Goal: Task Accomplishment & Management: Manage account settings

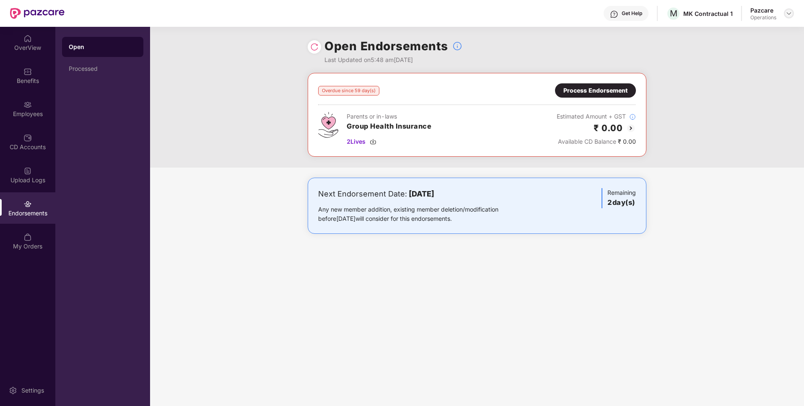
click at [789, 15] on img at bounding box center [789, 13] width 7 height 7
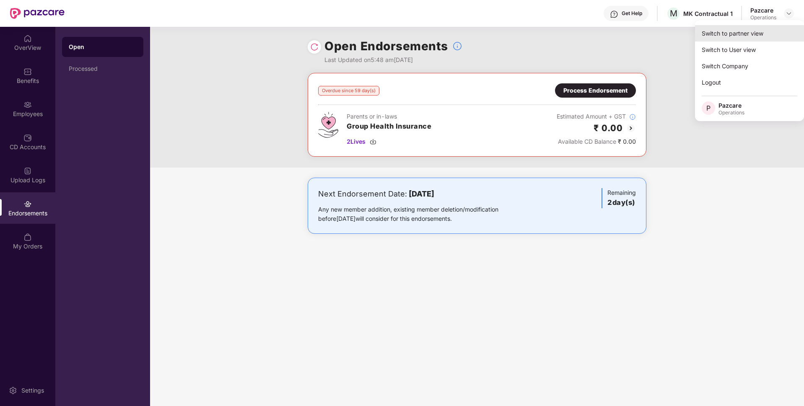
click at [723, 31] on div "Switch to partner view" at bounding box center [749, 33] width 109 height 16
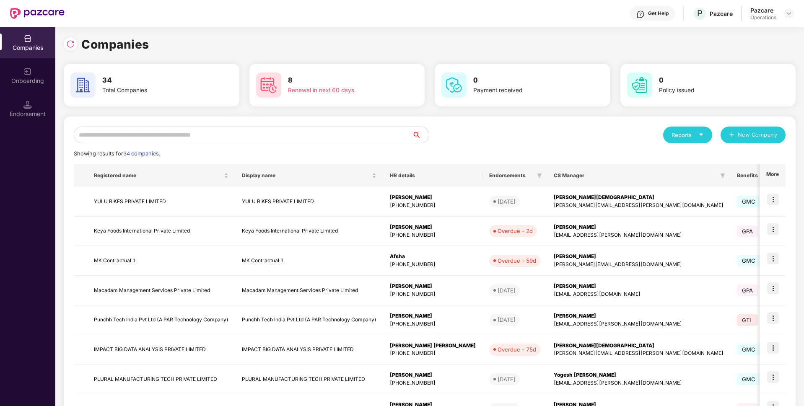
click at [296, 130] on input "text" at bounding box center [243, 135] width 338 height 17
paste input "**********"
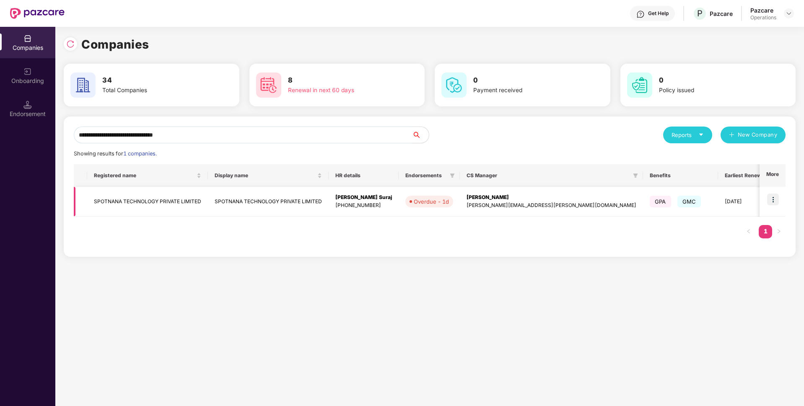
type input "**********"
click at [773, 199] on img at bounding box center [773, 200] width 12 height 12
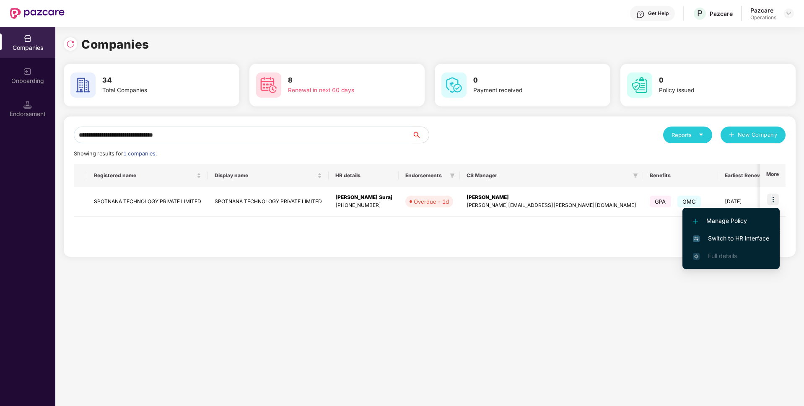
click at [712, 239] on span "Switch to HR interface" at bounding box center [731, 238] width 76 height 9
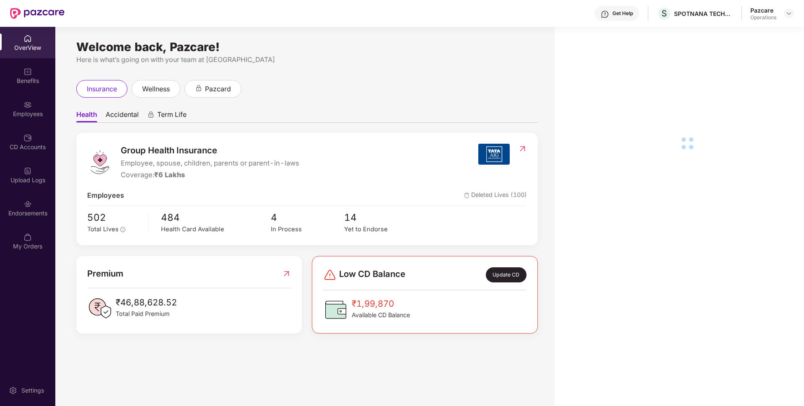
click at [20, 219] on div "Endorsements" at bounding box center [27, 207] width 55 height 31
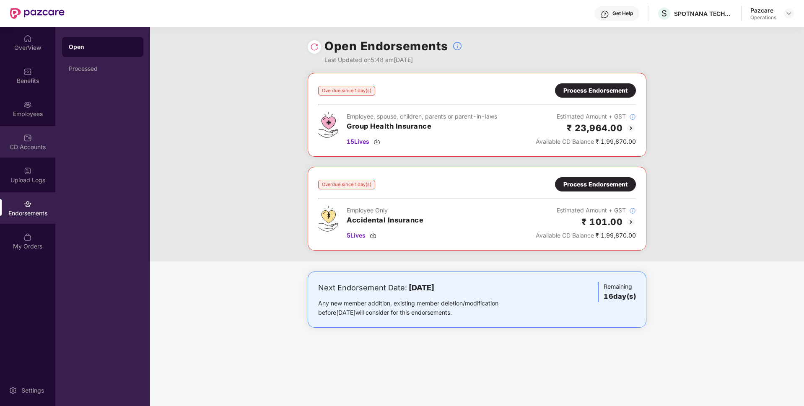
click at [31, 138] on img at bounding box center [27, 138] width 8 height 8
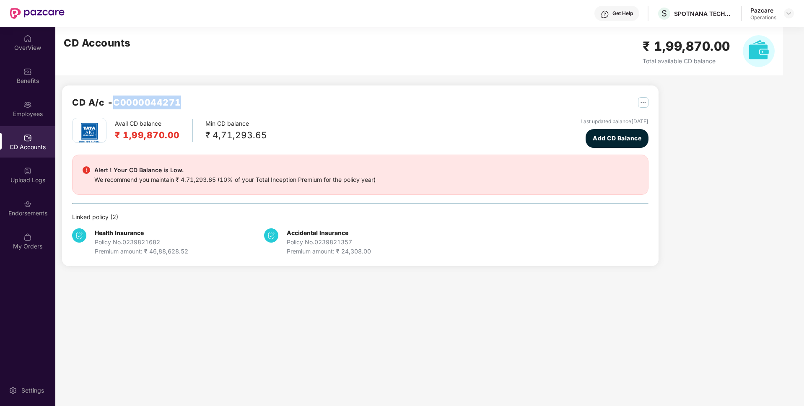
drag, startPoint x: 179, startPoint y: 99, endPoint x: 116, endPoint y: 99, distance: 62.9
click at [116, 99] on h2 "CD A/c - C0000044271" at bounding box center [126, 103] width 109 height 14
copy h2 "C0000044271"
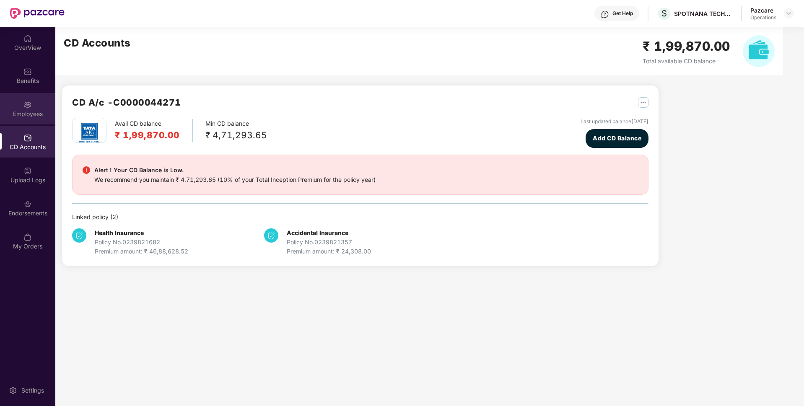
click at [26, 114] on div "Employees" at bounding box center [27, 114] width 55 height 8
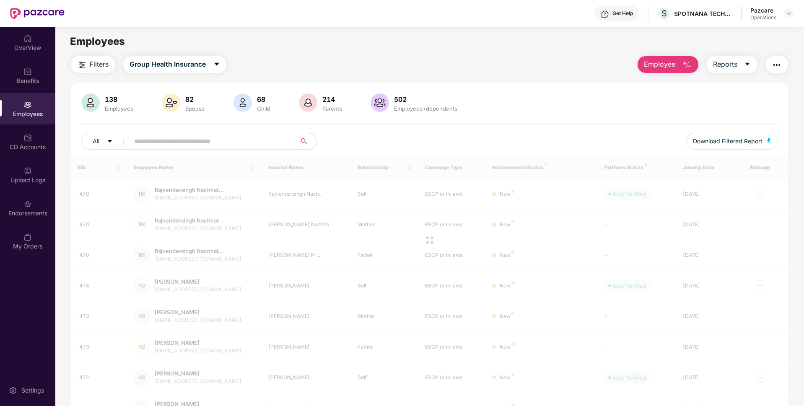
click at [96, 65] on span "Filters" at bounding box center [99, 64] width 19 height 10
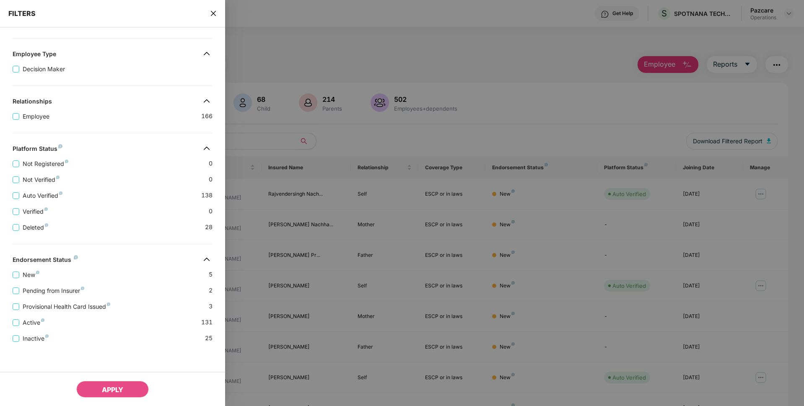
scroll to position [105, 0]
click at [22, 295] on span "Pending from Insurer" at bounding box center [53, 291] width 68 height 9
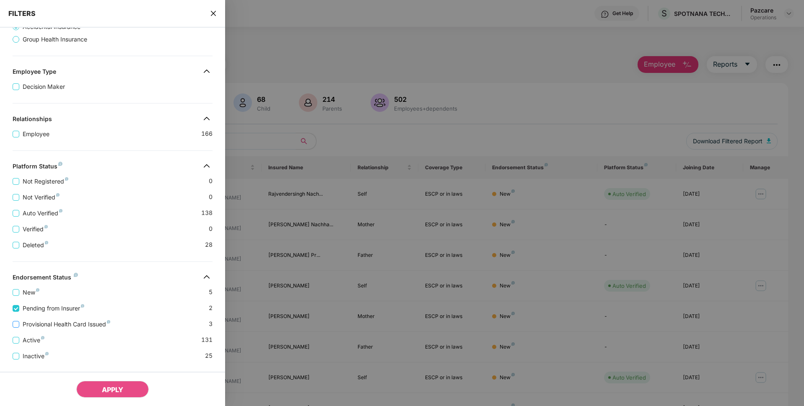
click at [29, 325] on span "Provisional Health Card Issued" at bounding box center [66, 324] width 94 height 9
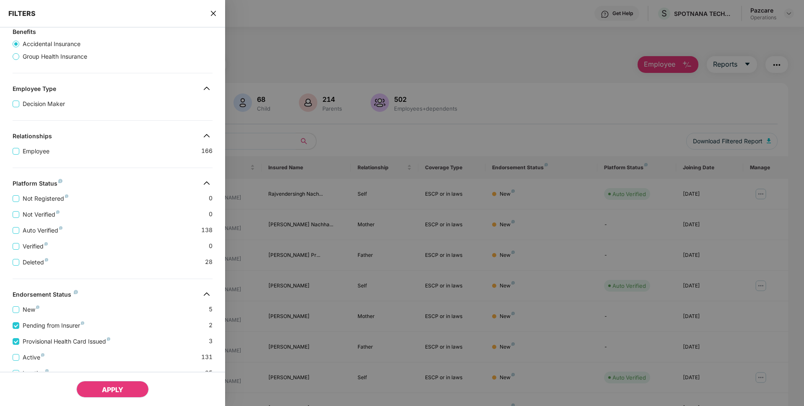
click at [112, 393] on span "APPLY" at bounding box center [112, 390] width 21 height 8
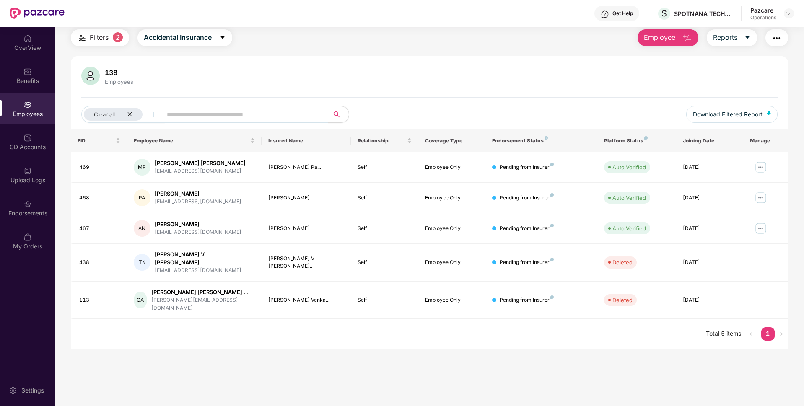
scroll to position [0, 0]
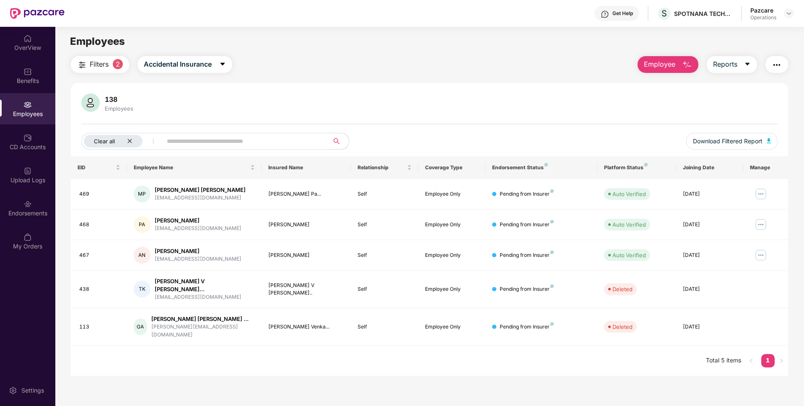
click at [131, 142] on icon "close" at bounding box center [129, 140] width 5 height 5
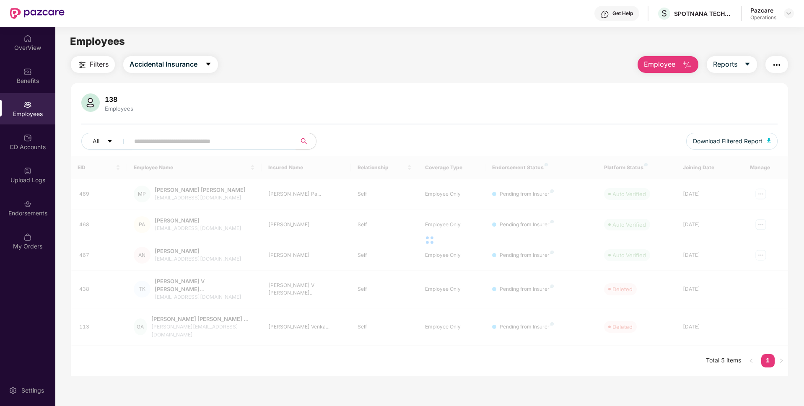
click at [97, 62] on span "Filters" at bounding box center [99, 64] width 19 height 10
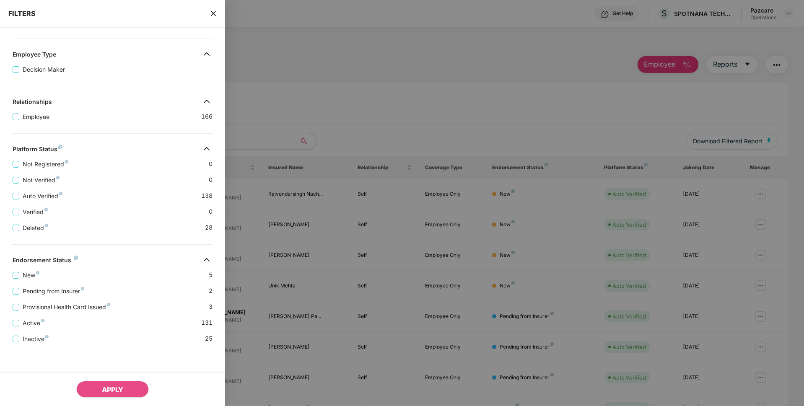
click at [255, 82] on div at bounding box center [402, 203] width 804 height 406
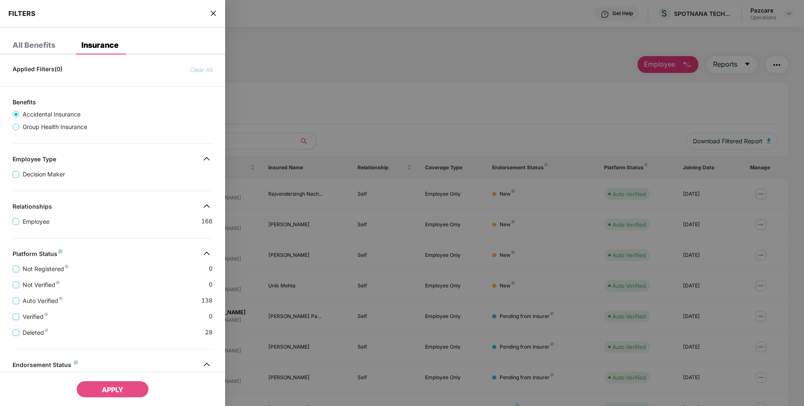
click at [30, 125] on span "Group Health Insurance" at bounding box center [54, 126] width 71 height 9
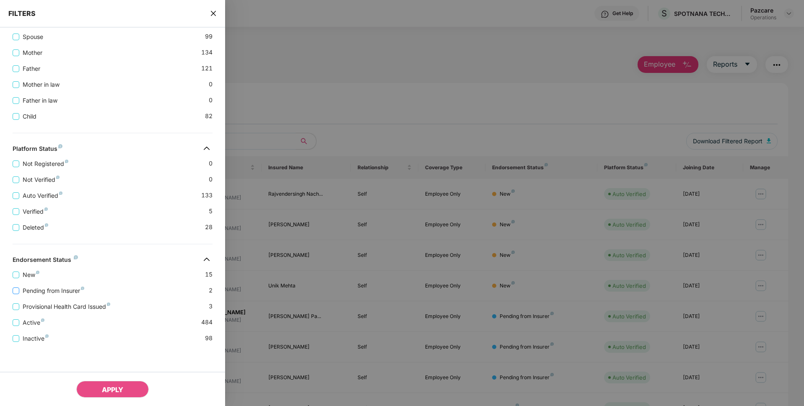
click at [29, 290] on span "Pending from Insurer" at bounding box center [53, 290] width 68 height 9
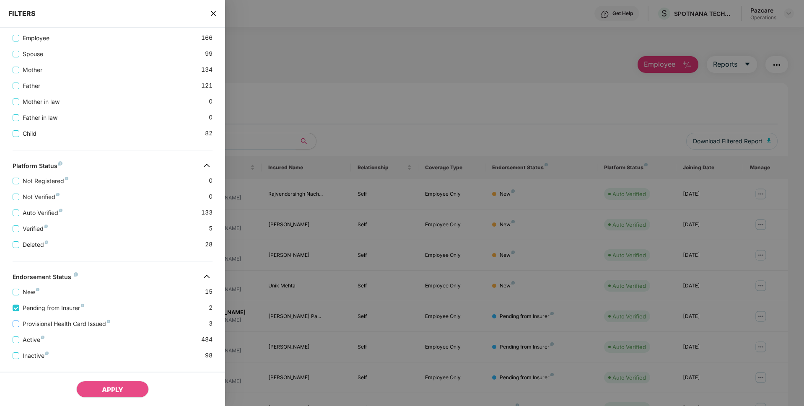
click at [26, 324] on span "Provisional Health Card Issued" at bounding box center [66, 324] width 94 height 9
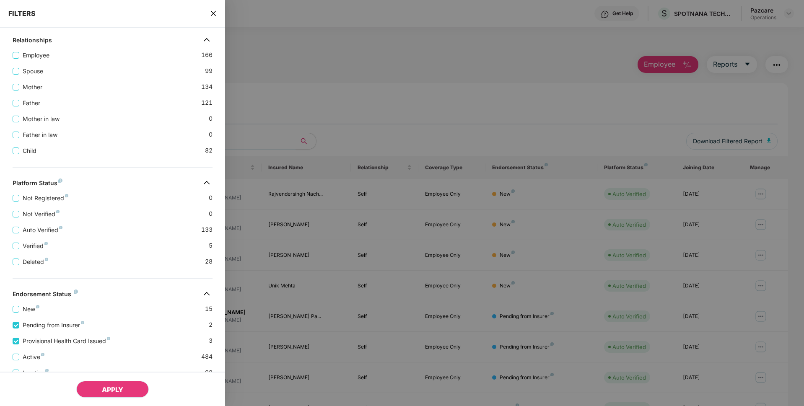
click at [102, 390] on span "APPLY" at bounding box center [112, 390] width 21 height 8
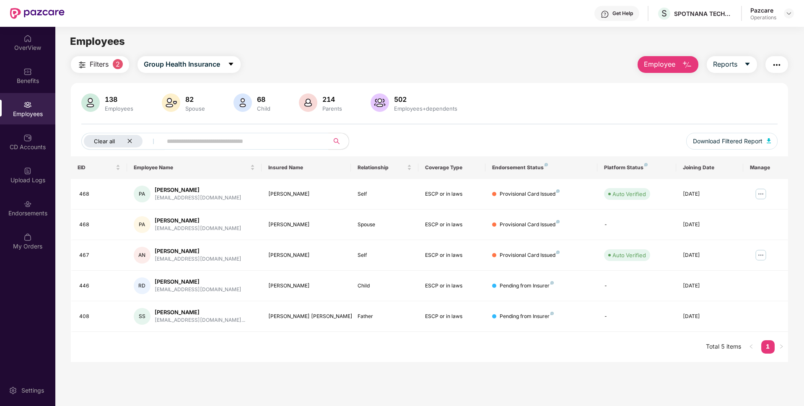
click at [133, 138] on div "Clear all" at bounding box center [113, 141] width 59 height 13
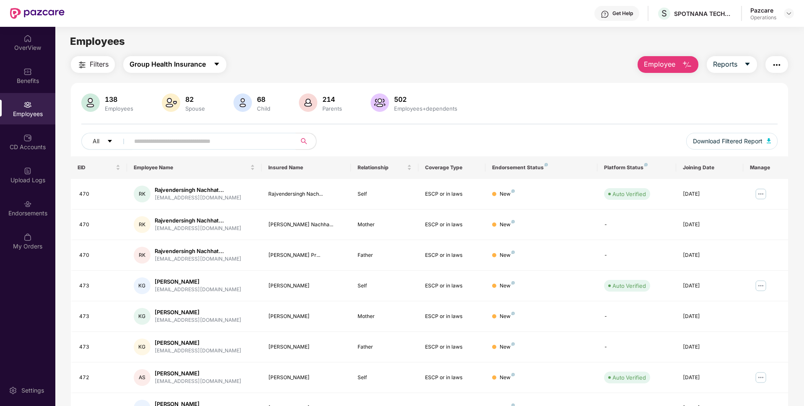
click at [185, 57] on button "Group Health Insurance" at bounding box center [174, 64] width 103 height 17
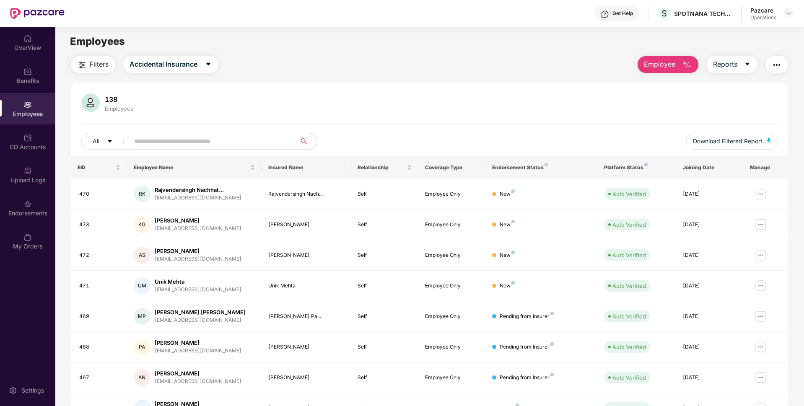
click at [90, 65] on span "Filters" at bounding box center [99, 64] width 19 height 10
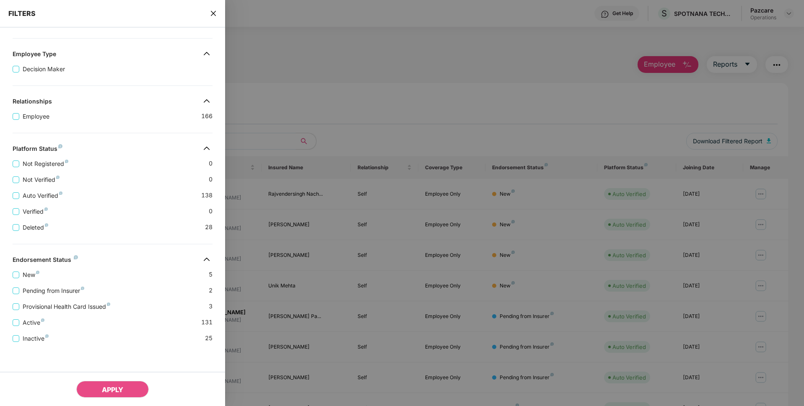
scroll to position [105, 0]
click at [49, 290] on span "Pending from Insurer" at bounding box center [53, 290] width 68 height 9
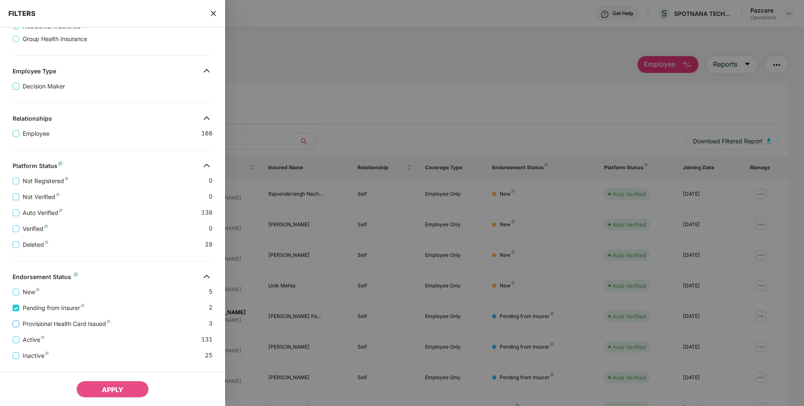
click at [42, 325] on span "Provisional Health Card Issued" at bounding box center [66, 324] width 94 height 9
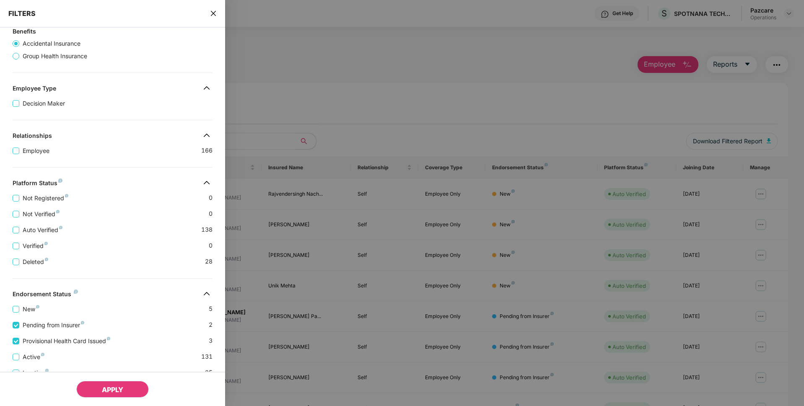
click at [94, 387] on button "APPLY" at bounding box center [112, 389] width 73 height 17
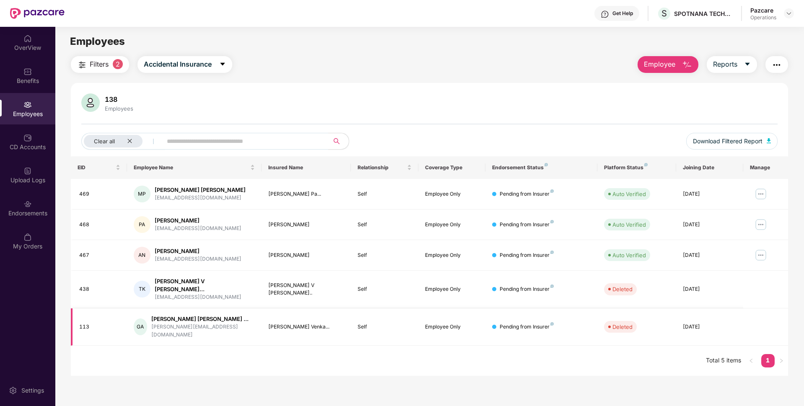
click at [85, 323] on div "113" at bounding box center [99, 327] width 41 height 8
copy div "113"
click at [733, 141] on span "Download Filtered Report" at bounding box center [728, 141] width 70 height 9
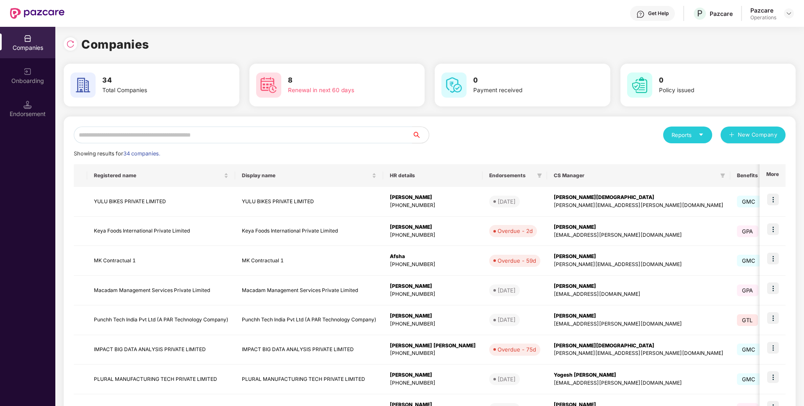
click at [276, 128] on input "text" at bounding box center [243, 135] width 338 height 17
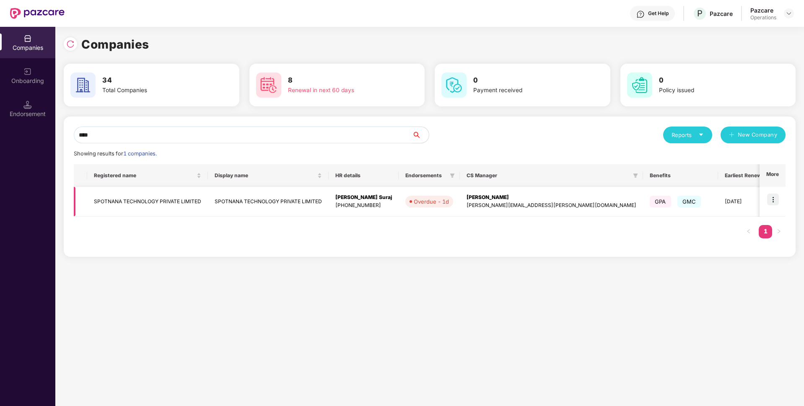
type input "****"
click at [776, 201] on img at bounding box center [773, 200] width 12 height 12
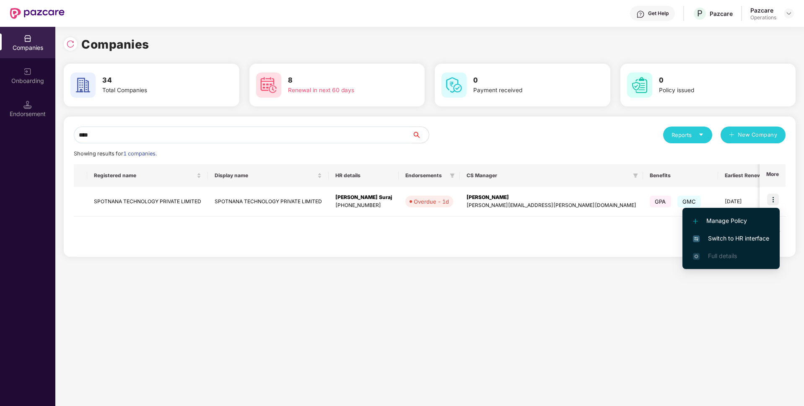
click at [715, 240] on span "Switch to HR interface" at bounding box center [731, 238] width 76 height 9
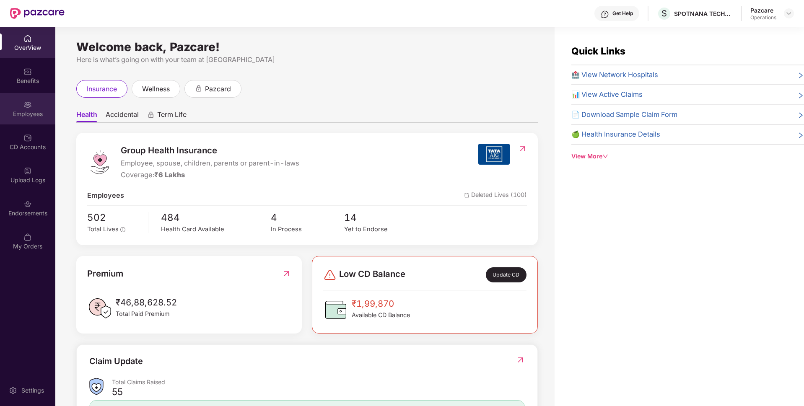
click at [24, 115] on div "Employees" at bounding box center [27, 114] width 55 height 8
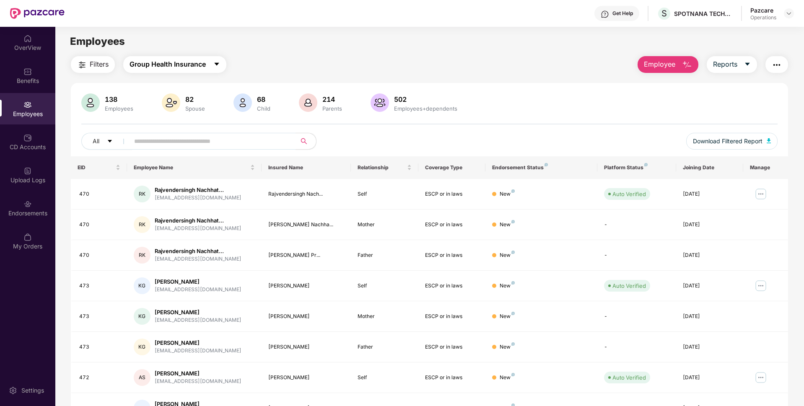
click at [153, 62] on span "Group Health Insurance" at bounding box center [168, 64] width 76 height 10
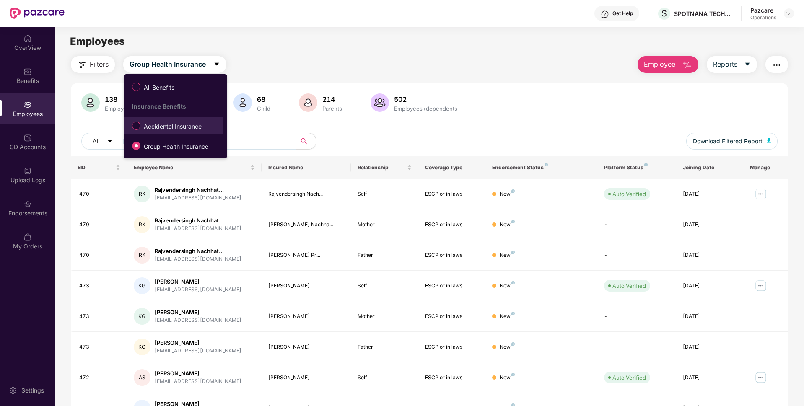
click at [162, 130] on span "Accidental Insurance" at bounding box center [172, 126] width 65 height 9
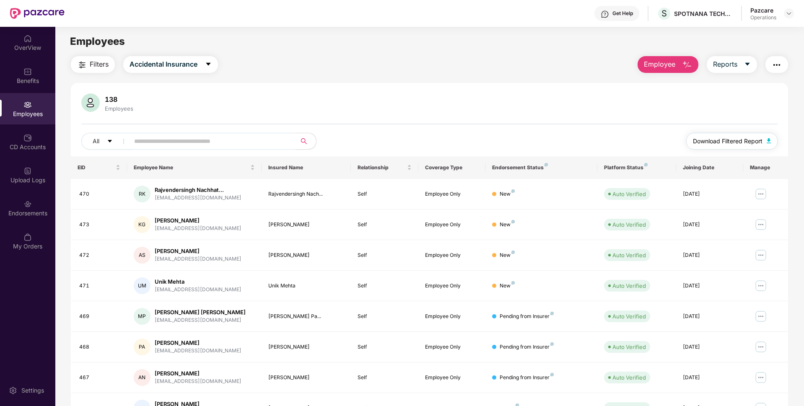
click at [733, 140] on span "Download Filtered Report" at bounding box center [728, 141] width 70 height 9
click at [777, 64] on img "button" at bounding box center [777, 65] width 10 height 10
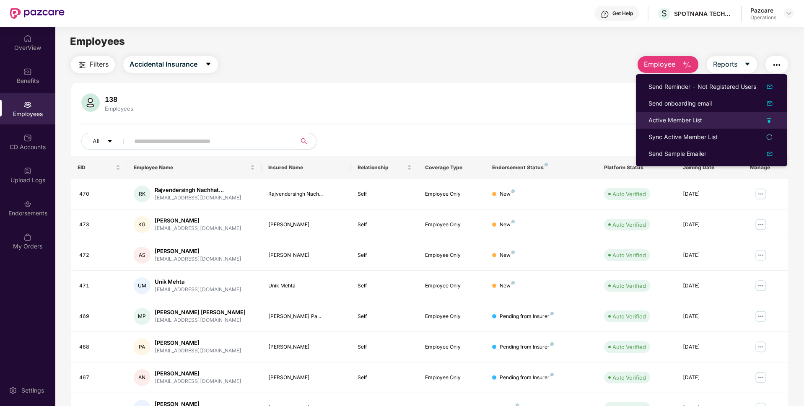
click at [667, 124] on div "Active Member List" at bounding box center [676, 120] width 54 height 9
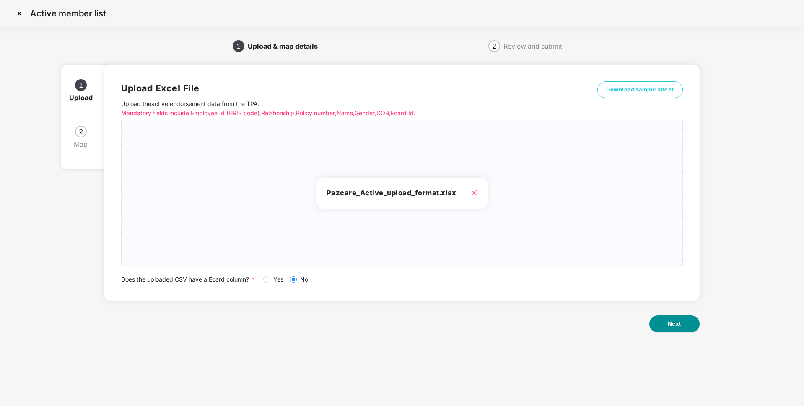
click at [680, 327] on span "Next" at bounding box center [674, 324] width 13 height 8
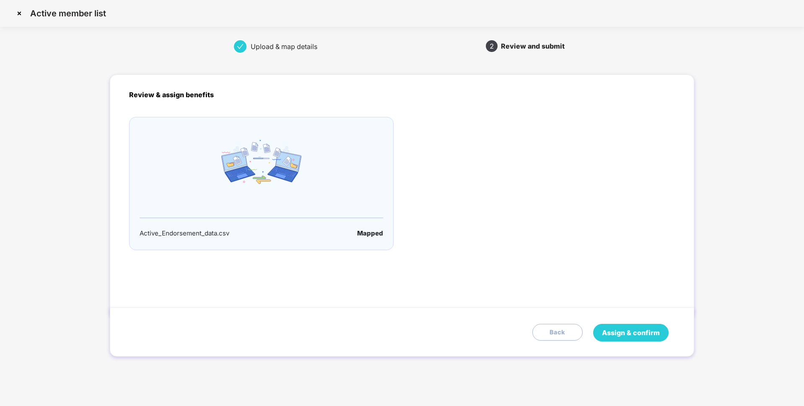
click at [642, 333] on span "Assign & confirm" at bounding box center [631, 333] width 58 height 10
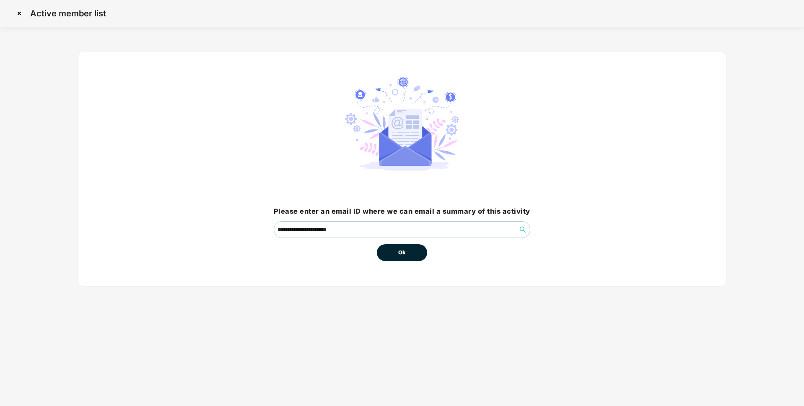
click at [413, 259] on button "Ok" at bounding box center [402, 252] width 50 height 17
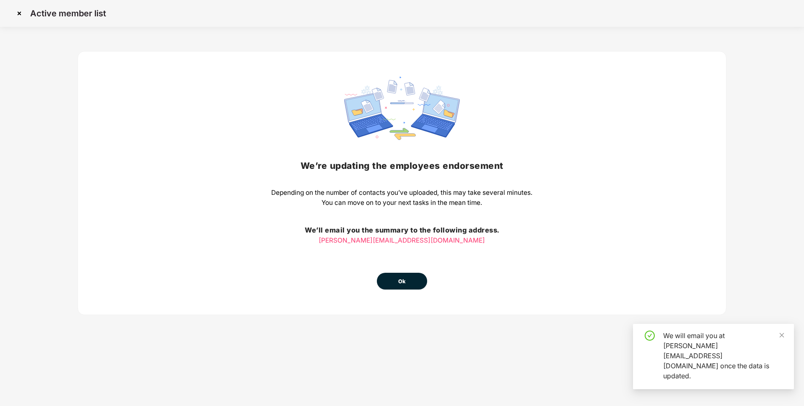
click at [410, 282] on button "Ok" at bounding box center [402, 281] width 50 height 17
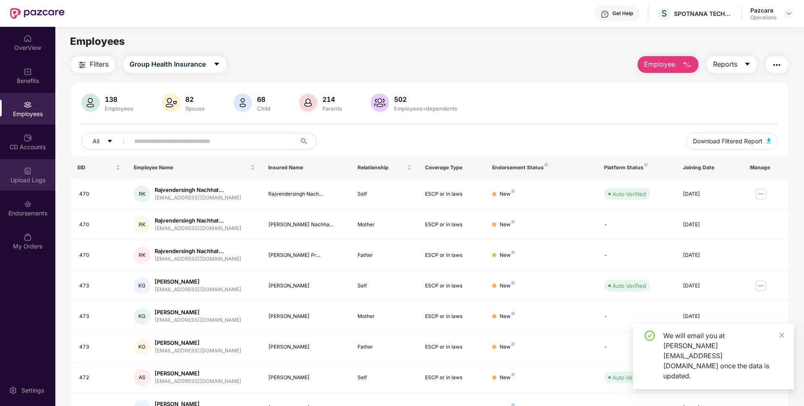
click at [21, 178] on div "Upload Logs" at bounding box center [27, 180] width 55 height 8
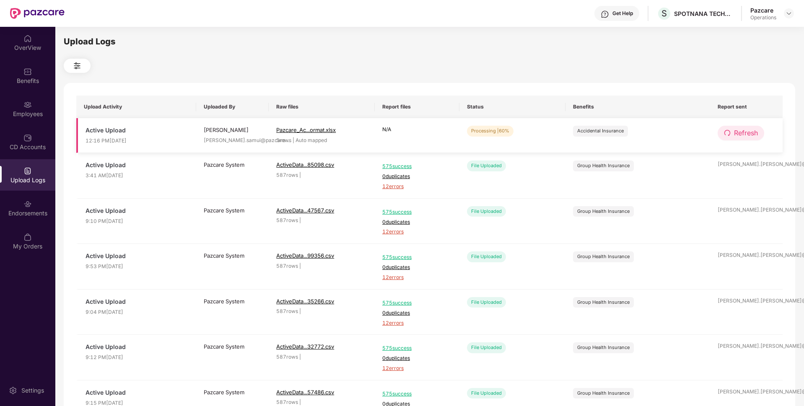
click at [730, 128] on button "Refresh" at bounding box center [741, 133] width 47 height 15
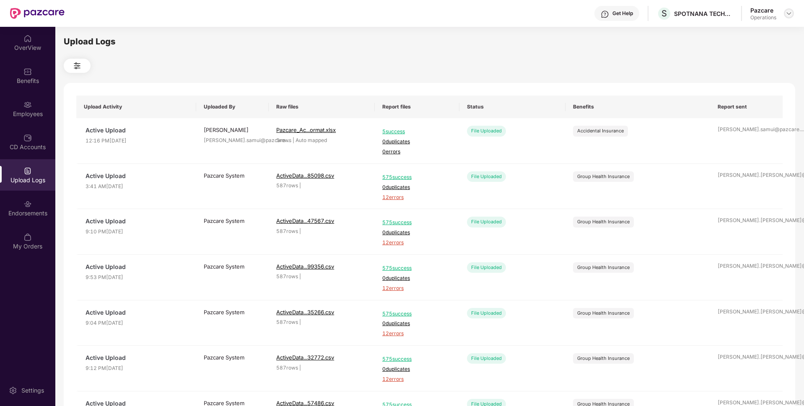
click at [790, 15] on img at bounding box center [789, 13] width 7 height 7
click at [742, 28] on div "Switch to partner view" at bounding box center [749, 33] width 109 height 16
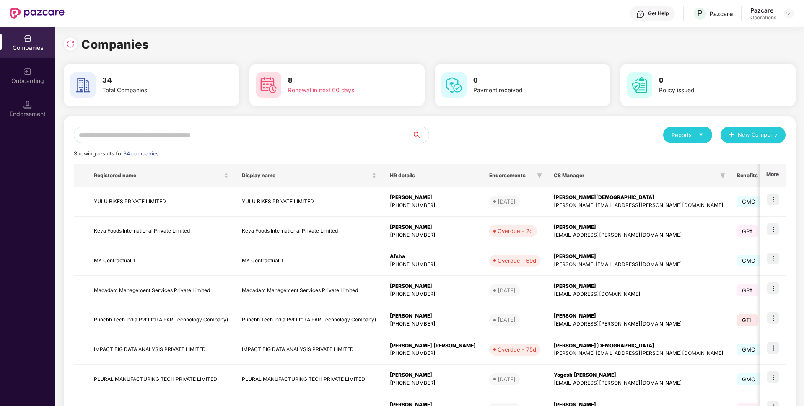
click at [253, 142] on input "text" at bounding box center [243, 135] width 338 height 17
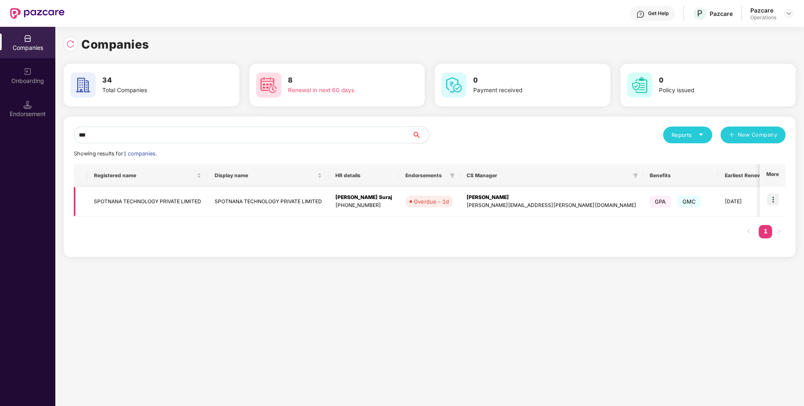
type input "***"
click at [216, 203] on td "SPOTNANA TECHNOLOGY PRIVATE LIMITED" at bounding box center [268, 202] width 121 height 30
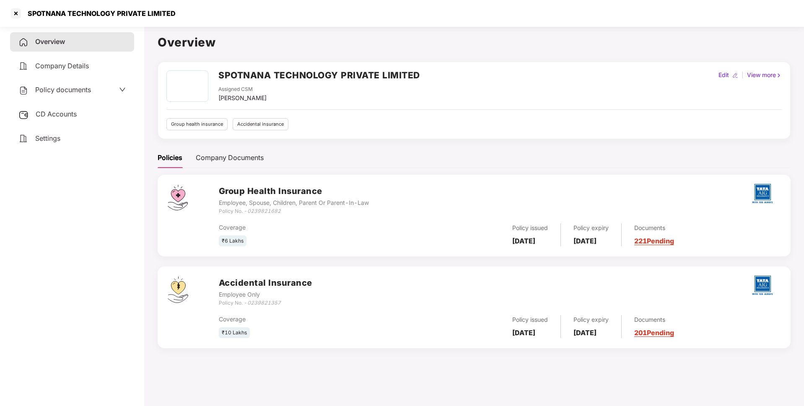
click at [100, 92] on div "Policy documents" at bounding box center [71, 90] width 107 height 11
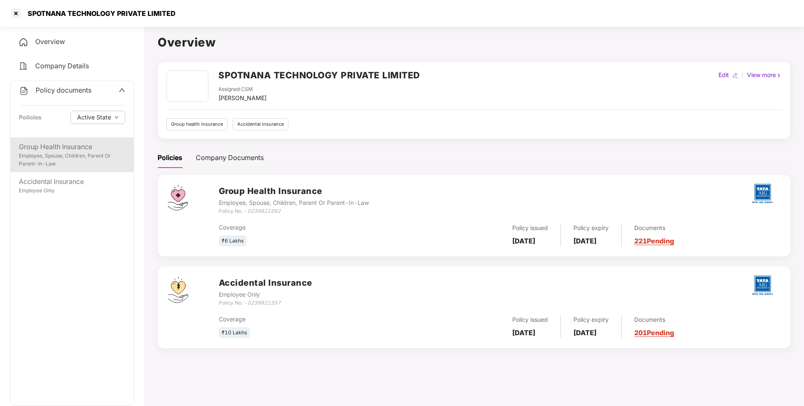
click at [83, 152] on div "Employee, Spouse, Children, Parent Or Parent-In-Law" at bounding box center [72, 160] width 107 height 16
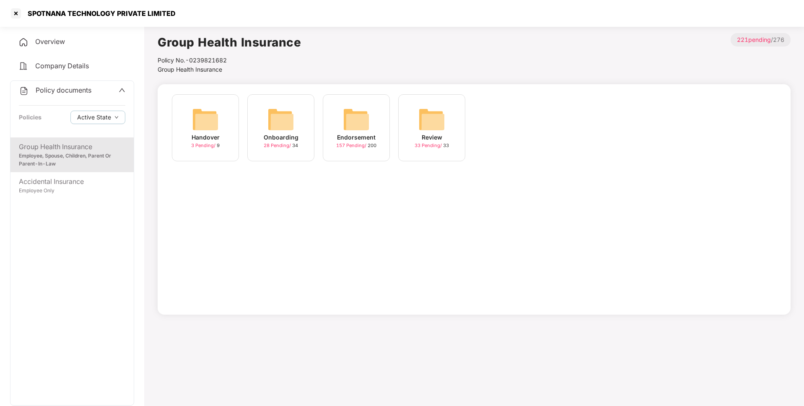
click at [348, 130] on img at bounding box center [356, 119] width 27 height 27
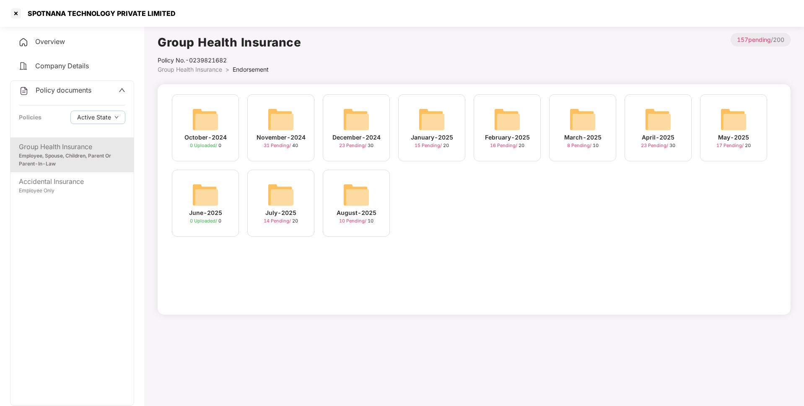
click at [278, 196] on img at bounding box center [281, 195] width 27 height 27
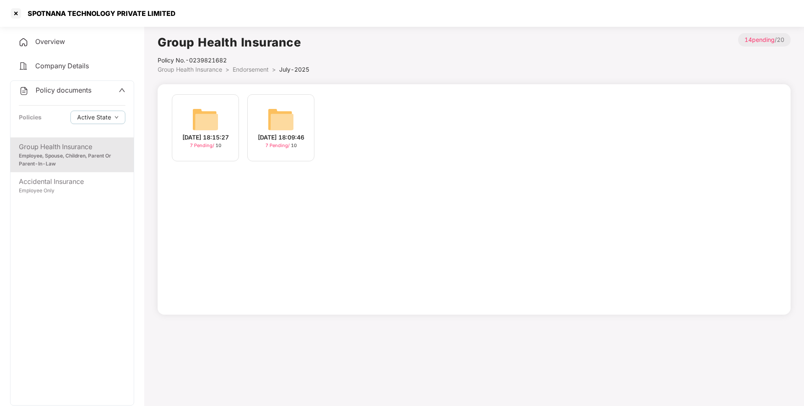
click at [259, 68] on span "Endorsement" at bounding box center [251, 69] width 36 height 7
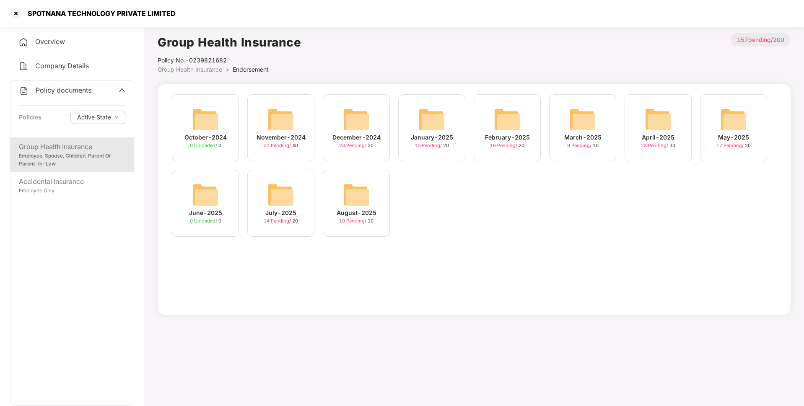
click at [348, 203] on img at bounding box center [356, 195] width 27 height 27
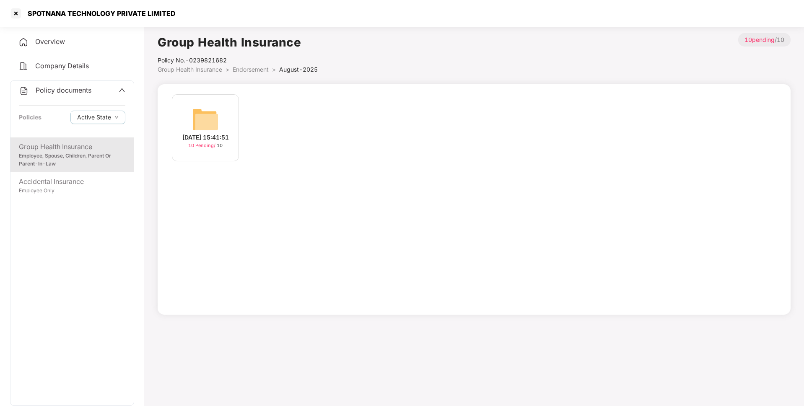
click at [196, 106] on img at bounding box center [205, 119] width 27 height 27
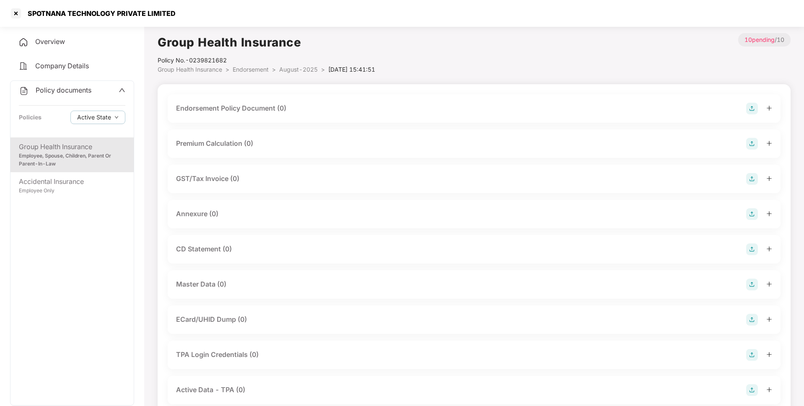
click at [103, 167] on div "Employee, Spouse, Children, Parent Or Parent-In-Law" at bounding box center [72, 160] width 107 height 16
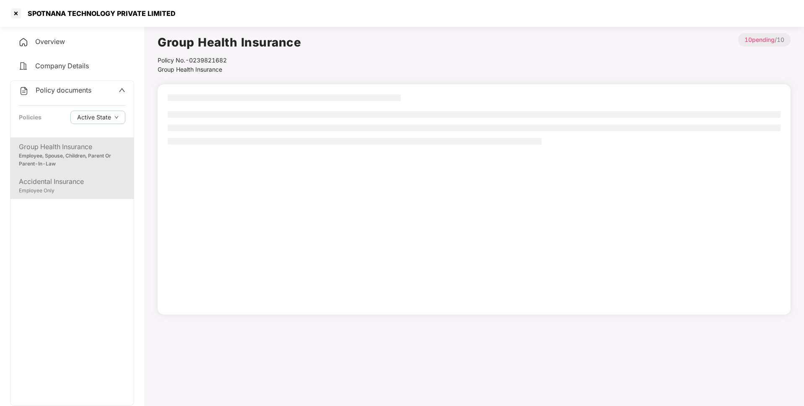
click at [92, 185] on div "Accidental Insurance" at bounding box center [72, 182] width 107 height 10
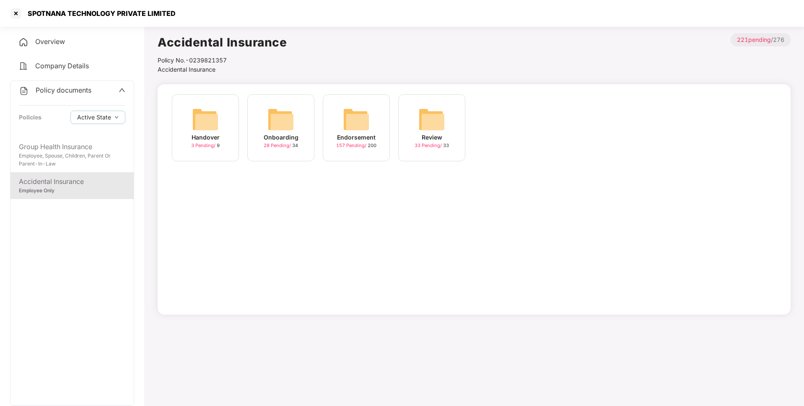
click at [351, 147] on span "157 Pending /" at bounding box center [351, 146] width 31 height 6
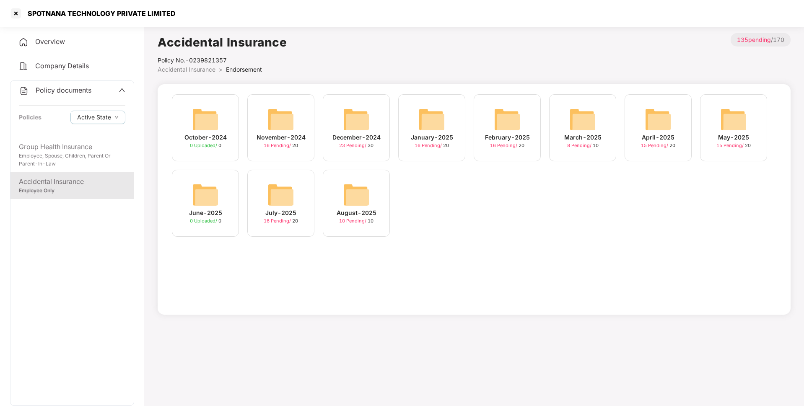
click at [280, 211] on div "July-2025" at bounding box center [280, 212] width 31 height 9
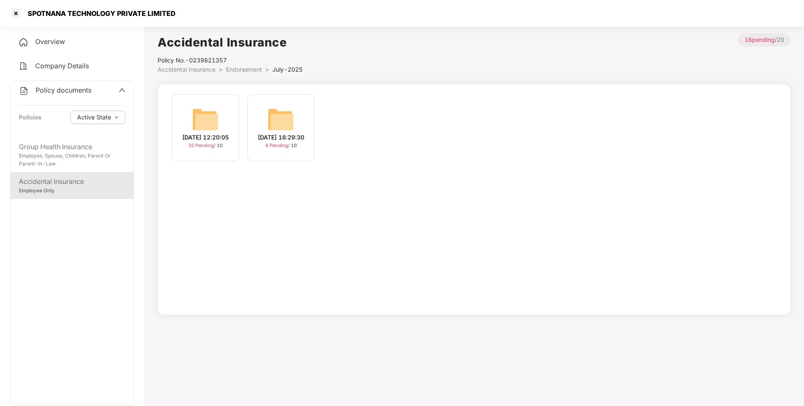
click at [215, 121] on img at bounding box center [205, 119] width 27 height 27
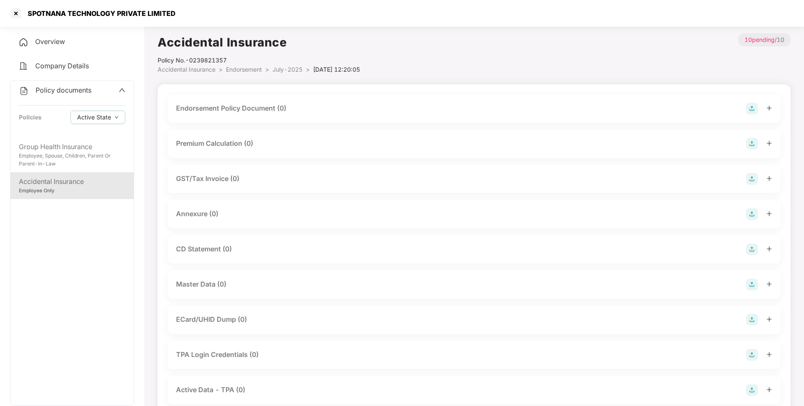
click at [750, 107] on img at bounding box center [752, 109] width 12 height 12
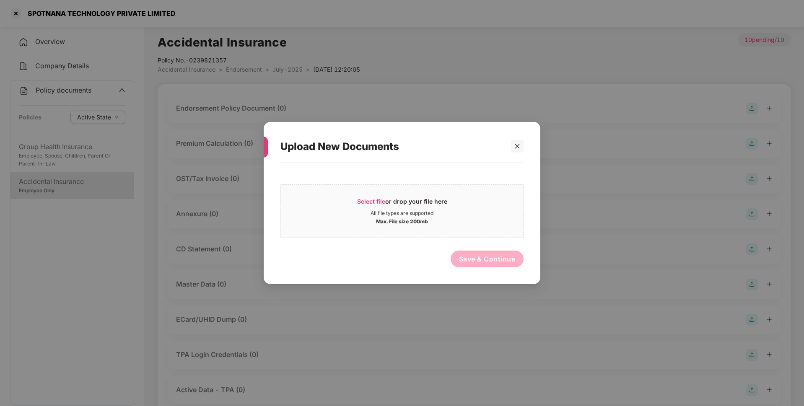
click at [510, 150] on div at bounding box center [514, 146] width 20 height 13
click at [521, 145] on div at bounding box center [517, 146] width 13 height 13
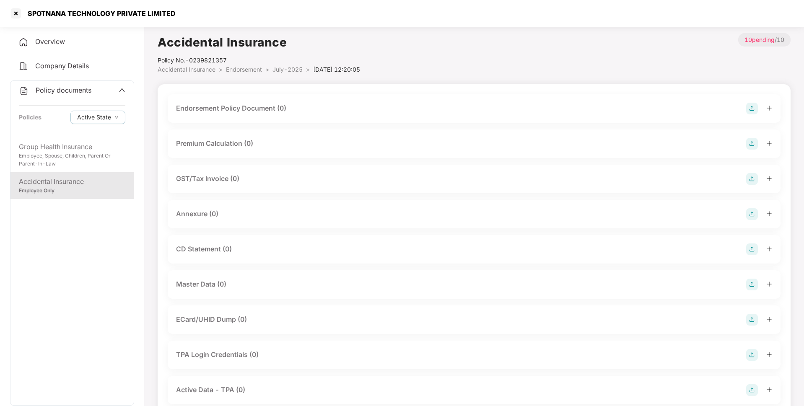
click at [247, 69] on span "Endorsement" at bounding box center [244, 69] width 36 height 7
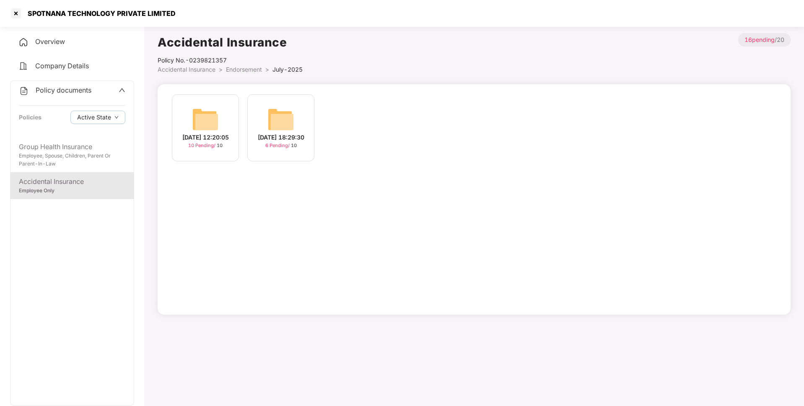
click at [239, 70] on span "Endorsement" at bounding box center [244, 69] width 36 height 7
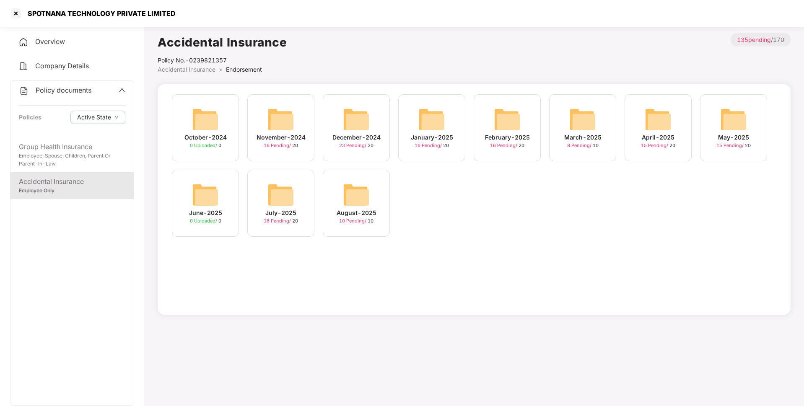
click at [346, 203] on img at bounding box center [356, 195] width 27 height 27
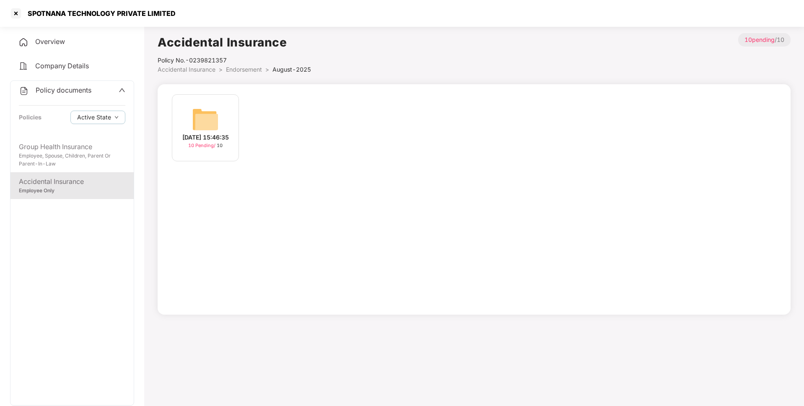
click at [216, 126] on img at bounding box center [205, 119] width 27 height 27
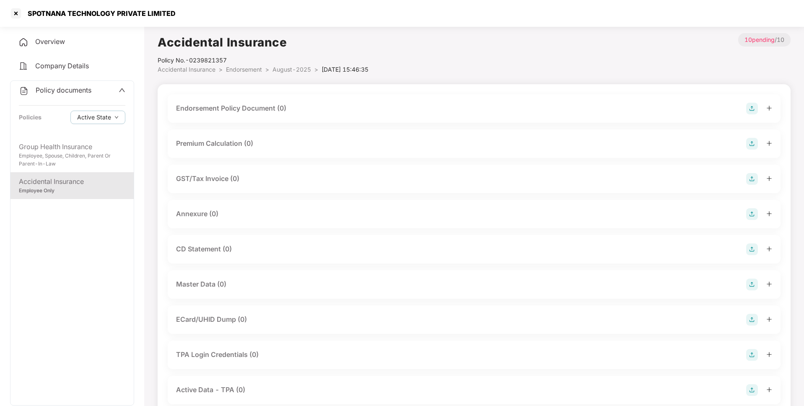
click at [753, 108] on img at bounding box center [752, 109] width 12 height 12
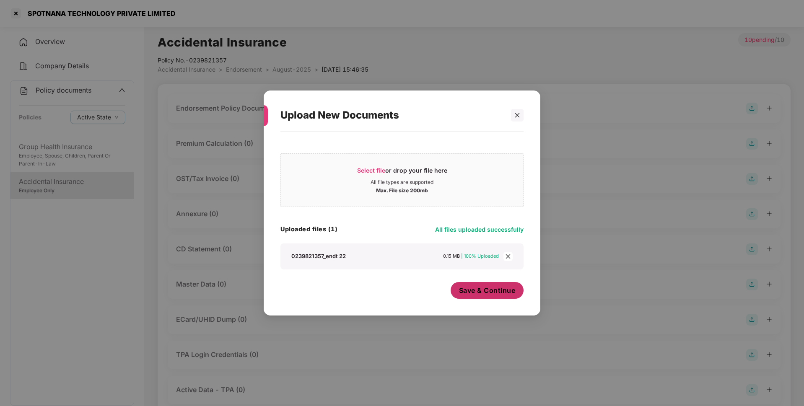
click at [485, 288] on span "Save & Continue" at bounding box center [487, 290] width 57 height 9
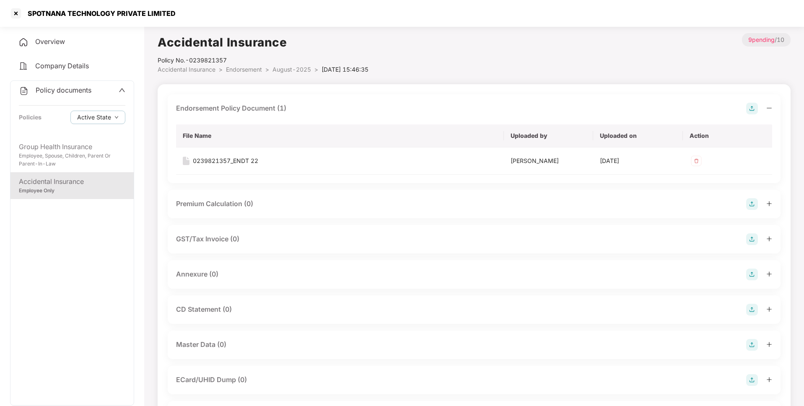
click at [757, 275] on img at bounding box center [752, 275] width 12 height 12
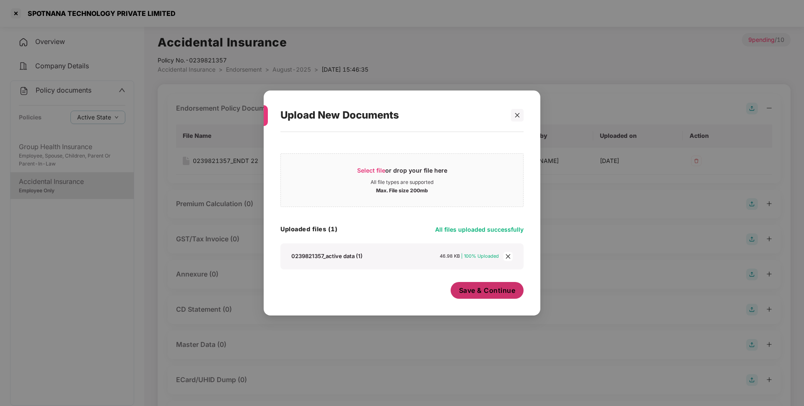
click at [485, 294] on span "Save & Continue" at bounding box center [487, 290] width 57 height 9
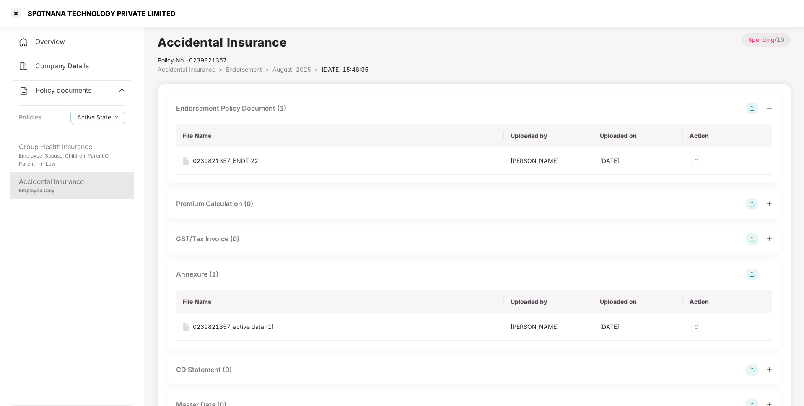
click at [237, 70] on span "Endorsement" at bounding box center [244, 69] width 36 height 7
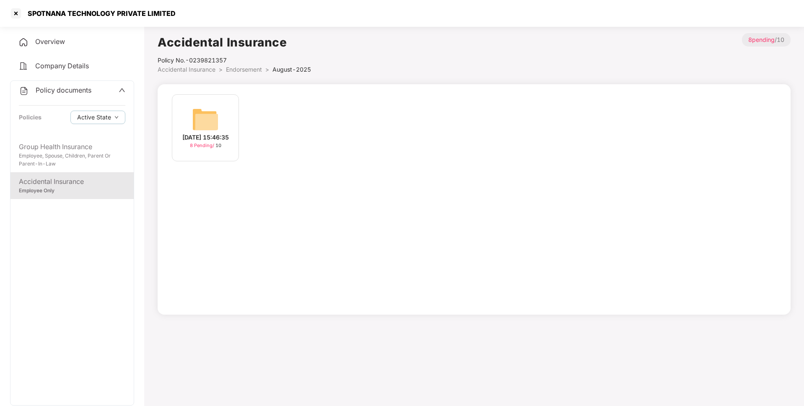
click at [240, 72] on span "Endorsement" at bounding box center [244, 69] width 36 height 7
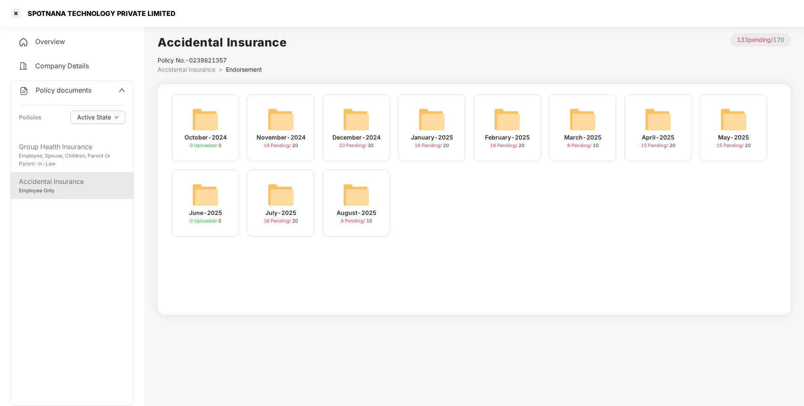
click at [276, 197] on img at bounding box center [281, 195] width 27 height 27
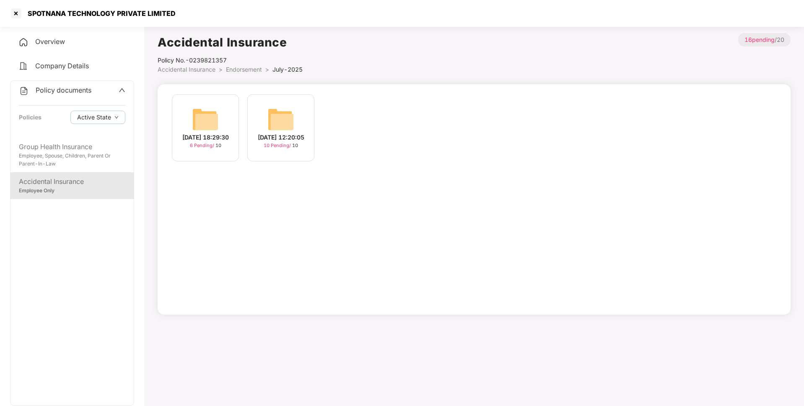
click at [285, 122] on img at bounding box center [281, 119] width 27 height 27
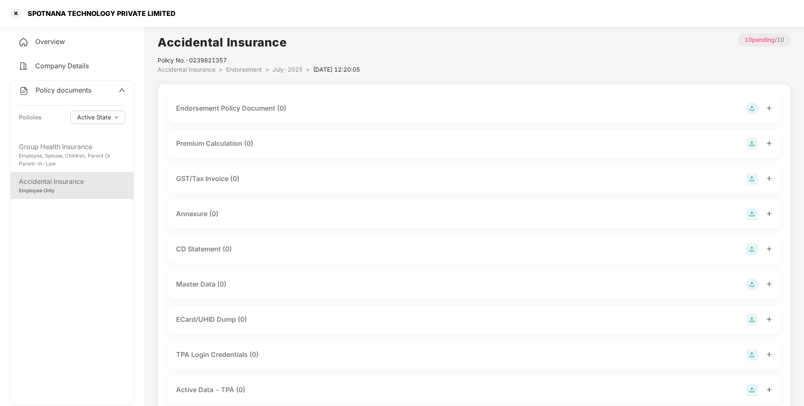
click at [754, 109] on img at bounding box center [752, 109] width 12 height 12
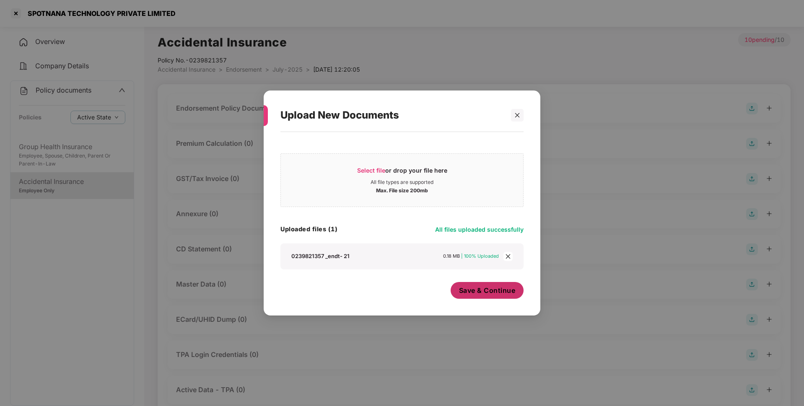
click at [486, 294] on span "Save & Continue" at bounding box center [487, 290] width 57 height 9
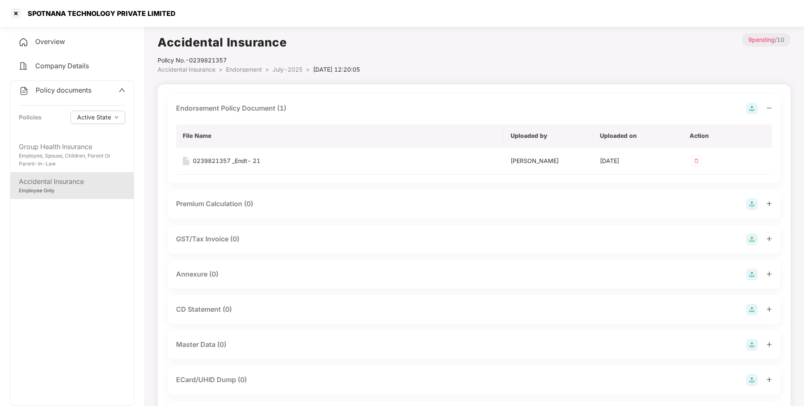
click at [751, 276] on img at bounding box center [752, 275] width 12 height 12
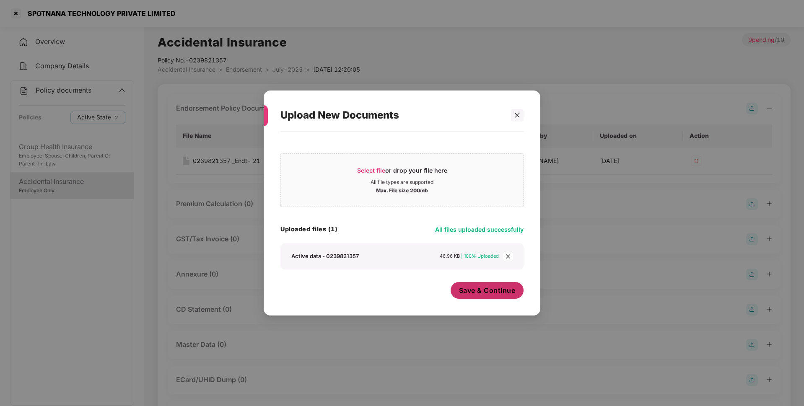
click at [485, 293] on span "Save & Continue" at bounding box center [487, 290] width 57 height 9
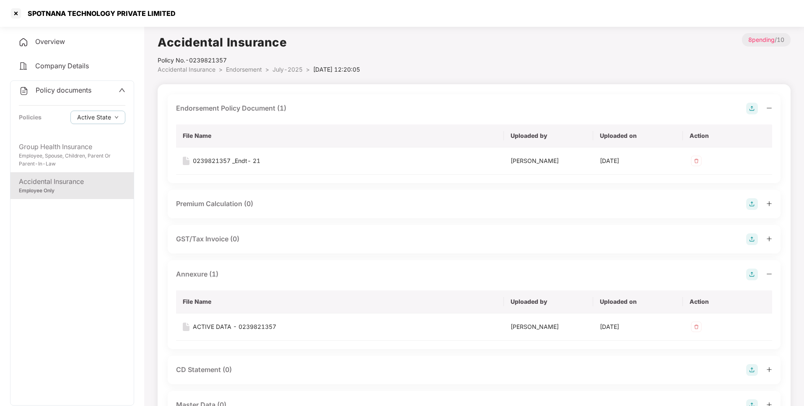
click at [278, 73] on li "July-2025 >" at bounding box center [293, 69] width 41 height 9
click at [242, 74] on li "Endorsement >" at bounding box center [249, 69] width 47 height 9
click at [243, 70] on span "Endorsement" at bounding box center [244, 69] width 36 height 7
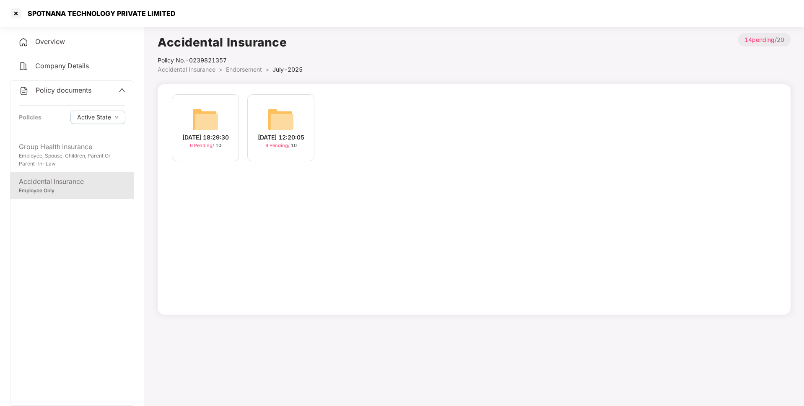
click at [254, 71] on span "Endorsement" at bounding box center [244, 69] width 36 height 7
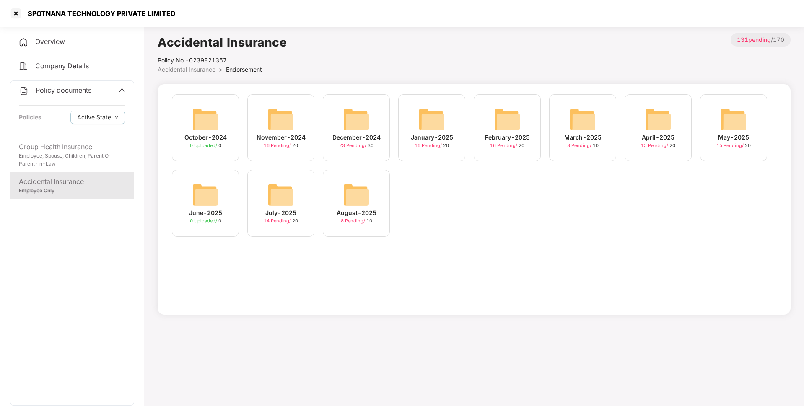
click at [353, 207] on img at bounding box center [356, 195] width 27 height 27
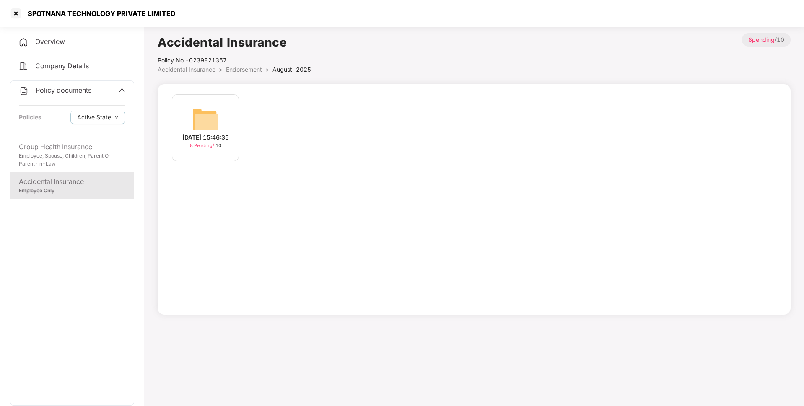
click at [215, 136] on div "[DATE] 15:46:35" at bounding box center [205, 137] width 47 height 9
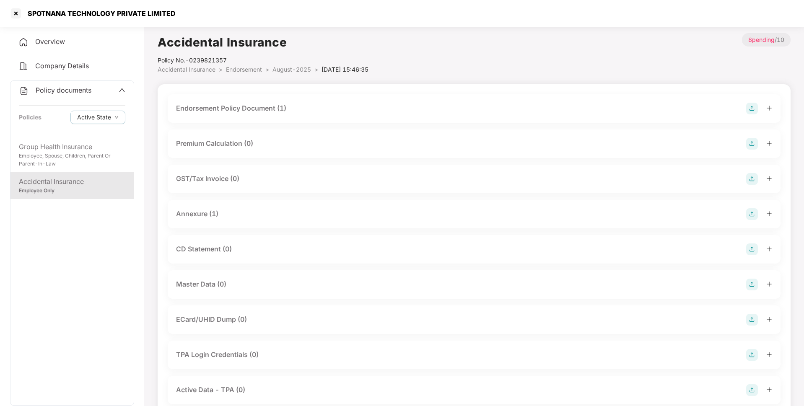
click at [750, 283] on img at bounding box center [752, 285] width 12 height 12
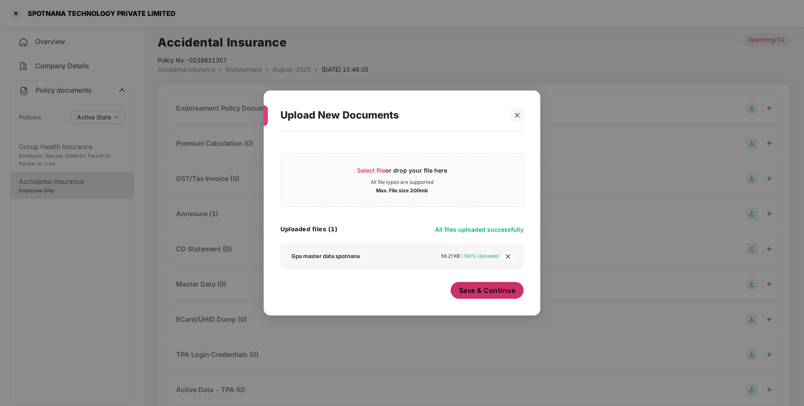
click at [490, 289] on span "Save & Continue" at bounding box center [487, 290] width 57 height 9
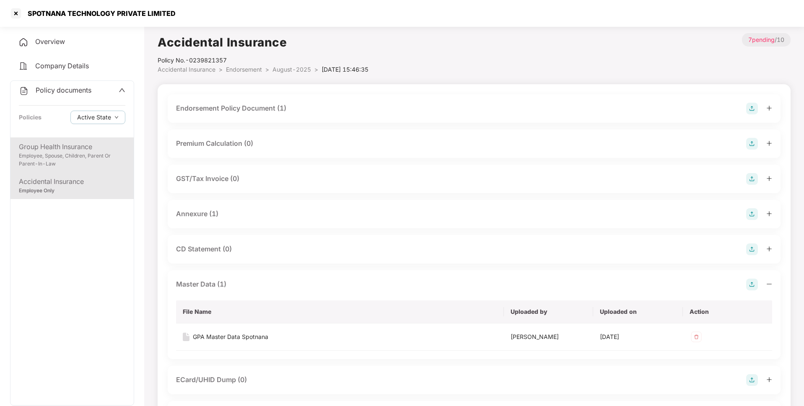
click at [85, 155] on div "Employee, Spouse, Children, Parent Or Parent-In-Law" at bounding box center [72, 160] width 107 height 16
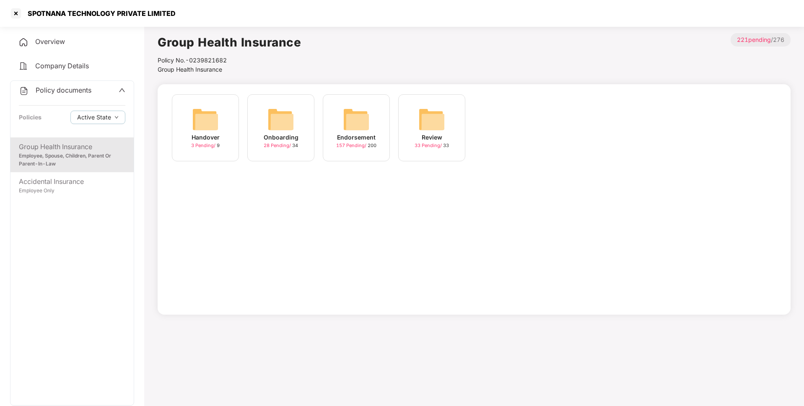
click at [345, 112] on img at bounding box center [356, 119] width 27 height 27
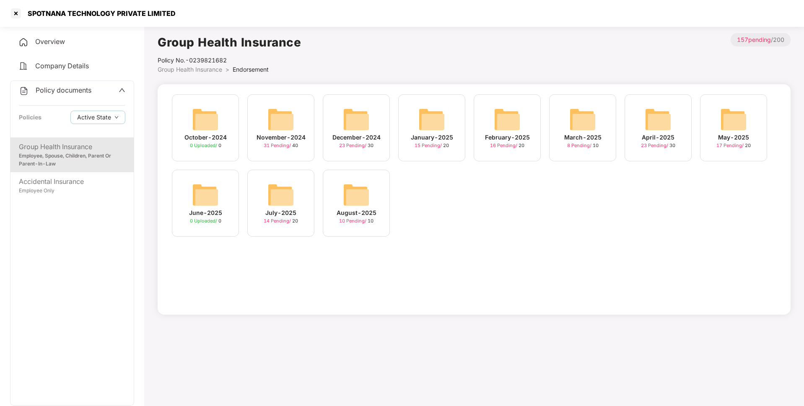
click at [367, 181] on div "August-2025 10 Pending / 10" at bounding box center [356, 203] width 67 height 67
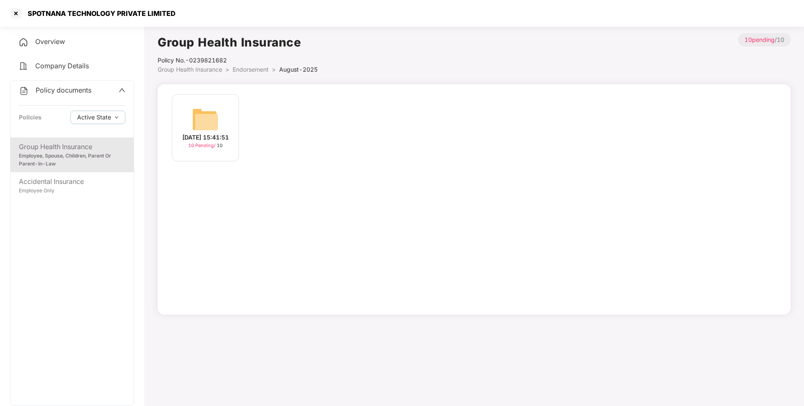
click at [255, 70] on span "Endorsement" at bounding box center [251, 69] width 36 height 7
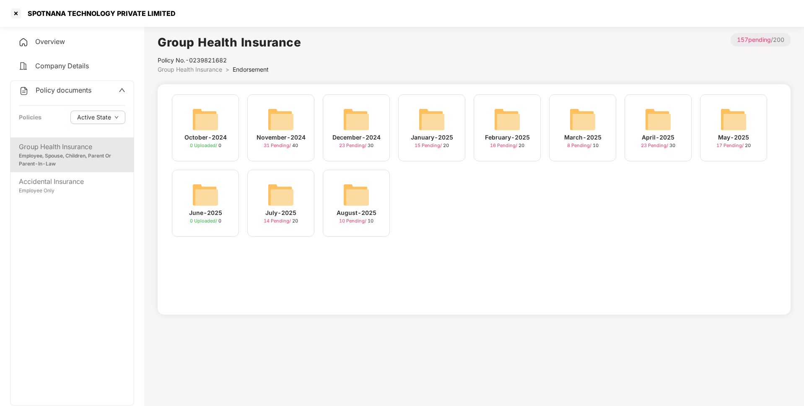
click at [285, 205] on img at bounding box center [281, 195] width 27 height 27
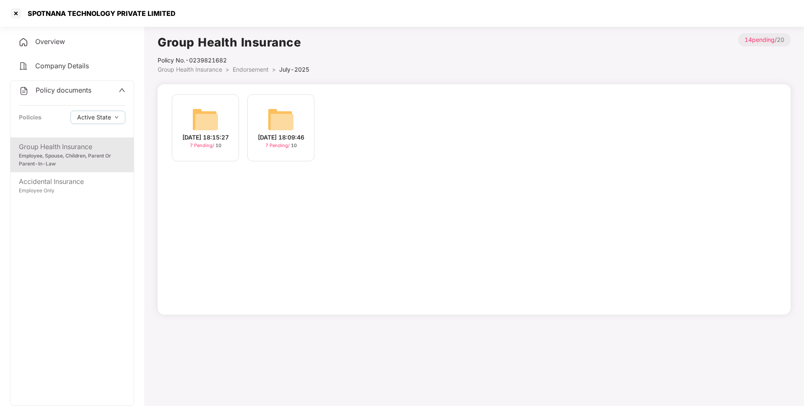
click at [259, 73] on span "Endorsement" at bounding box center [251, 69] width 36 height 7
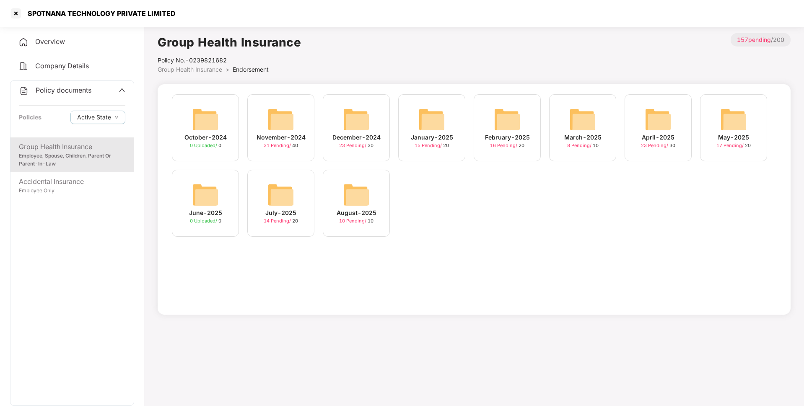
click at [343, 192] on img at bounding box center [356, 195] width 27 height 27
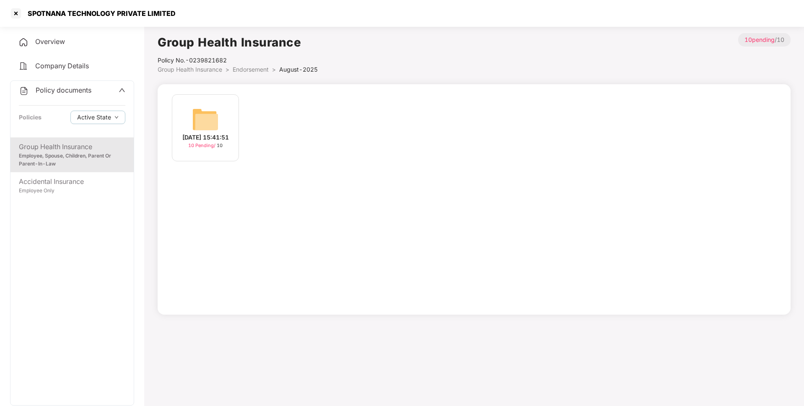
click at [218, 123] on img at bounding box center [205, 119] width 27 height 27
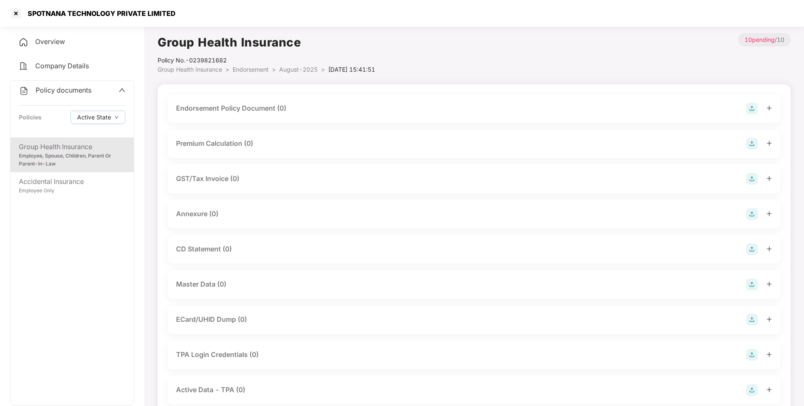
click at [754, 107] on img at bounding box center [752, 109] width 12 height 12
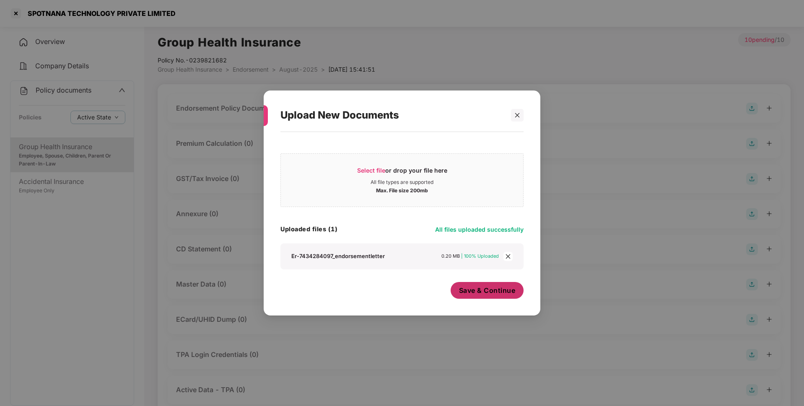
click at [474, 291] on span "Save & Continue" at bounding box center [487, 290] width 57 height 9
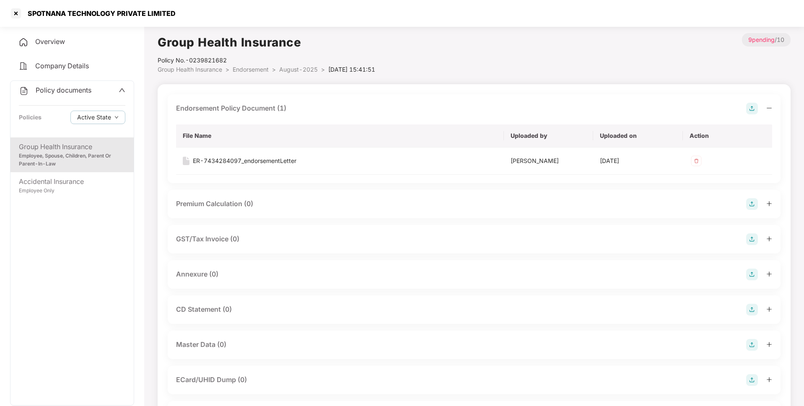
click at [754, 275] on img at bounding box center [752, 275] width 12 height 12
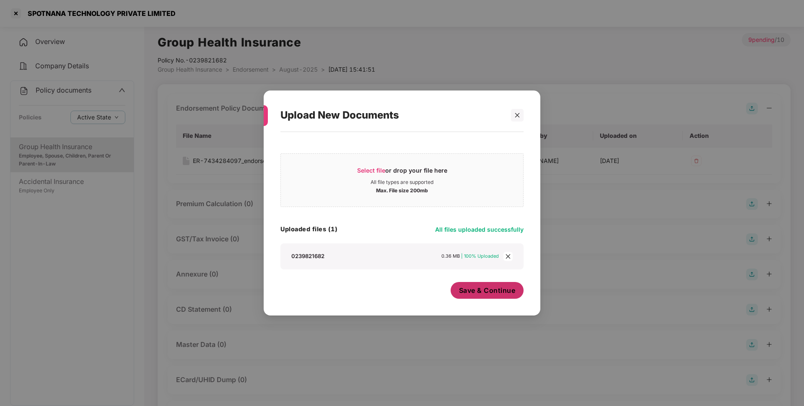
click at [483, 294] on span "Save & Continue" at bounding box center [487, 290] width 57 height 9
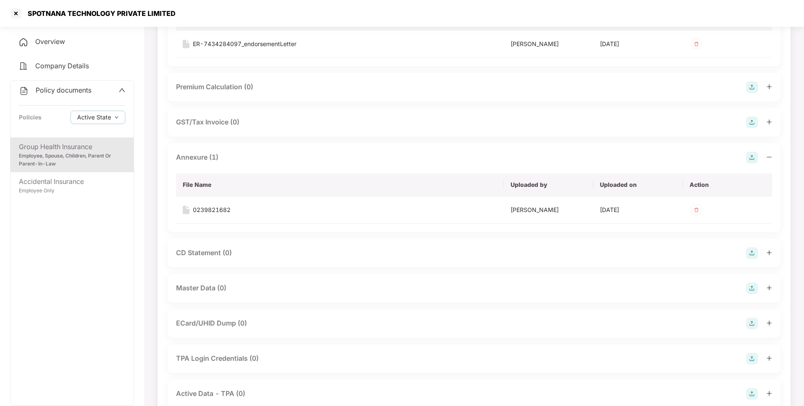
scroll to position [118, 0]
click at [750, 286] on img at bounding box center [752, 288] width 12 height 12
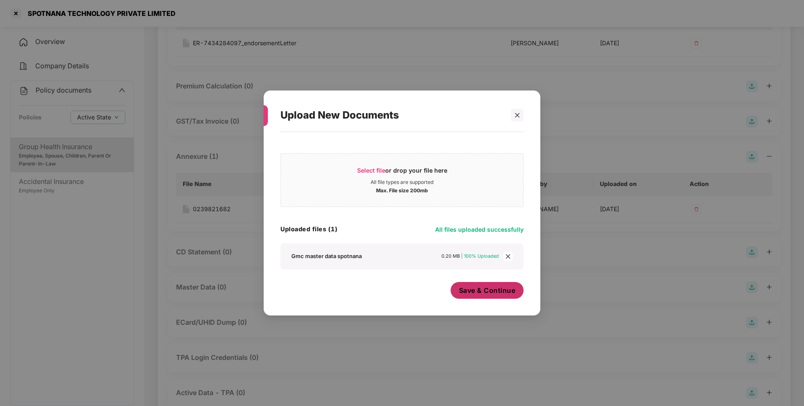
click at [493, 293] on span "Save & Continue" at bounding box center [487, 290] width 57 height 9
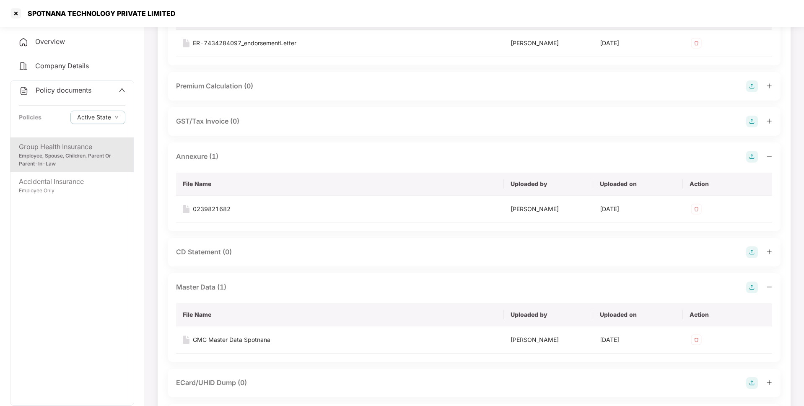
click at [87, 88] on span "Policy documents" at bounding box center [64, 90] width 56 height 8
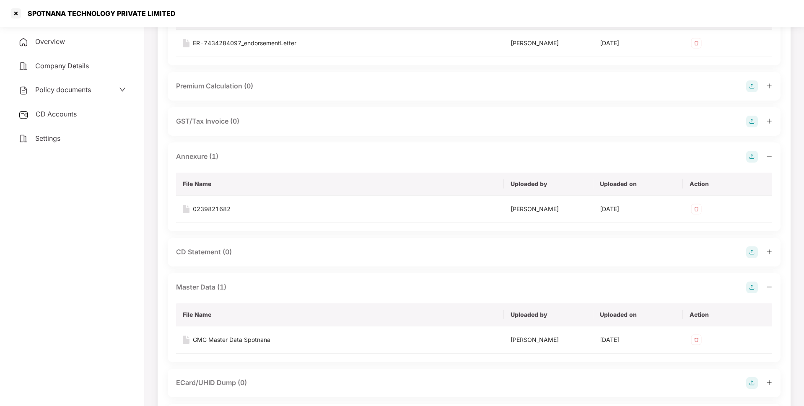
click at [68, 111] on span "CD Accounts" at bounding box center [56, 114] width 41 height 8
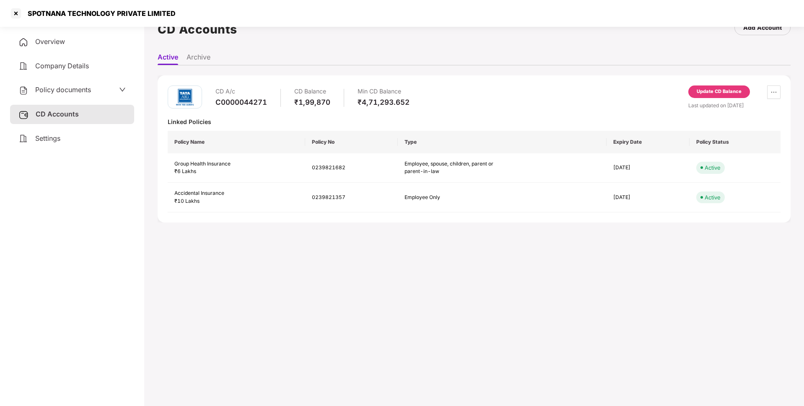
click at [714, 92] on div "Update CD Balance" at bounding box center [719, 92] width 45 height 8
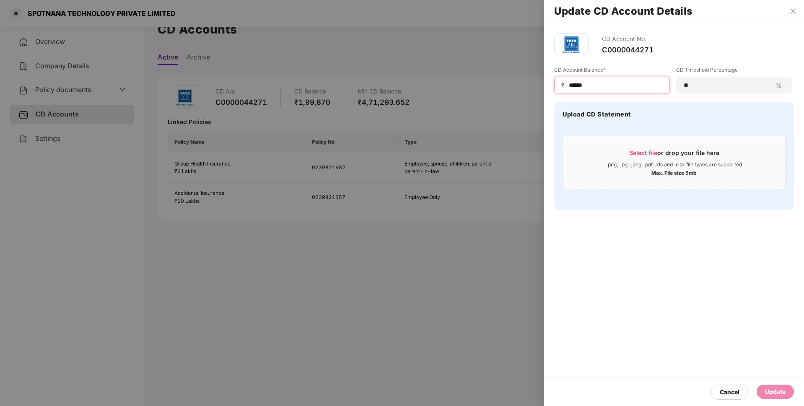
drag, startPoint x: 602, startPoint y: 83, endPoint x: 551, endPoint y: 90, distance: 50.8
click at [551, 90] on div "CD Account No. C0000044271 CD Account Balance* ₹ ****** CD Threshold Percentage…" at bounding box center [674, 122] width 260 height 198
type input "******"
click at [772, 389] on div "Update" at bounding box center [775, 391] width 21 height 9
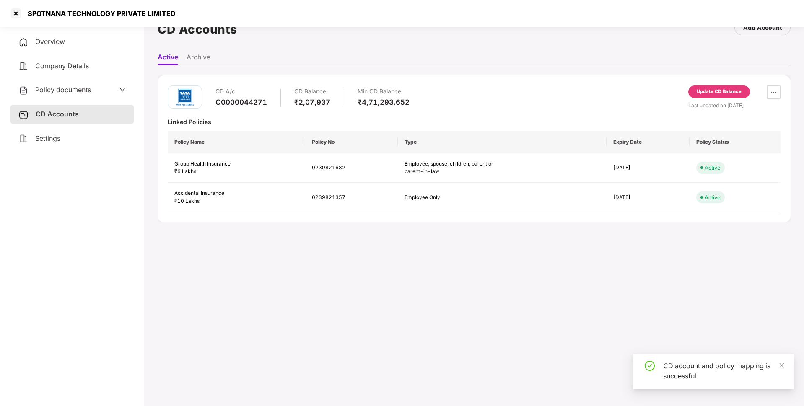
click at [76, 90] on span "Policy documents" at bounding box center [63, 90] width 56 height 8
click at [69, 86] on span "Policy documents" at bounding box center [64, 90] width 56 height 8
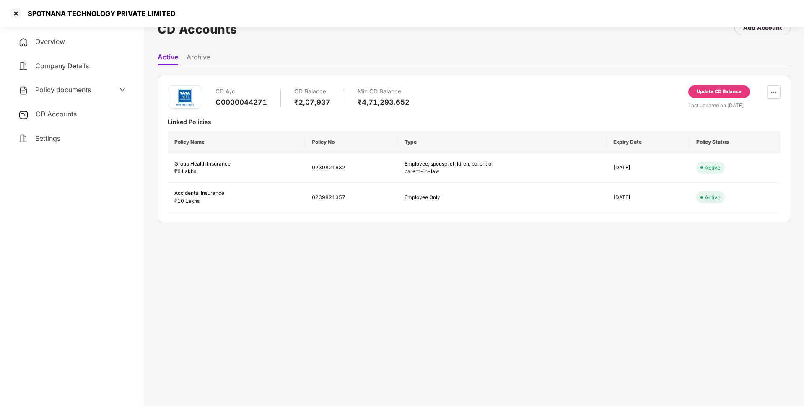
click at [54, 117] on span "CD Accounts" at bounding box center [56, 114] width 41 height 8
click at [76, 90] on span "Policy documents" at bounding box center [63, 90] width 56 height 8
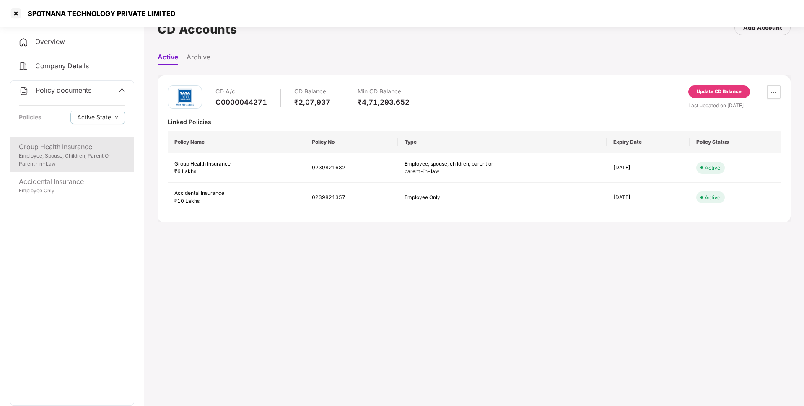
click at [61, 144] on div "Group Health Insurance" at bounding box center [72, 147] width 107 height 10
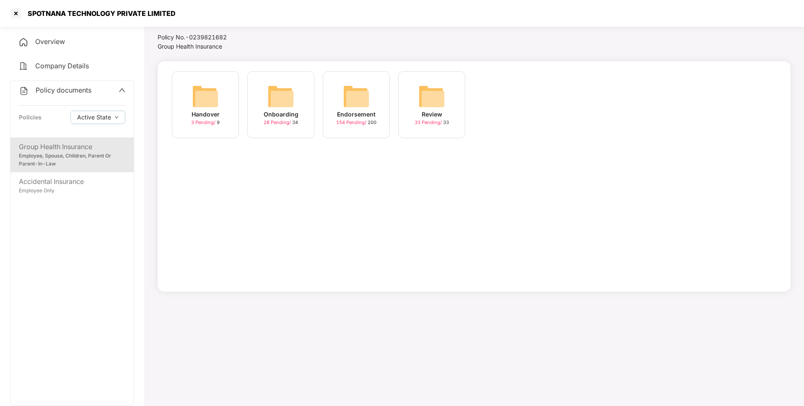
click at [64, 94] on span "Policy documents" at bounding box center [64, 90] width 56 height 8
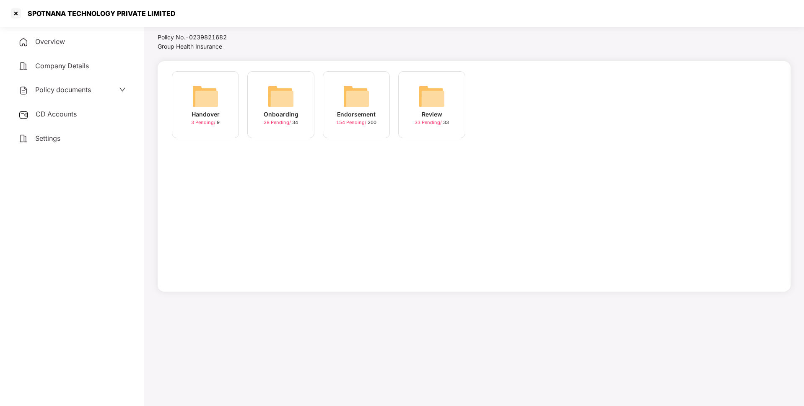
click at [60, 117] on span "CD Accounts" at bounding box center [56, 114] width 41 height 8
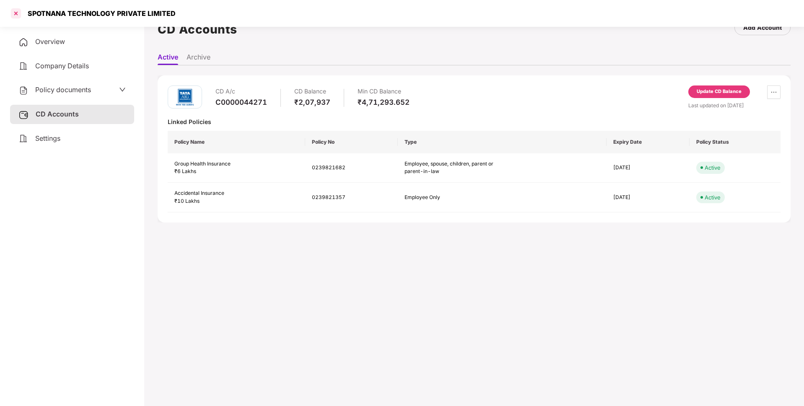
click at [18, 9] on div at bounding box center [15, 13] width 13 height 13
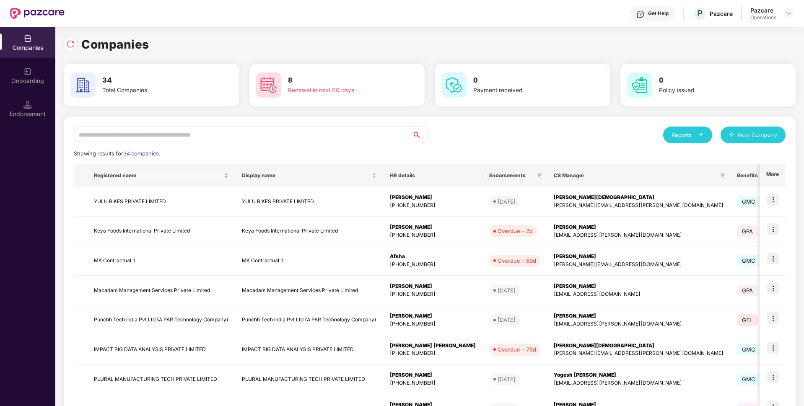
scroll to position [0, 0]
click at [165, 135] on input "text" at bounding box center [243, 135] width 338 height 17
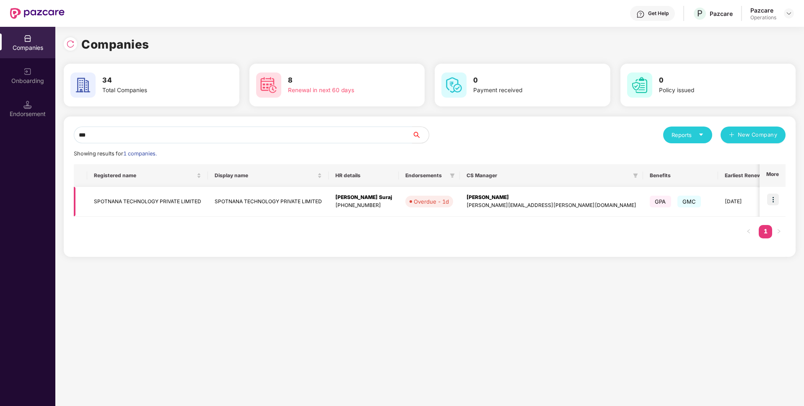
type input "***"
click at [778, 198] on img at bounding box center [773, 200] width 12 height 12
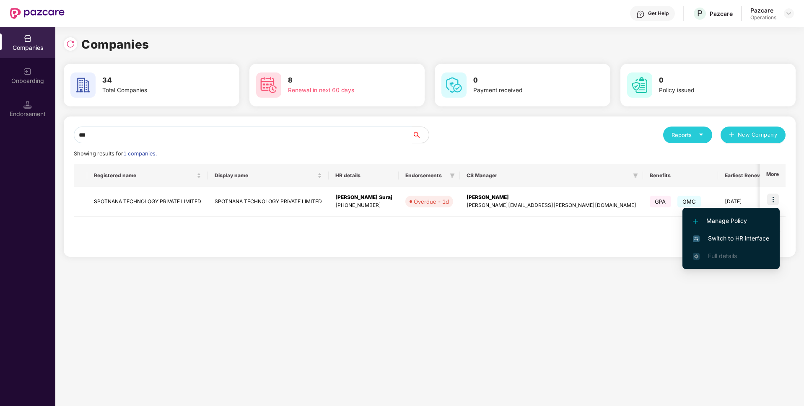
click at [734, 238] on span "Switch to HR interface" at bounding box center [731, 238] width 76 height 9
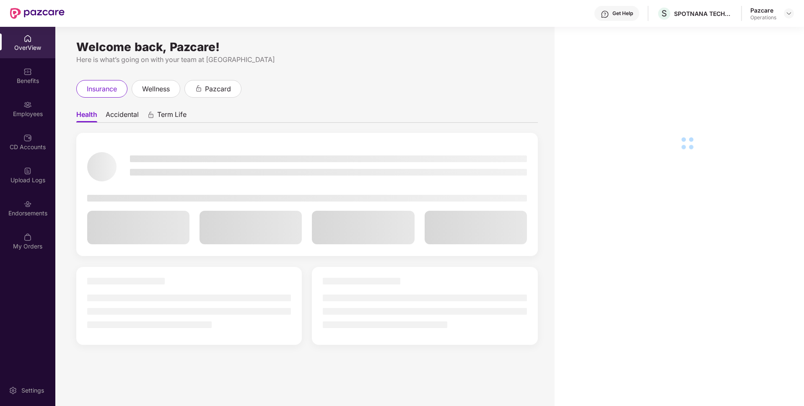
click at [25, 204] on img at bounding box center [27, 204] width 8 height 8
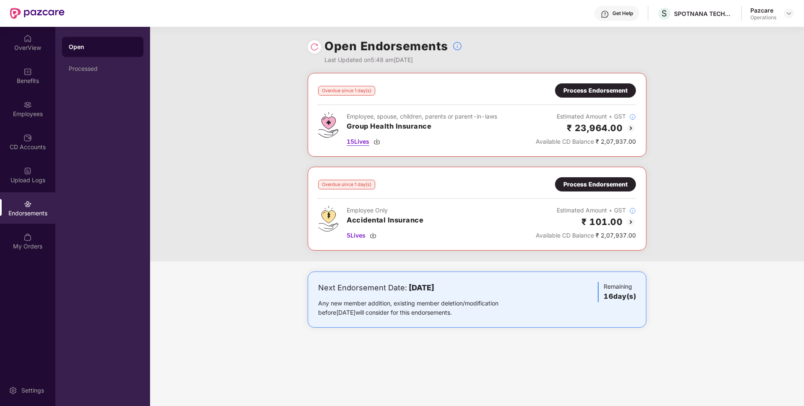
click at [366, 142] on span "15 Lives" at bounding box center [358, 141] width 23 height 9
click at [598, 88] on div "Process Endorsement" at bounding box center [596, 90] width 64 height 9
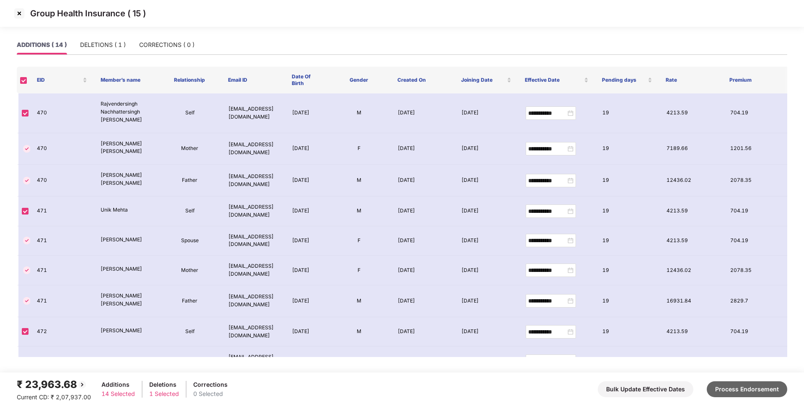
click at [746, 393] on button "Process Endorsement" at bounding box center [747, 390] width 81 height 16
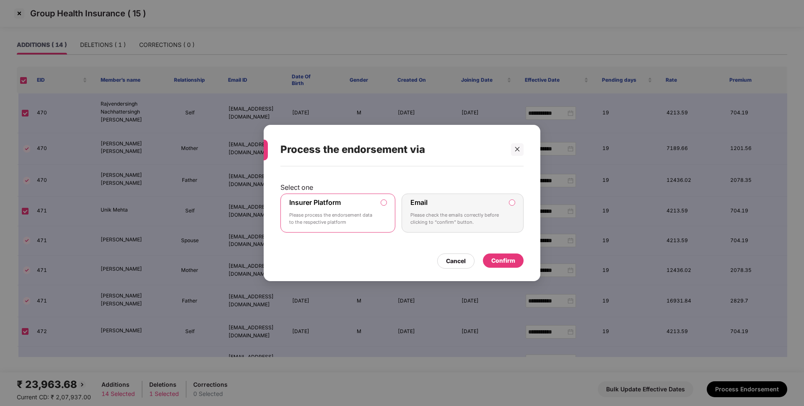
click at [501, 256] on div "Confirm" at bounding box center [503, 261] width 41 height 14
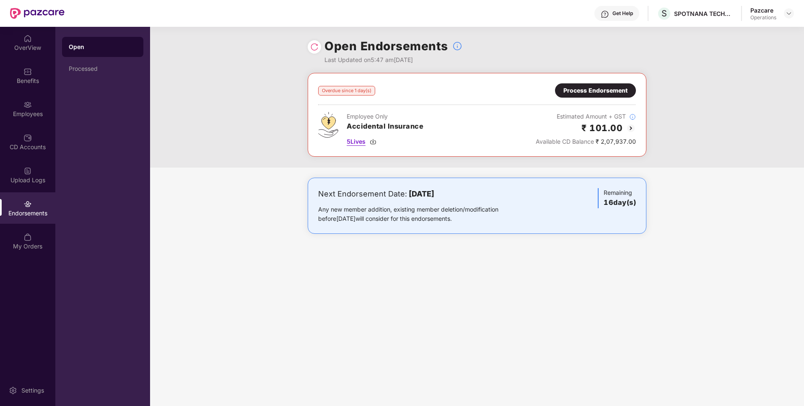
click at [353, 137] on span "5 Lives" at bounding box center [356, 141] width 19 height 9
click at [591, 95] on div "Process Endorsement" at bounding box center [595, 90] width 81 height 14
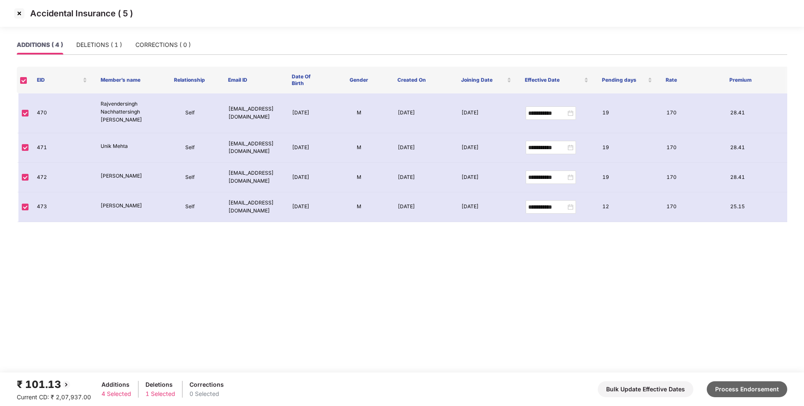
click at [728, 394] on button "Process Endorsement" at bounding box center [747, 390] width 81 height 16
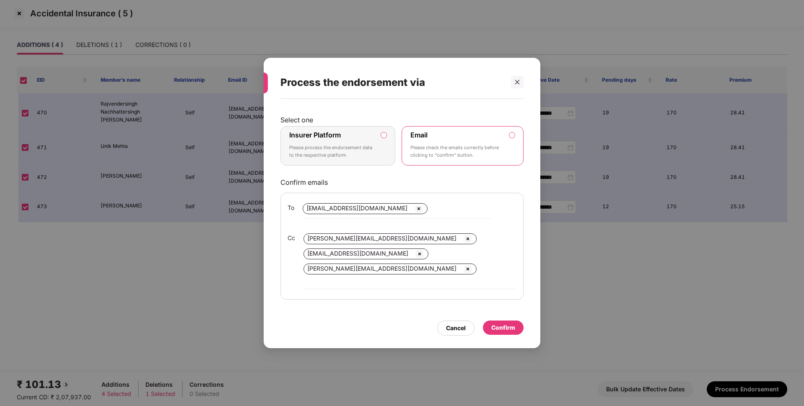
click at [339, 153] on p "Please process the endorsement data to the respective platform" at bounding box center [332, 151] width 86 height 15
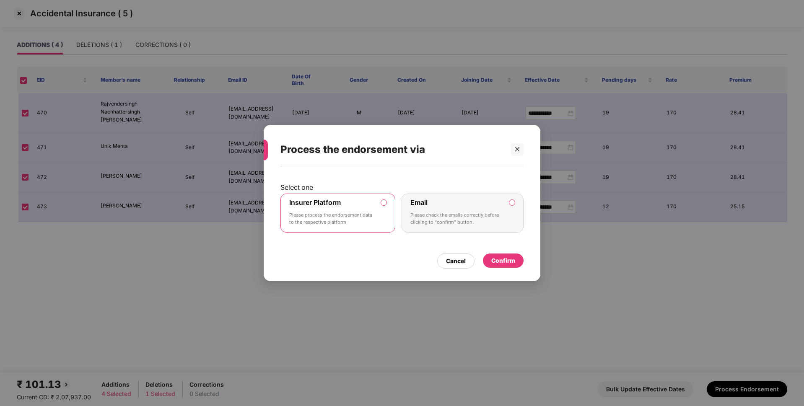
click at [517, 263] on div "Confirm" at bounding box center [503, 261] width 41 height 14
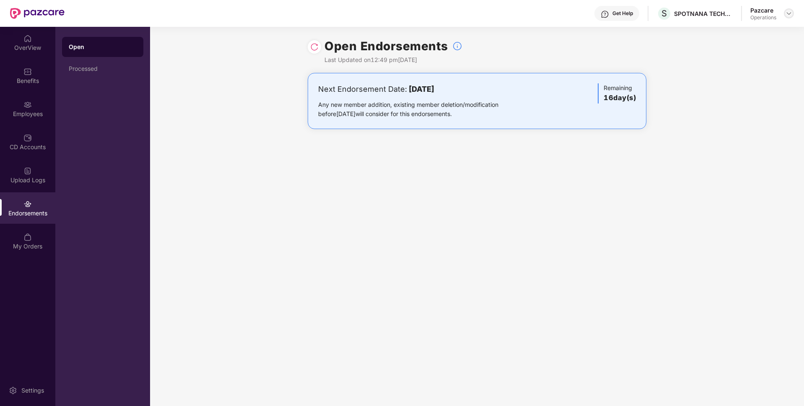
click at [788, 13] on img at bounding box center [789, 13] width 7 height 7
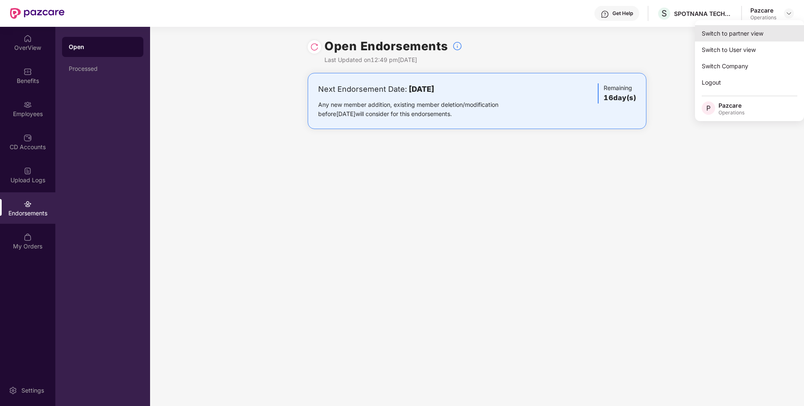
click at [743, 35] on div "Switch to partner view" at bounding box center [749, 33] width 109 height 16
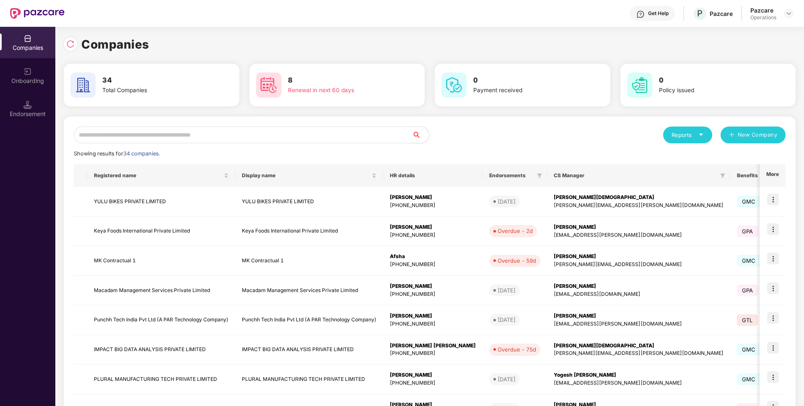
click at [253, 126] on div "Reports New Company Showing results for 34 companies. Registered name Display n…" at bounding box center [430, 320] width 732 height 407
click at [250, 143] on input "text" at bounding box center [243, 135] width 338 height 17
paste input "**********"
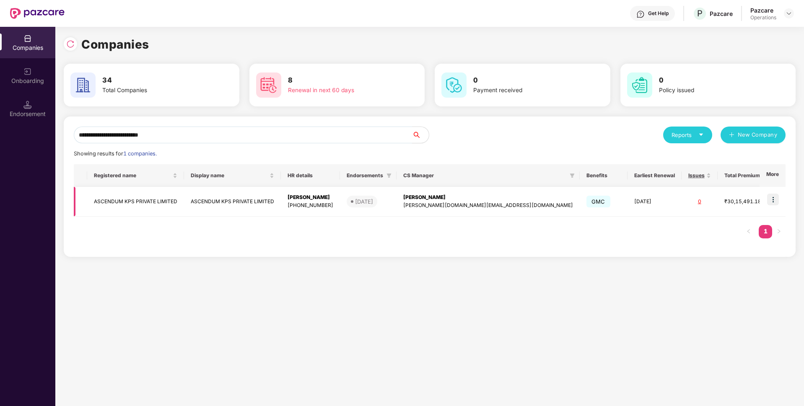
type input "**********"
click at [771, 196] on img at bounding box center [773, 200] width 12 height 12
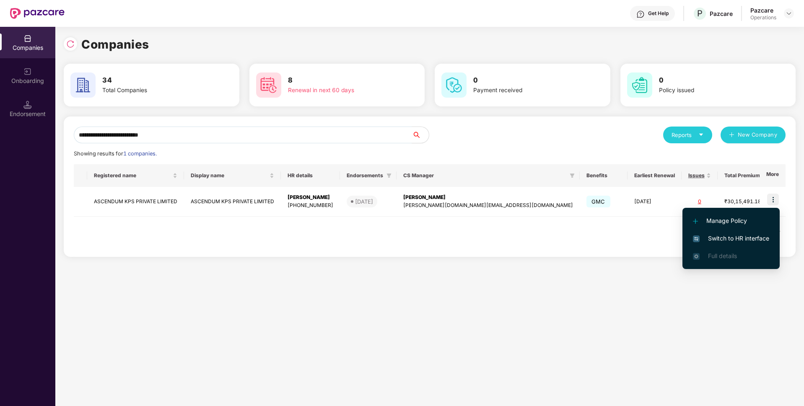
click at [734, 239] on span "Switch to HR interface" at bounding box center [731, 238] width 76 height 9
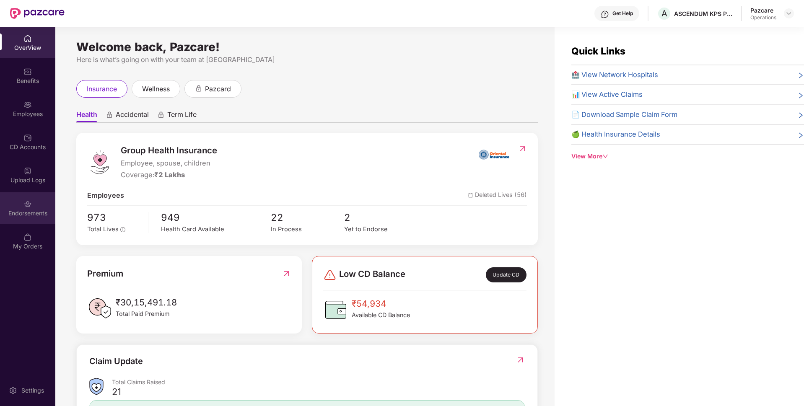
click at [27, 214] on div "Endorsements" at bounding box center [27, 213] width 55 height 8
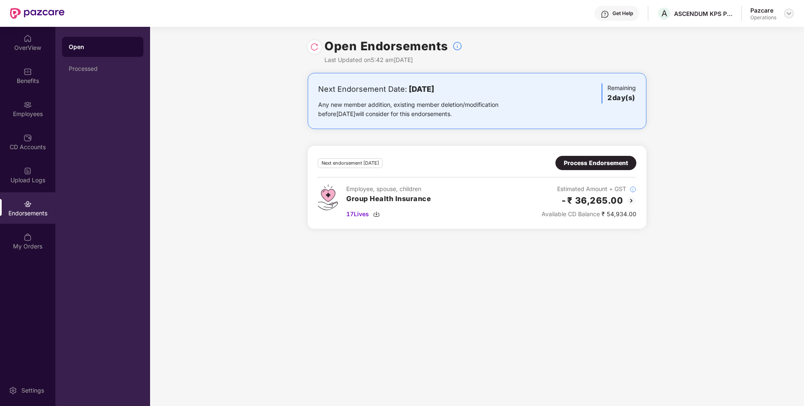
click at [790, 14] on img at bounding box center [789, 13] width 7 height 7
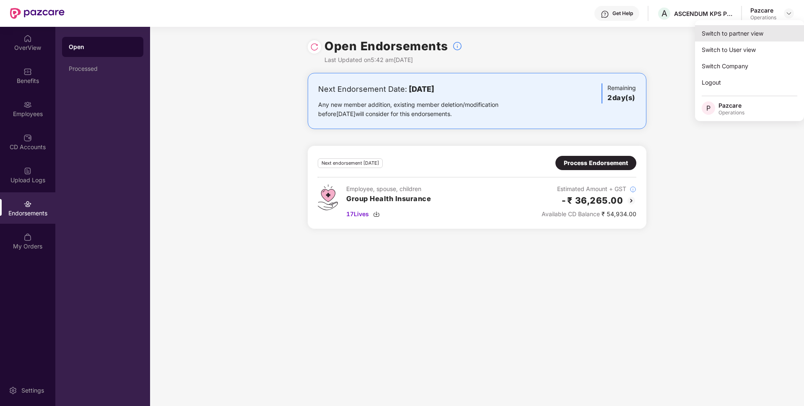
click at [752, 31] on div "Switch to partner view" at bounding box center [749, 33] width 109 height 16
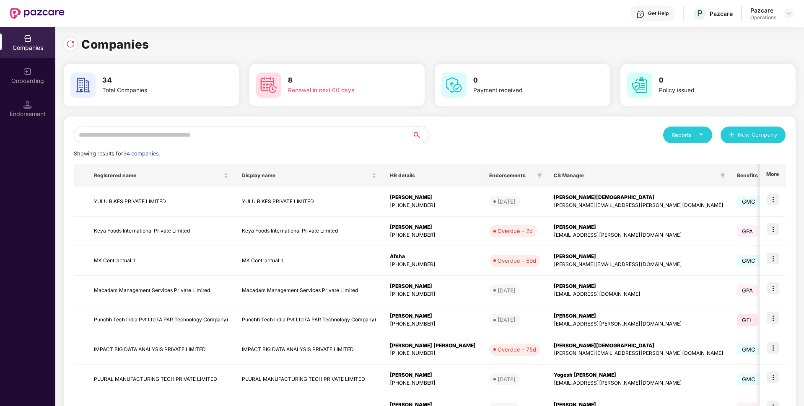
click at [286, 138] on input "text" at bounding box center [243, 135] width 338 height 17
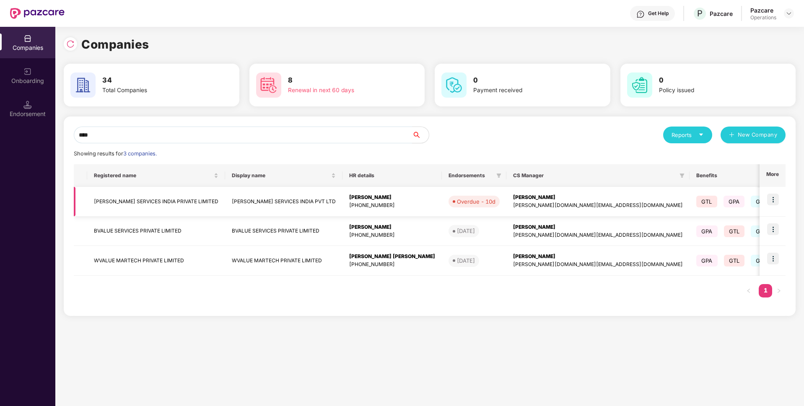
type input "****"
click at [777, 199] on img at bounding box center [773, 200] width 12 height 12
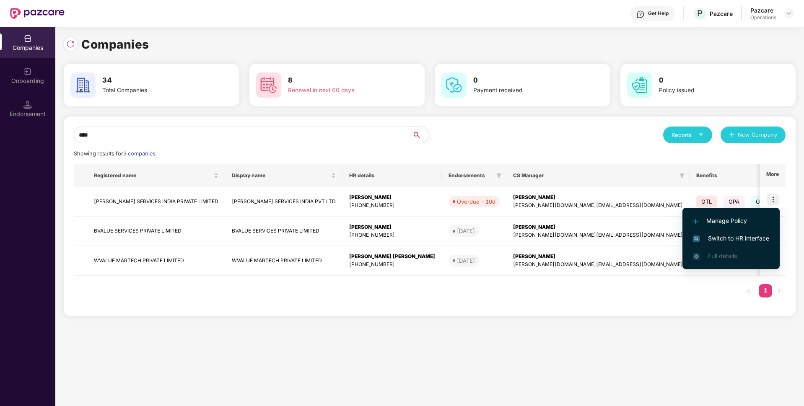
click at [725, 237] on span "Switch to HR interface" at bounding box center [731, 238] width 76 height 9
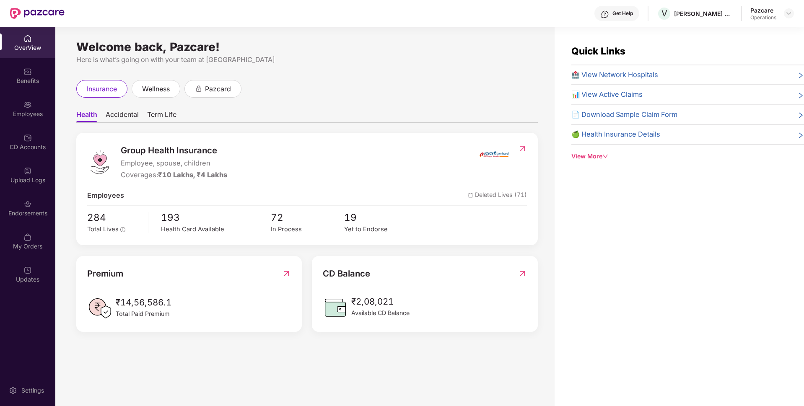
click at [32, 208] on div "Endorsements" at bounding box center [27, 207] width 55 height 31
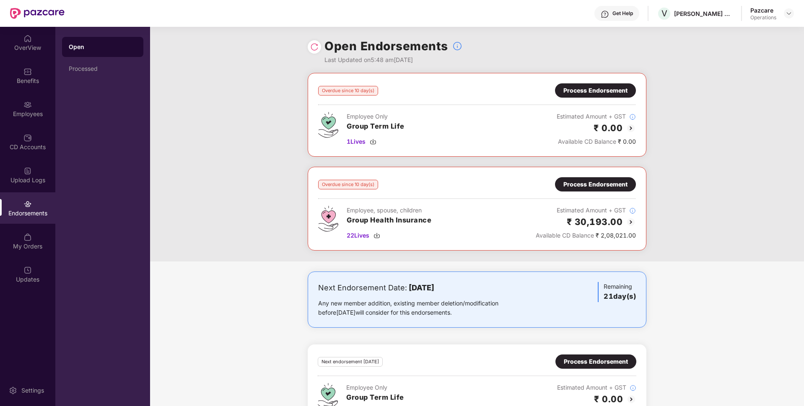
click at [595, 90] on div "Process Endorsement" at bounding box center [596, 90] width 64 height 9
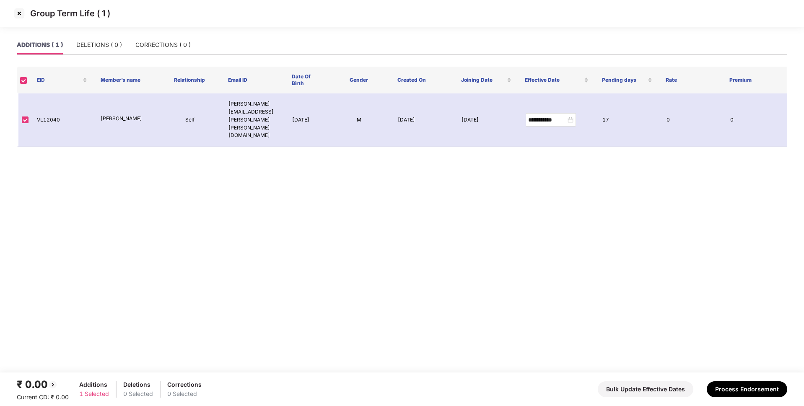
click at [21, 17] on img at bounding box center [19, 13] width 13 height 13
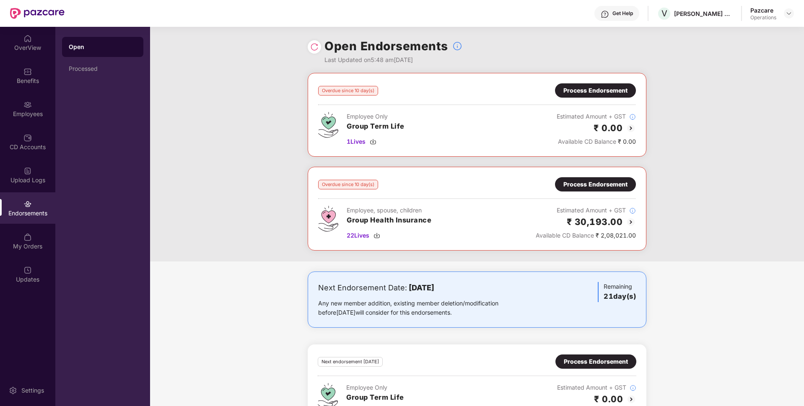
click at [612, 91] on div "Process Endorsement" at bounding box center [596, 90] width 64 height 9
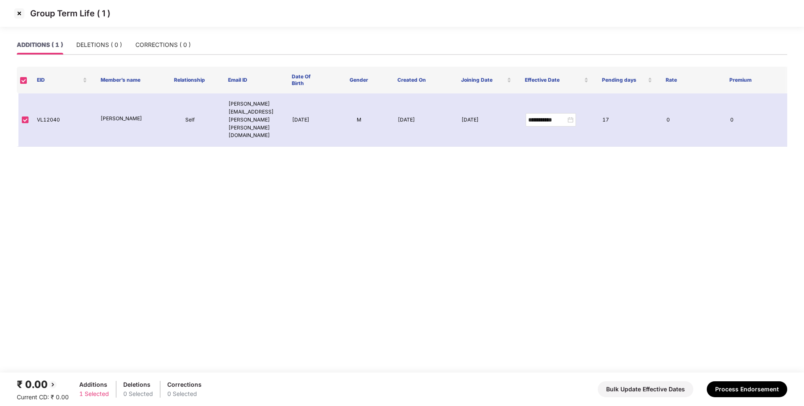
click at [23, 14] on img at bounding box center [19, 13] width 13 height 13
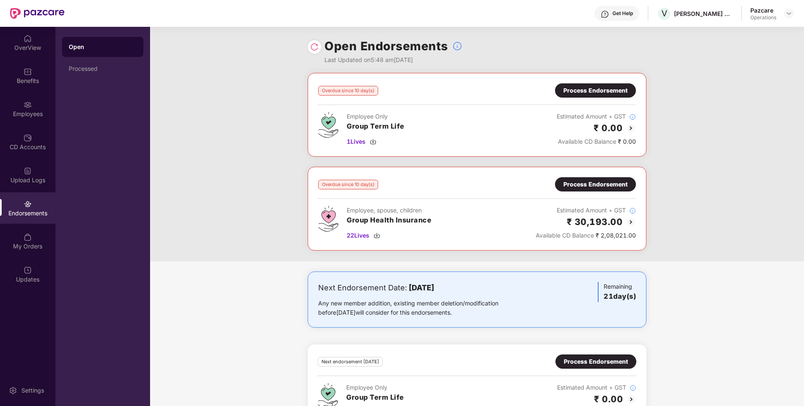
click at [607, 92] on div "Process Endorsement" at bounding box center [596, 90] width 64 height 9
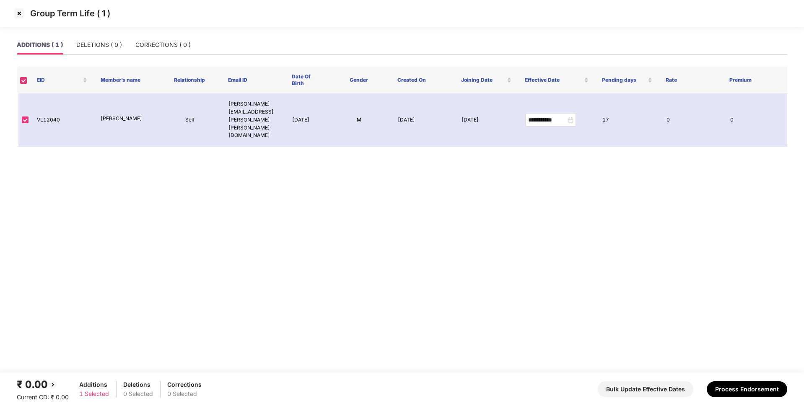
click at [18, 13] on img at bounding box center [19, 13] width 13 height 13
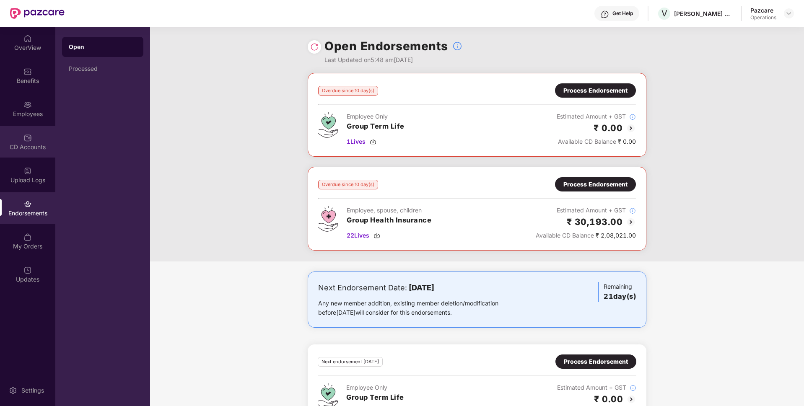
click at [34, 140] on div "CD Accounts" at bounding box center [27, 141] width 55 height 31
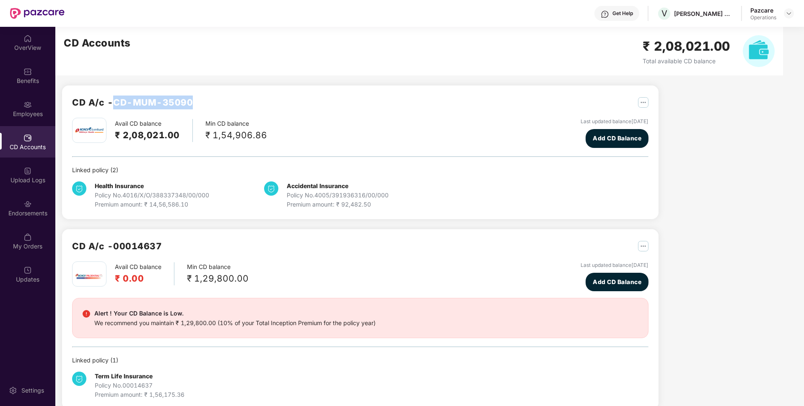
drag, startPoint x: 192, startPoint y: 101, endPoint x: 114, endPoint y: 101, distance: 78.4
click at [114, 101] on h2 "CD A/c - CD-MUM-35090" at bounding box center [132, 103] width 121 height 14
copy h2 "CD-MUM-35090"
click at [788, 13] on img at bounding box center [789, 13] width 7 height 7
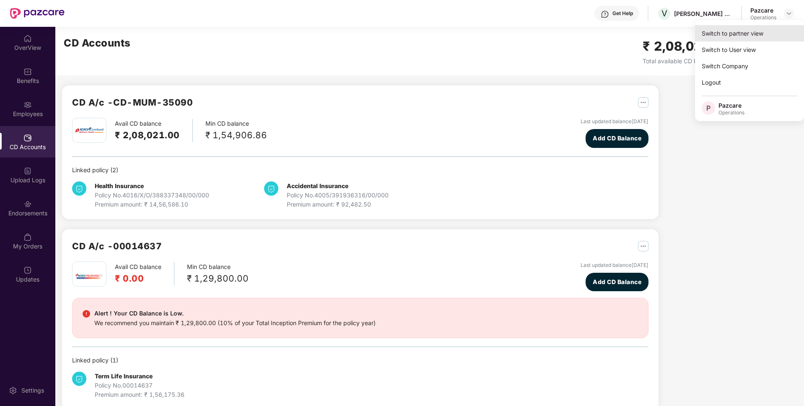
click at [727, 29] on div "Switch to partner view" at bounding box center [749, 33] width 109 height 16
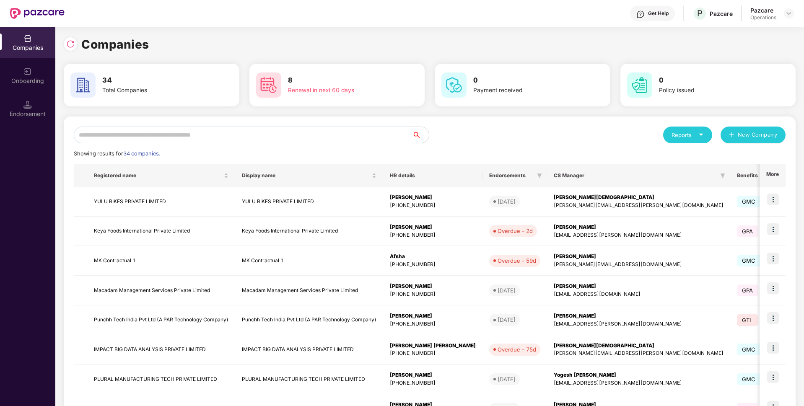
click at [306, 137] on input "text" at bounding box center [243, 135] width 338 height 17
click at [295, 138] on input "text" at bounding box center [243, 135] width 338 height 17
type input "*"
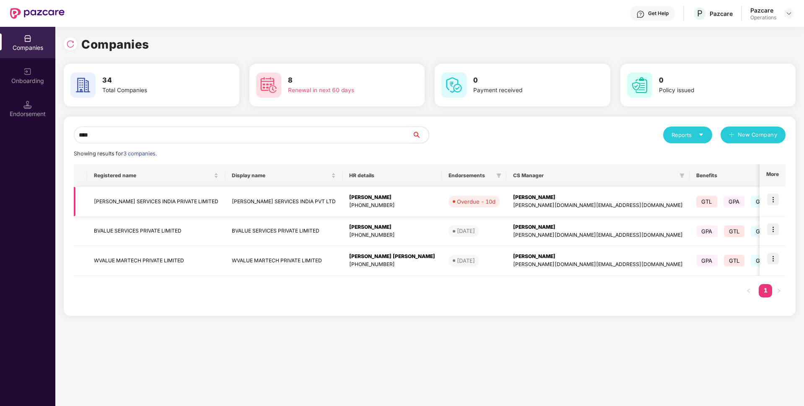
type input "****"
click at [192, 201] on td "[PERSON_NAME] SERVICES INDIA PRIVATE LIMITED" at bounding box center [156, 202] width 138 height 30
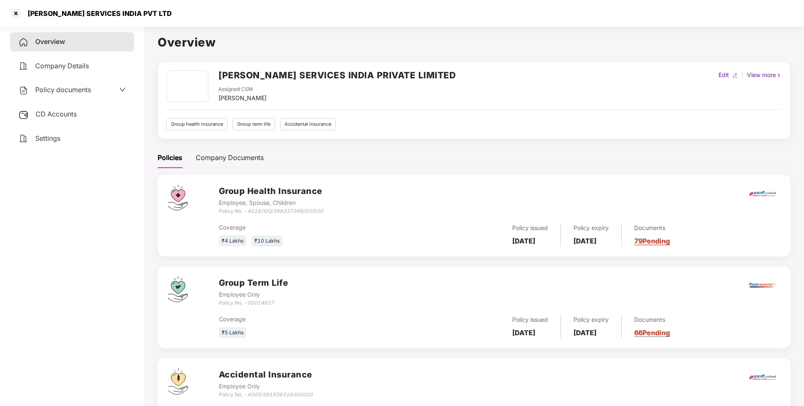
click at [66, 89] on span "Policy documents" at bounding box center [63, 90] width 56 height 8
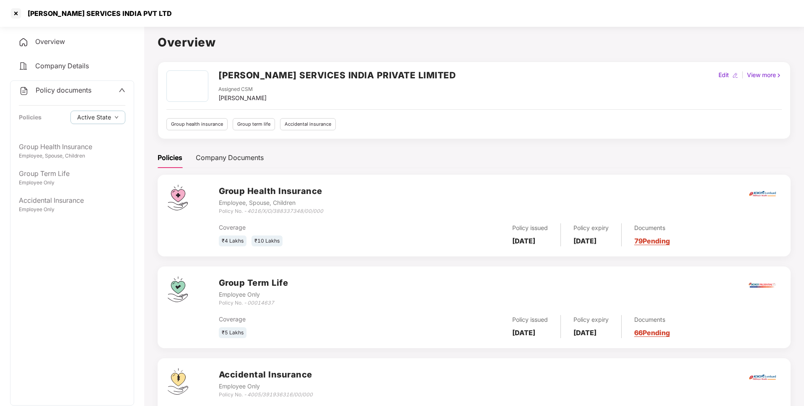
click at [63, 88] on span "Policy documents" at bounding box center [64, 90] width 56 height 8
click at [54, 114] on span "CD Accounts" at bounding box center [56, 114] width 41 height 8
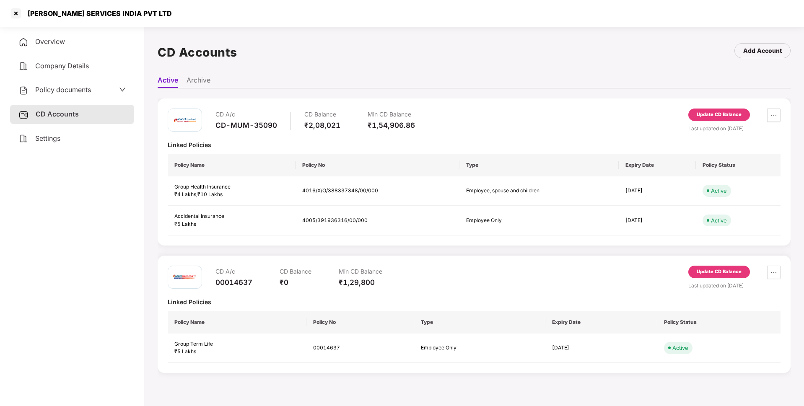
click at [735, 111] on div "Update CD Balance" at bounding box center [720, 115] width 62 height 13
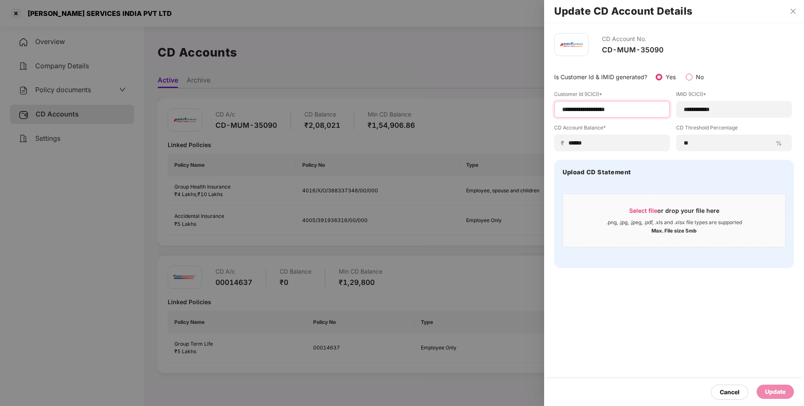
drag, startPoint x: 635, startPoint y: 110, endPoint x: 525, endPoint y: 107, distance: 110.7
click at [525, 107] on div "**********" at bounding box center [402, 203] width 804 height 406
paste input
type input "**********"
click at [781, 390] on div "Update" at bounding box center [775, 391] width 21 height 9
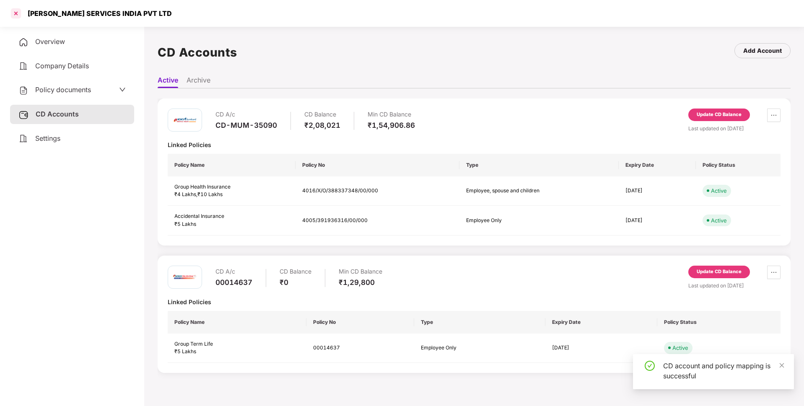
click at [16, 13] on div at bounding box center [15, 13] width 13 height 13
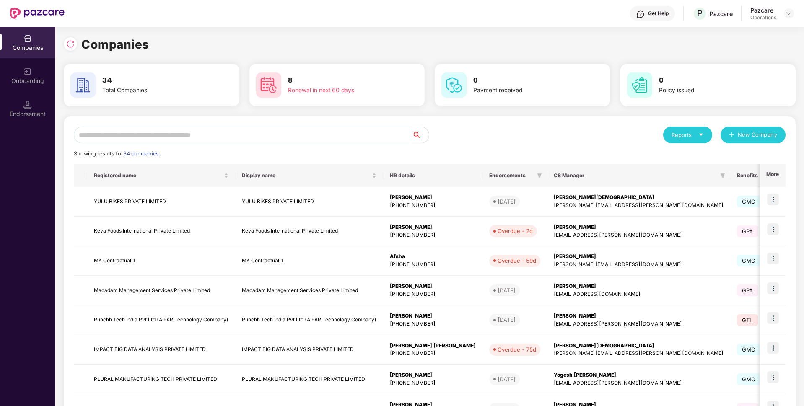
click at [131, 140] on input "text" at bounding box center [243, 135] width 338 height 17
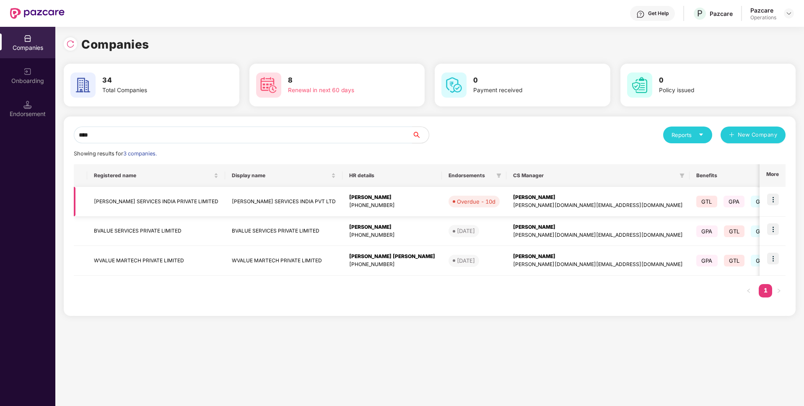
type input "****"
click at [779, 200] on img at bounding box center [773, 200] width 12 height 12
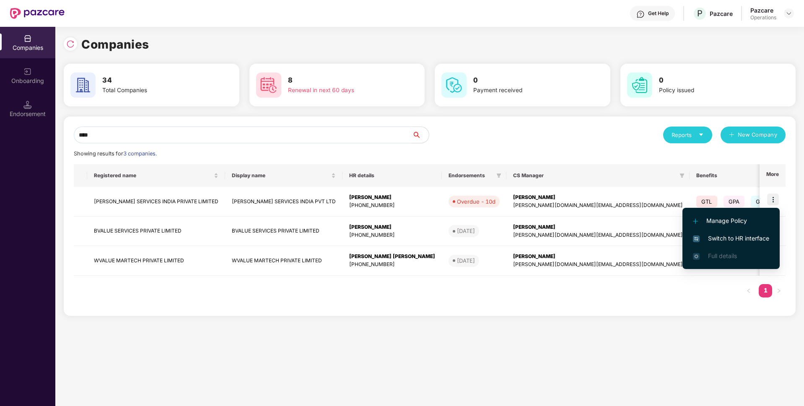
click at [724, 233] on li "Switch to HR interface" at bounding box center [731, 239] width 97 height 18
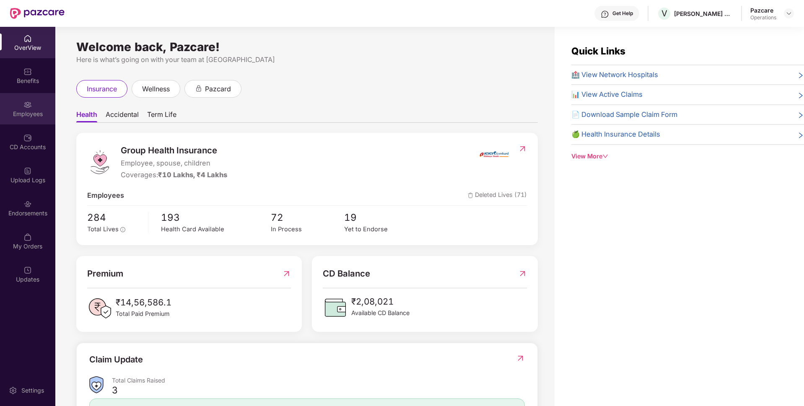
click at [23, 100] on div "Employees" at bounding box center [27, 108] width 55 height 31
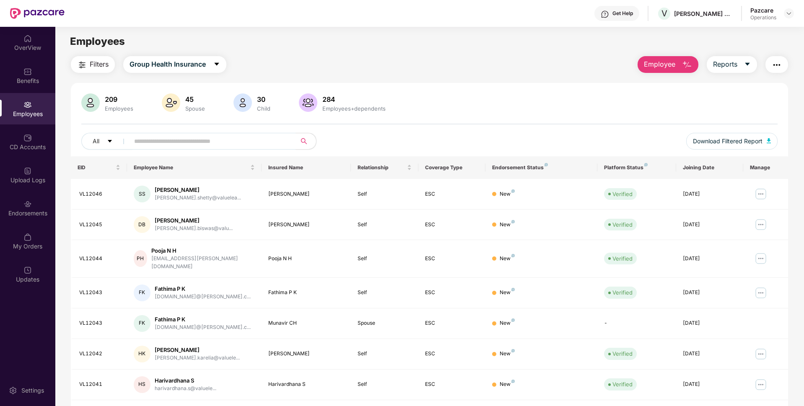
click at [780, 65] on img "button" at bounding box center [777, 65] width 10 height 10
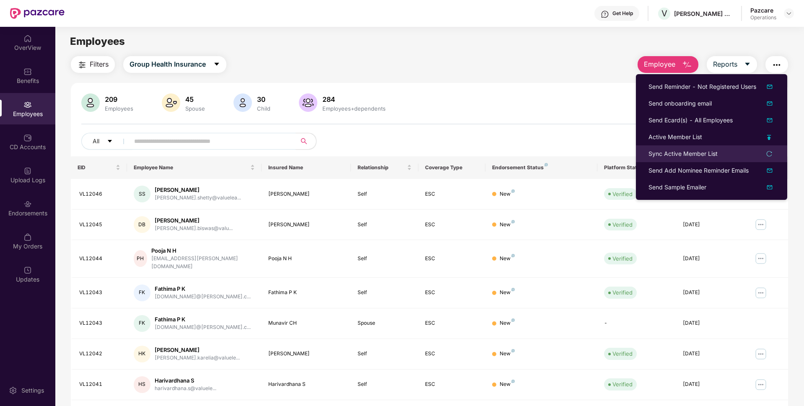
click at [686, 151] on div "Sync Active Member List" at bounding box center [683, 153] width 69 height 9
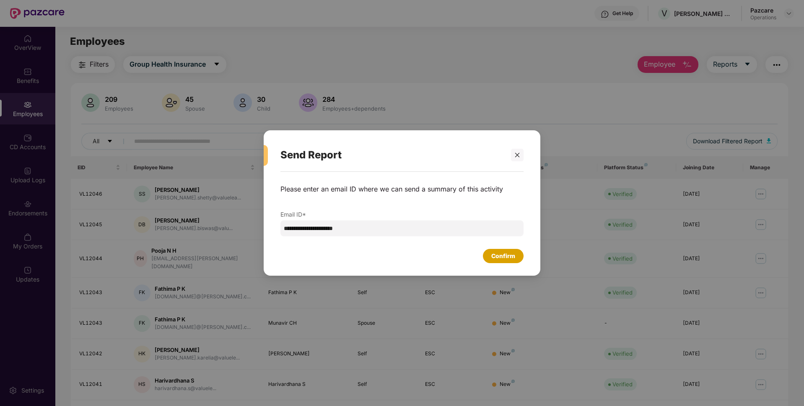
click at [502, 255] on div "Confirm" at bounding box center [503, 256] width 24 height 9
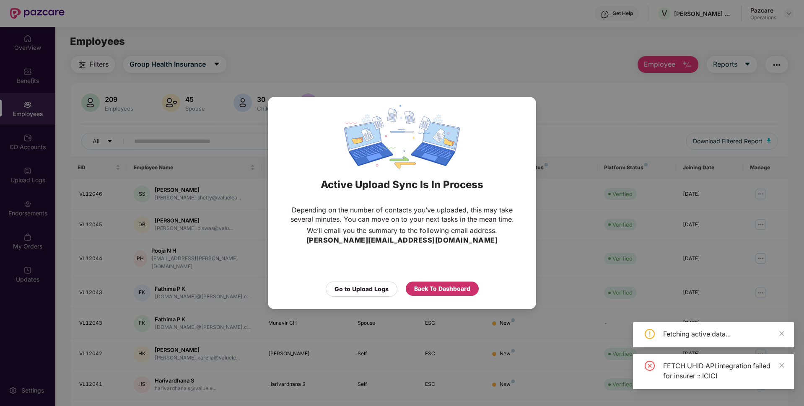
click at [440, 283] on div "Back To Dashboard" at bounding box center [442, 289] width 73 height 14
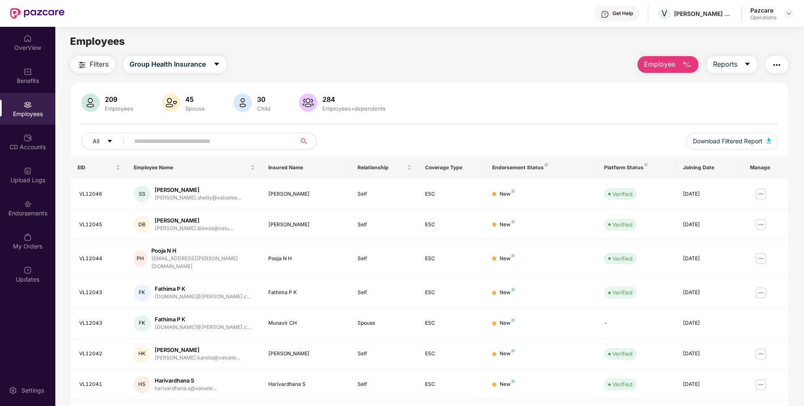
click at [789, 19] on div "Pazcare Operations" at bounding box center [773, 13] width 44 height 15
click at [790, 14] on img at bounding box center [789, 13] width 7 height 7
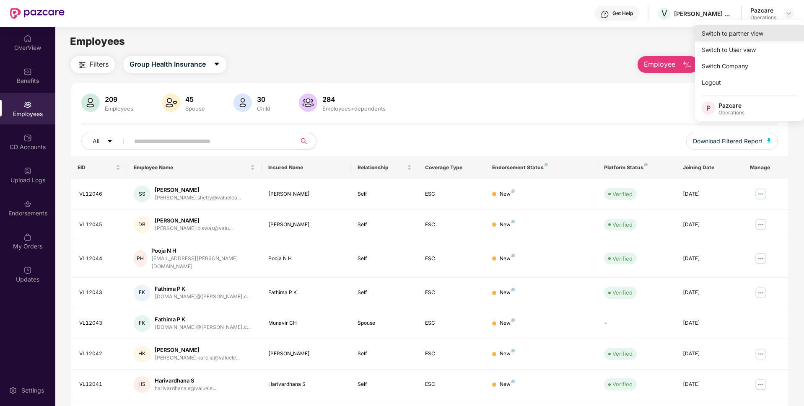
click at [740, 35] on div "Switch to partner view" at bounding box center [749, 33] width 109 height 16
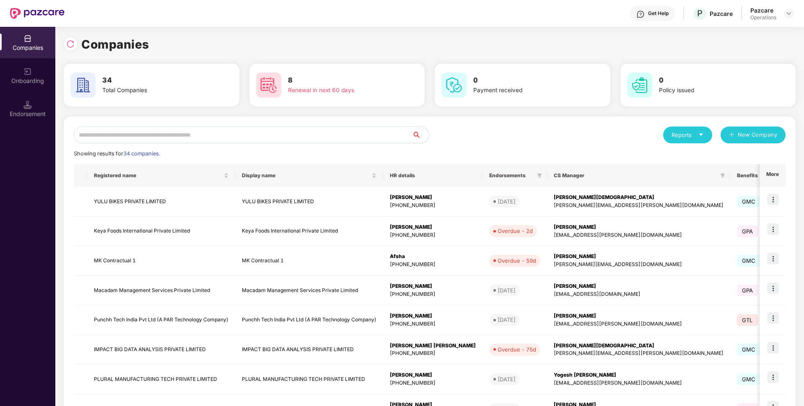
click at [248, 135] on input "text" at bounding box center [243, 135] width 338 height 17
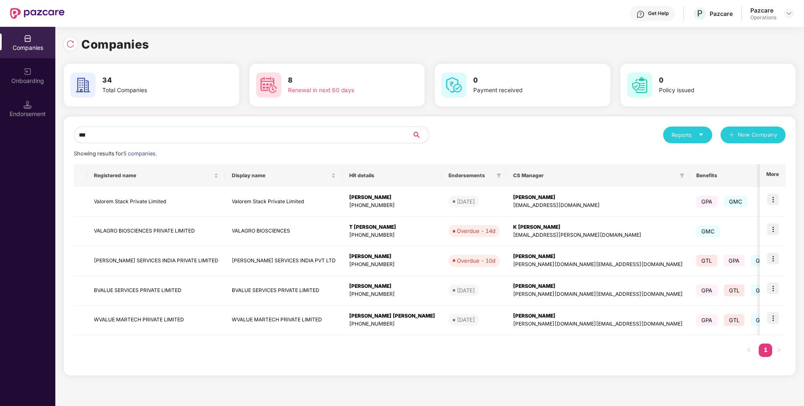
type input "****"
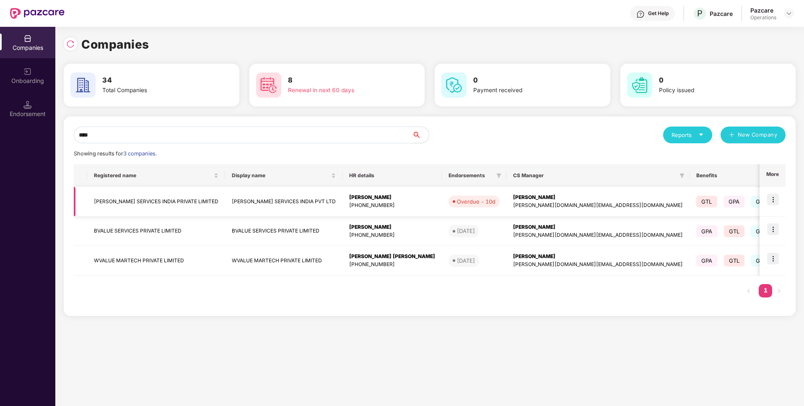
click at [177, 198] on td "[PERSON_NAME] SERVICES INDIA PRIVATE LIMITED" at bounding box center [156, 202] width 138 height 30
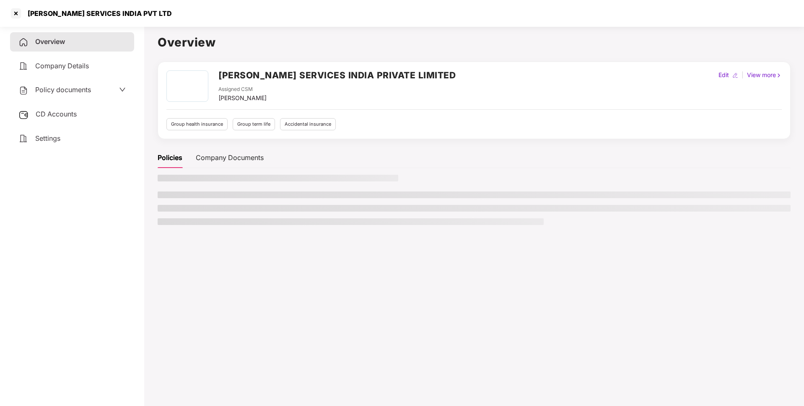
click at [68, 89] on span "Policy documents" at bounding box center [63, 90] width 56 height 8
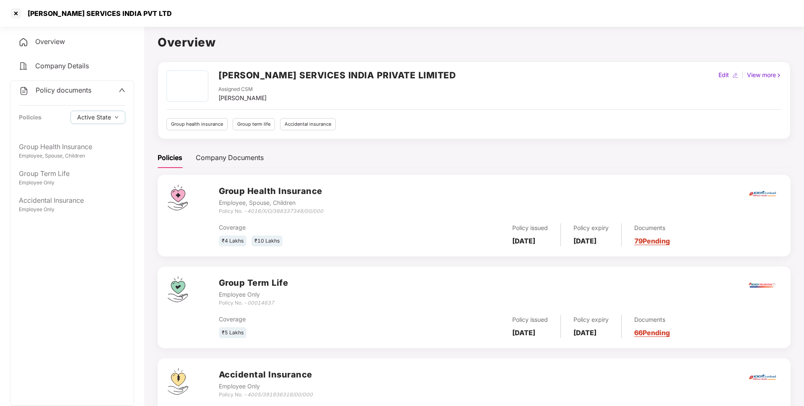
click at [67, 91] on span "Policy documents" at bounding box center [64, 90] width 56 height 8
click at [56, 120] on div "CD Accounts" at bounding box center [72, 114] width 124 height 19
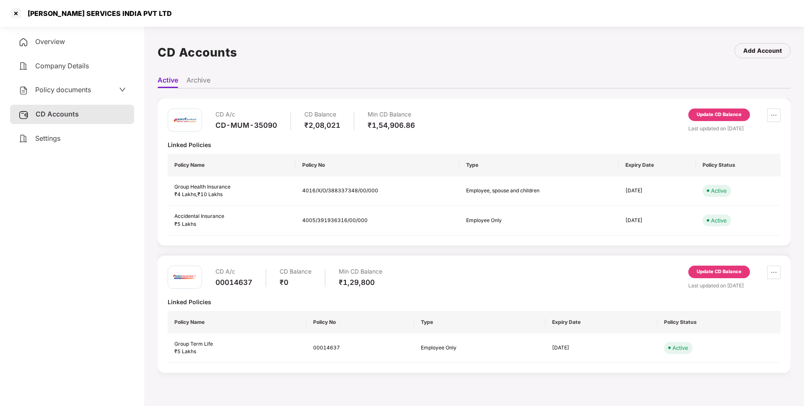
click at [706, 115] on div "Update CD Balance" at bounding box center [719, 115] width 45 height 8
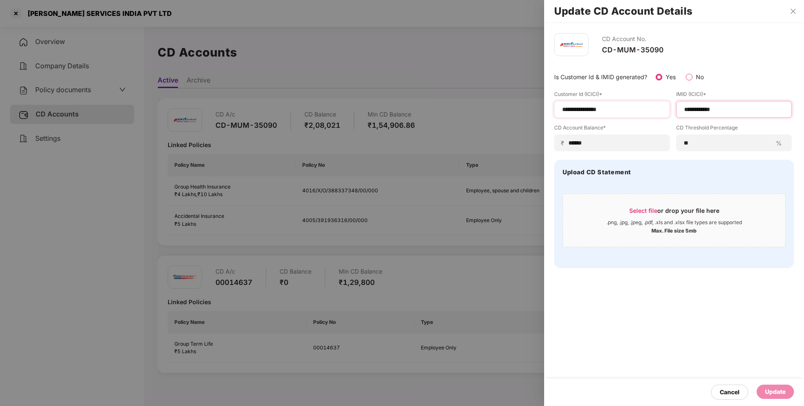
drag, startPoint x: 733, startPoint y: 108, endPoint x: 663, endPoint y: 112, distance: 69.3
click at [663, 112] on div "**********" at bounding box center [674, 121] width 240 height 61
paste input
type input "**********"
click at [786, 392] on div "Update" at bounding box center [775, 392] width 37 height 14
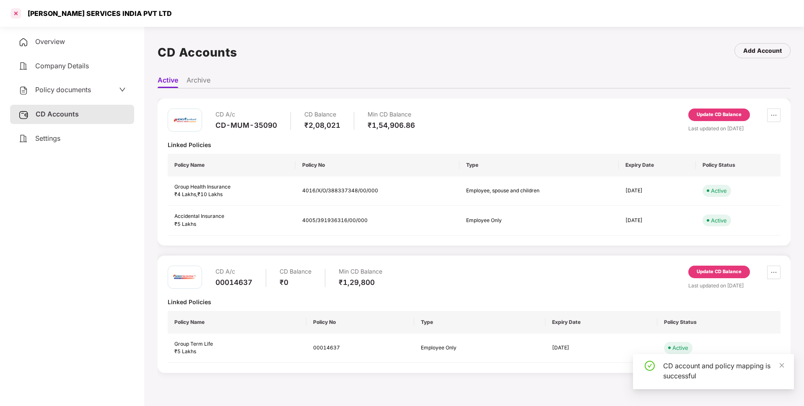
click at [17, 12] on div at bounding box center [15, 13] width 13 height 13
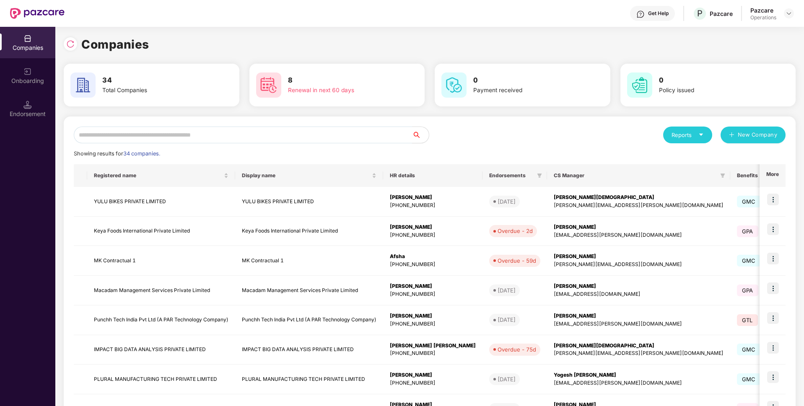
click at [152, 133] on input "text" at bounding box center [243, 135] width 338 height 17
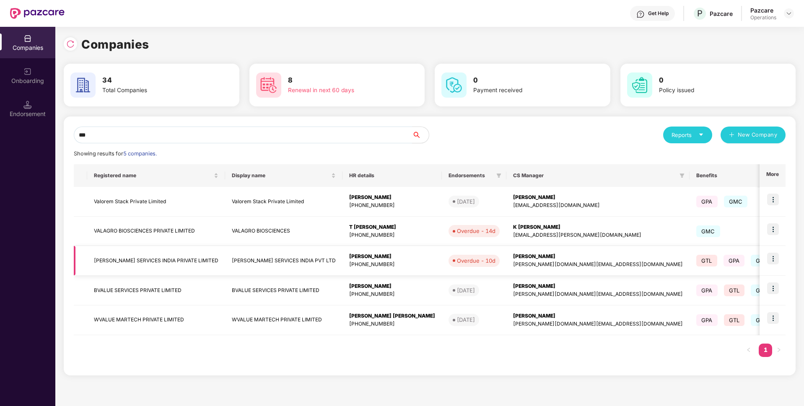
type input "***"
click at [773, 258] on img at bounding box center [773, 259] width 12 height 12
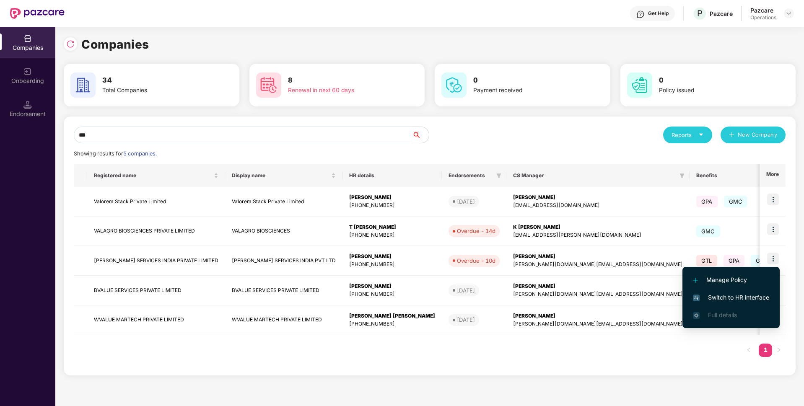
click at [718, 299] on span "Switch to HR interface" at bounding box center [731, 297] width 76 height 9
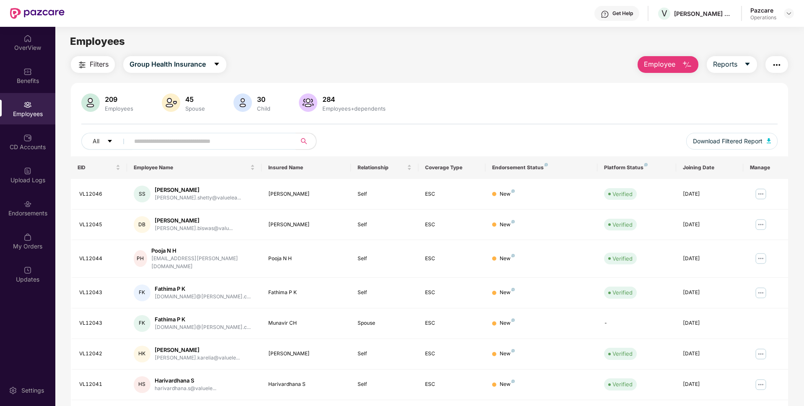
click at [776, 66] on img "button" at bounding box center [777, 65] width 10 height 10
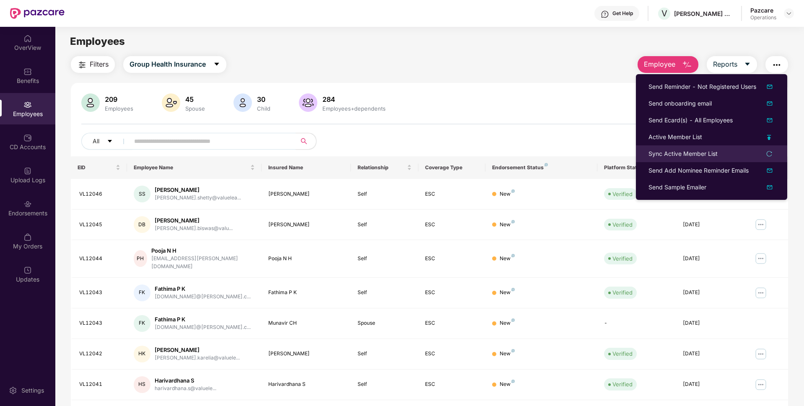
click at [666, 161] on li "Sync Active Member List" at bounding box center [711, 154] width 151 height 17
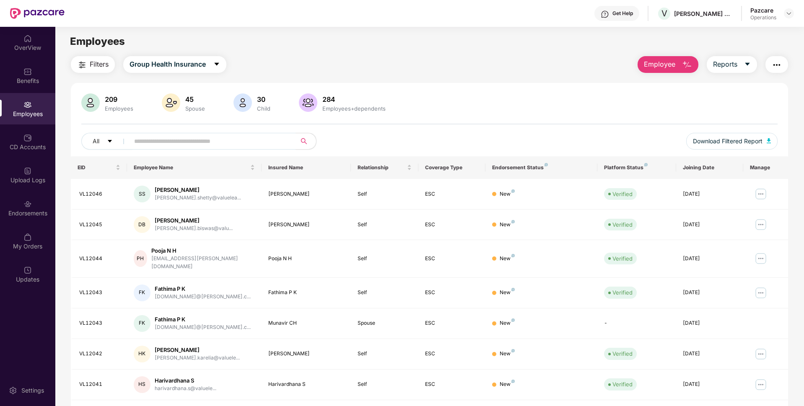
click at [773, 70] on img "button" at bounding box center [777, 65] width 10 height 10
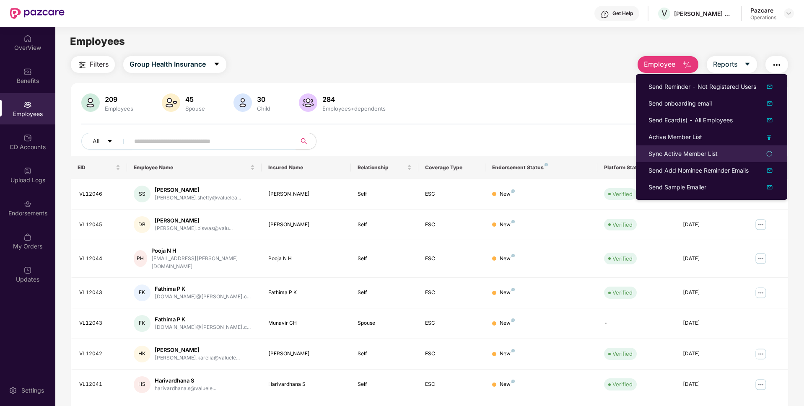
click at [682, 151] on div "Sync Active Member List" at bounding box center [683, 153] width 69 height 9
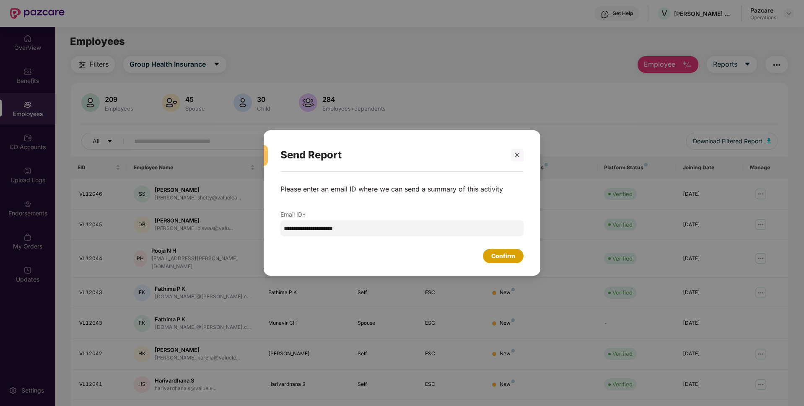
click at [516, 256] on div "Confirm" at bounding box center [503, 256] width 41 height 14
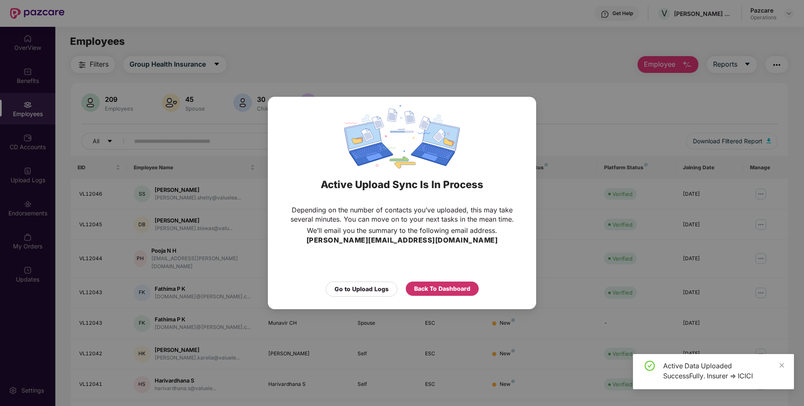
click at [438, 291] on div "Back To Dashboard" at bounding box center [442, 288] width 56 height 9
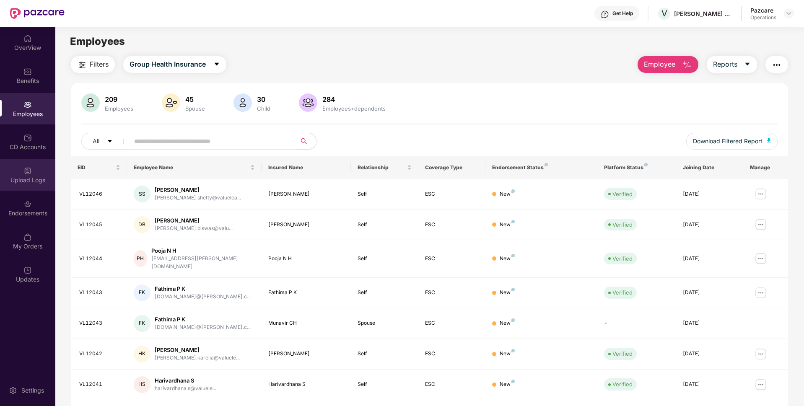
click at [25, 166] on div at bounding box center [27, 170] width 8 height 8
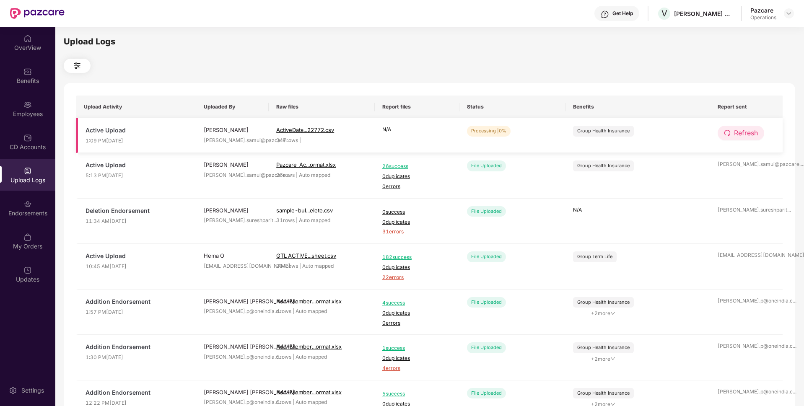
click at [744, 133] on span "Refresh" at bounding box center [746, 133] width 24 height 10
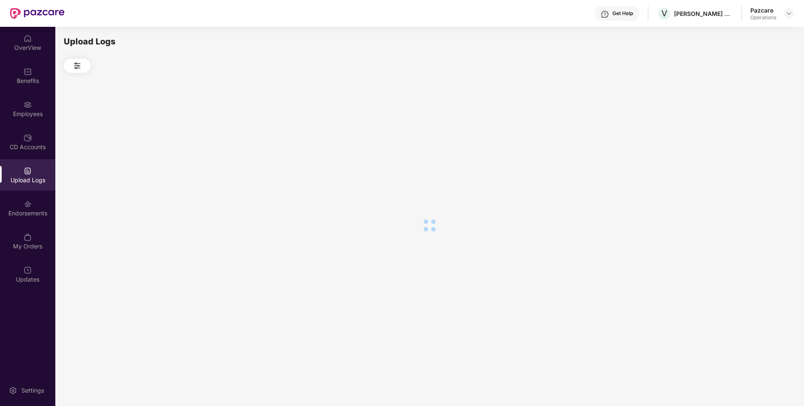
drag, startPoint x: 744, startPoint y: 133, endPoint x: 651, endPoint y: 75, distance: 109.8
click at [651, 75] on div at bounding box center [430, 225] width 732 height 305
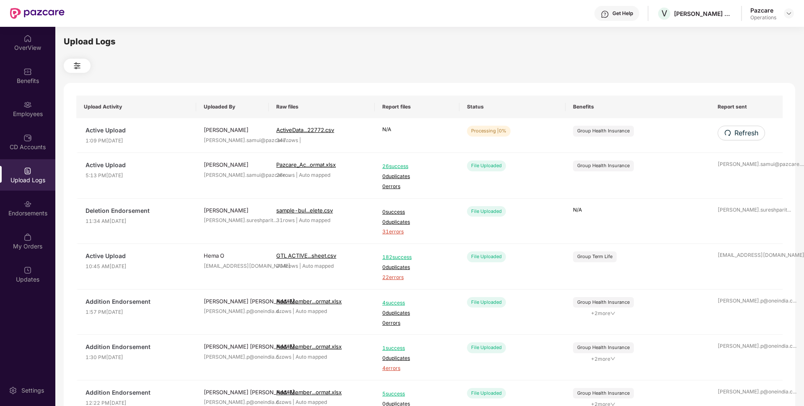
click at [661, 73] on div at bounding box center [430, 66] width 732 height 14
click at [741, 133] on span "Refresh" at bounding box center [746, 133] width 24 height 10
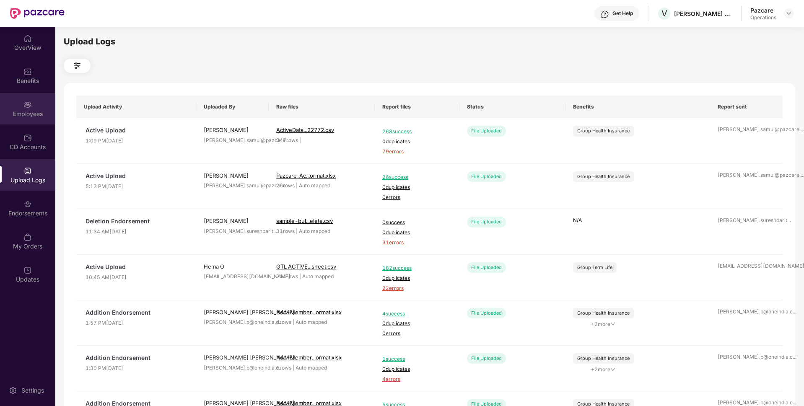
click at [30, 116] on div "Employees" at bounding box center [27, 114] width 55 height 8
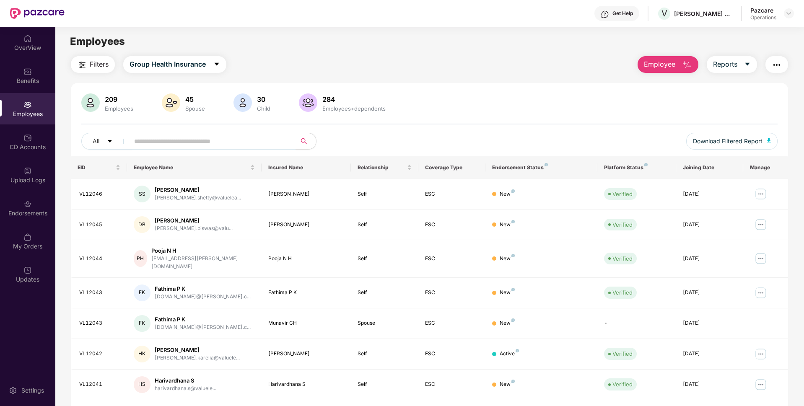
click at [103, 69] on span "Filters" at bounding box center [99, 64] width 19 height 10
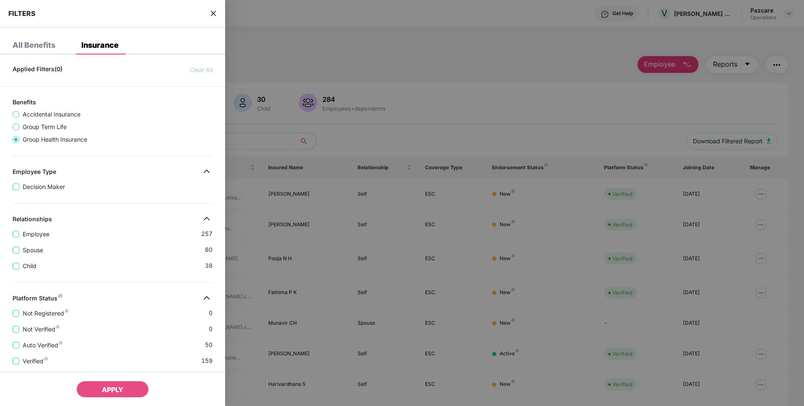
scroll to position [150, 0]
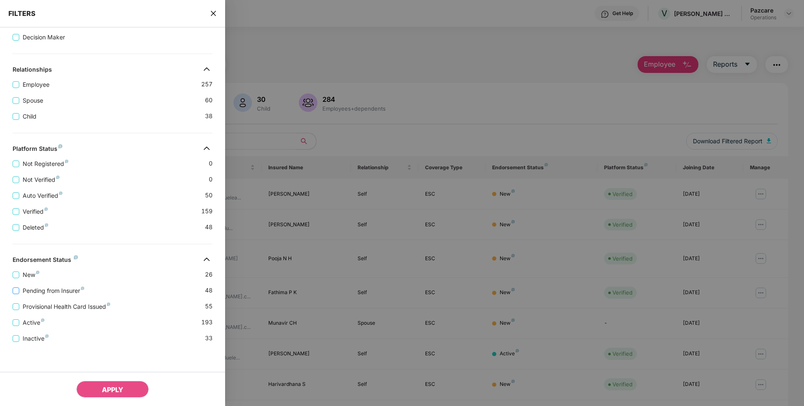
click at [39, 290] on span "Pending from Insurer" at bounding box center [53, 290] width 68 height 9
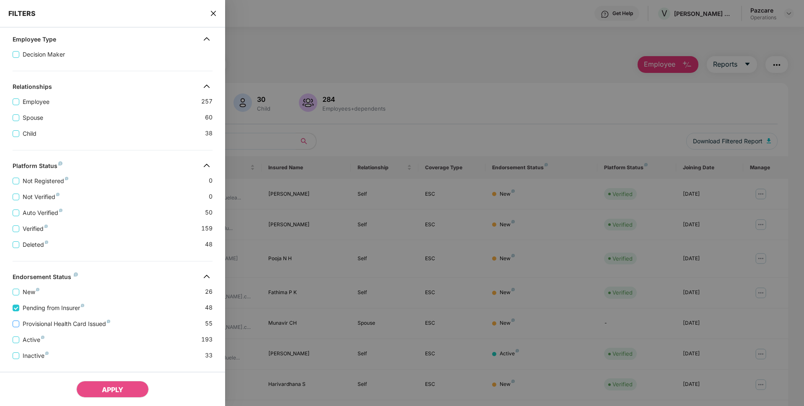
click at [39, 326] on span "Provisional Health Card Issued" at bounding box center [66, 324] width 94 height 9
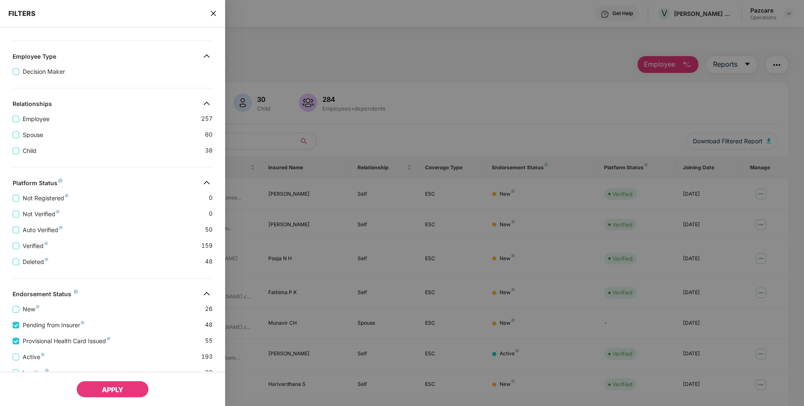
click at [105, 389] on span "APPLY" at bounding box center [112, 390] width 21 height 8
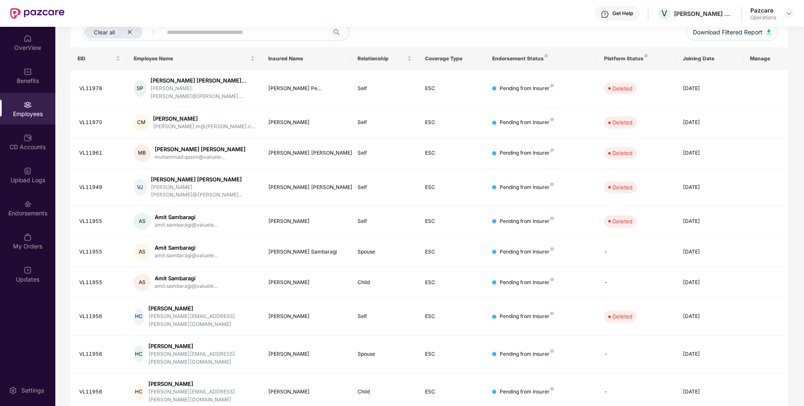
scroll to position [109, 0]
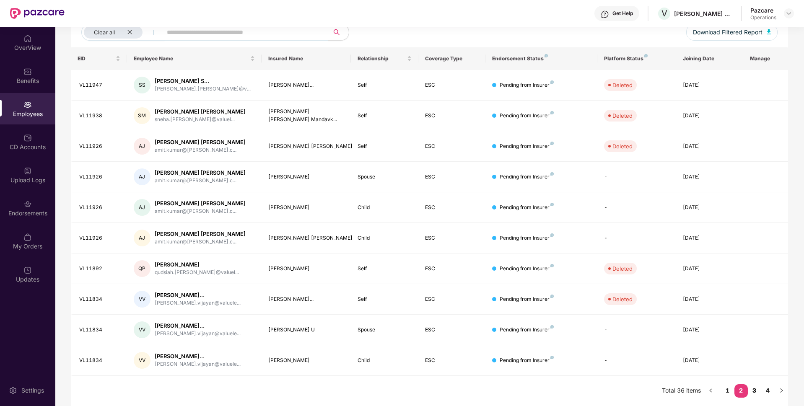
click at [757, 390] on link "3" at bounding box center [754, 391] width 13 height 13
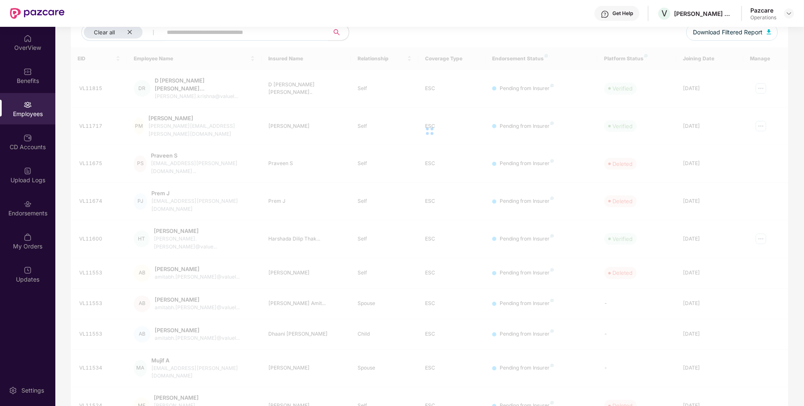
scroll to position [27, 0]
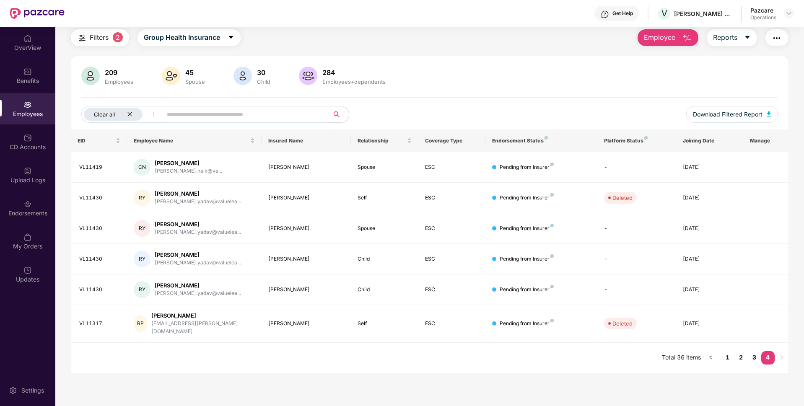
click at [130, 112] on icon "close" at bounding box center [129, 114] width 5 height 5
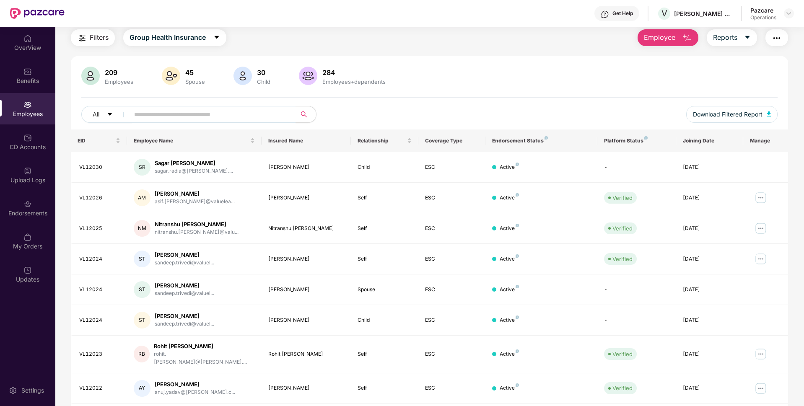
scroll to position [0, 0]
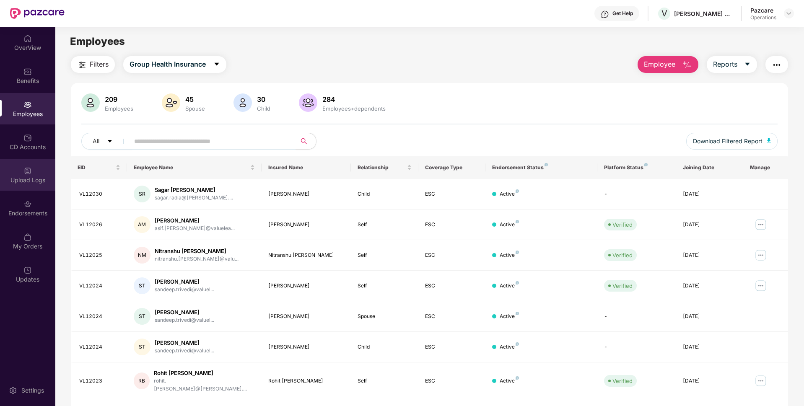
click at [23, 174] on div "Upload Logs" at bounding box center [27, 174] width 55 height 31
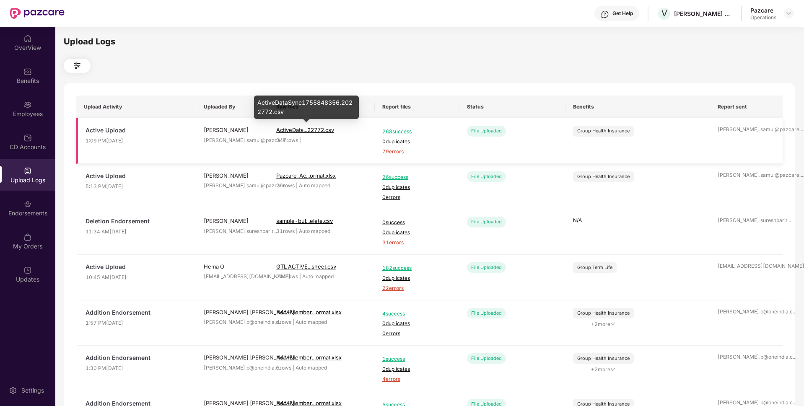
click at [307, 128] on span "ActiveData...22772.csv" at bounding box center [305, 130] width 58 height 7
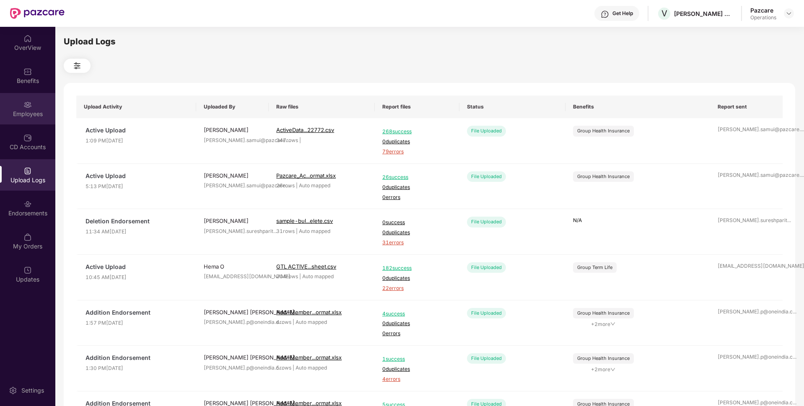
click at [22, 116] on div "Employees" at bounding box center [27, 114] width 55 height 8
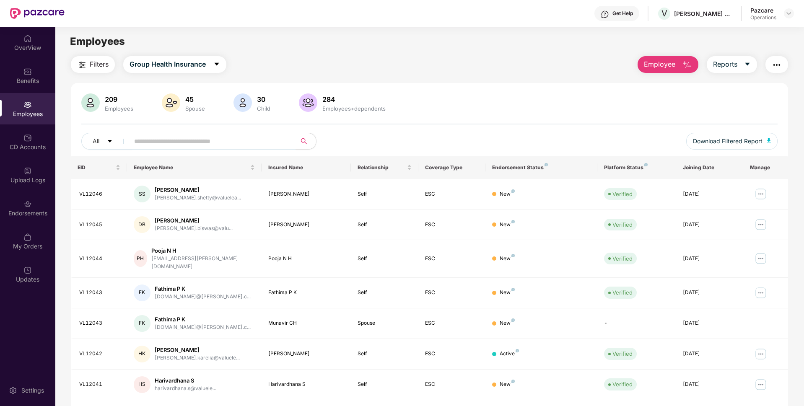
click at [775, 67] on img "button" at bounding box center [777, 65] width 10 height 10
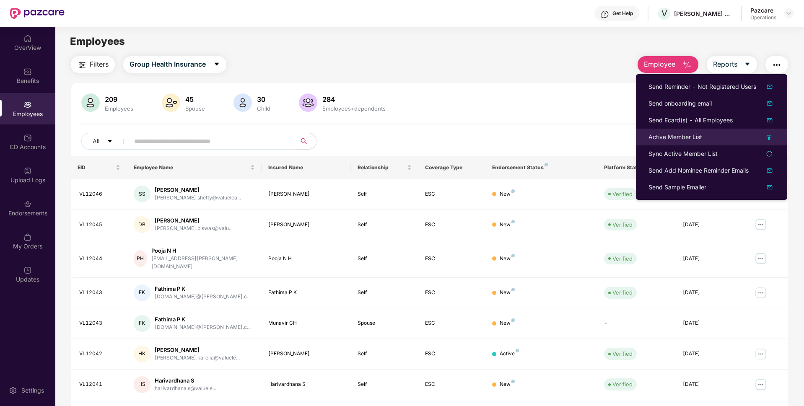
click at [687, 133] on div "Active Member List" at bounding box center [676, 137] width 54 height 9
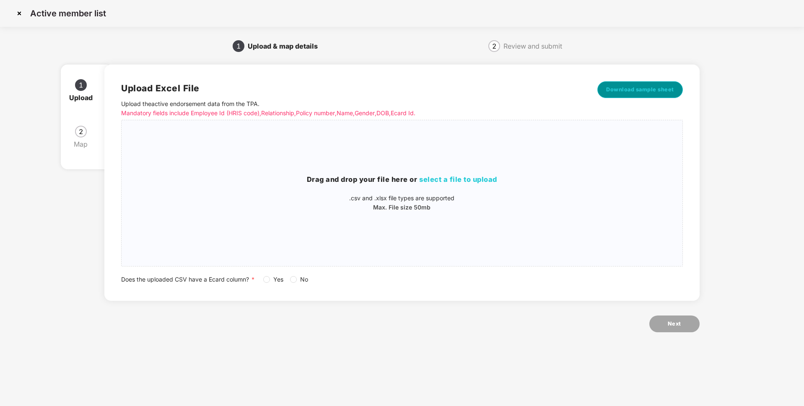
click at [637, 86] on span "Download sample sheet" at bounding box center [640, 90] width 68 height 8
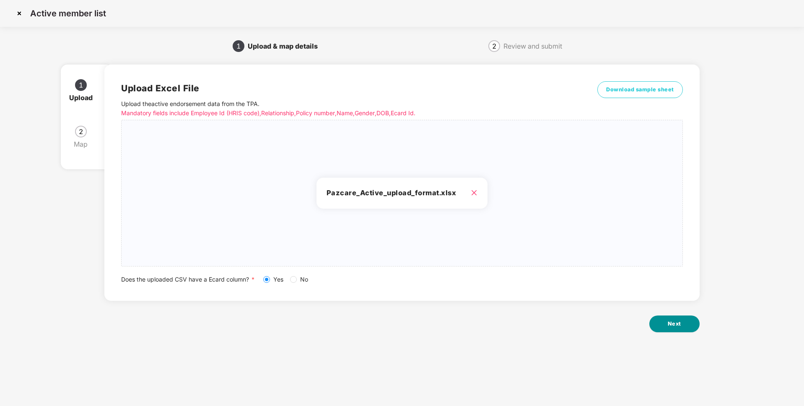
click at [680, 330] on button "Next" at bounding box center [675, 324] width 50 height 17
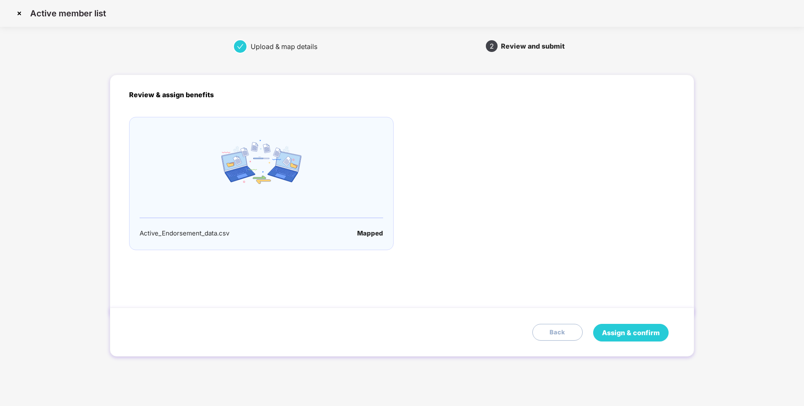
click at [623, 332] on span "Assign & confirm" at bounding box center [631, 333] width 58 height 10
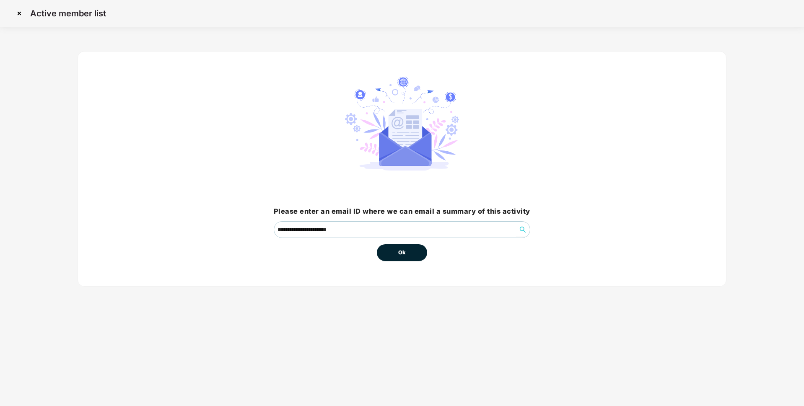
click at [413, 254] on button "Ok" at bounding box center [402, 252] width 50 height 17
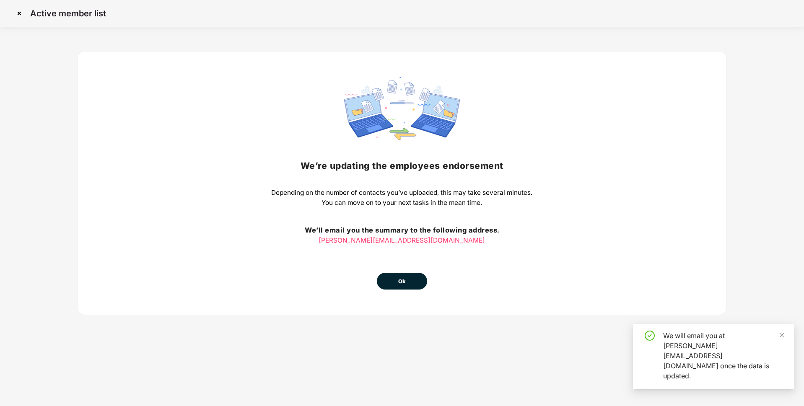
click at [412, 286] on button "Ok" at bounding box center [402, 281] width 50 height 17
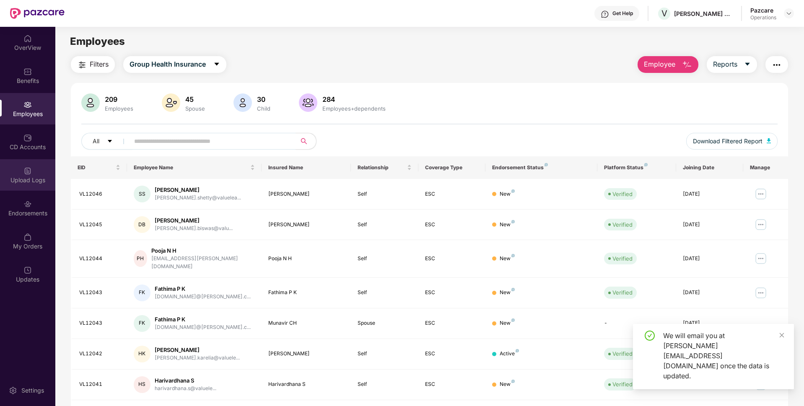
click at [14, 186] on div "Upload Logs" at bounding box center [27, 174] width 55 height 31
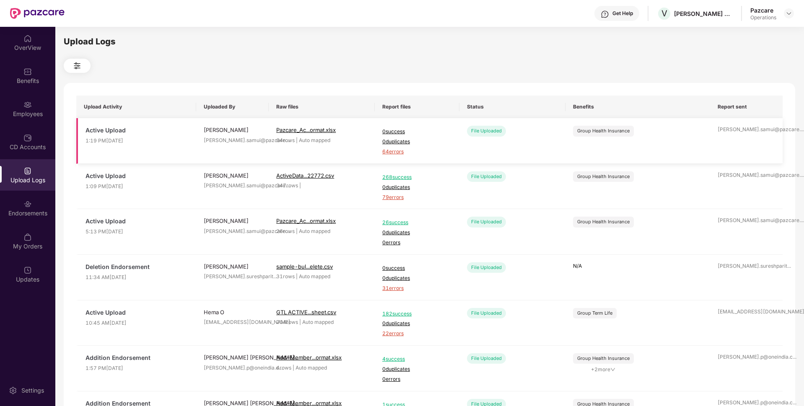
click at [404, 152] on span "64 errors" at bounding box center [417, 152] width 70 height 8
click at [34, 120] on div "Employees" at bounding box center [27, 108] width 55 height 31
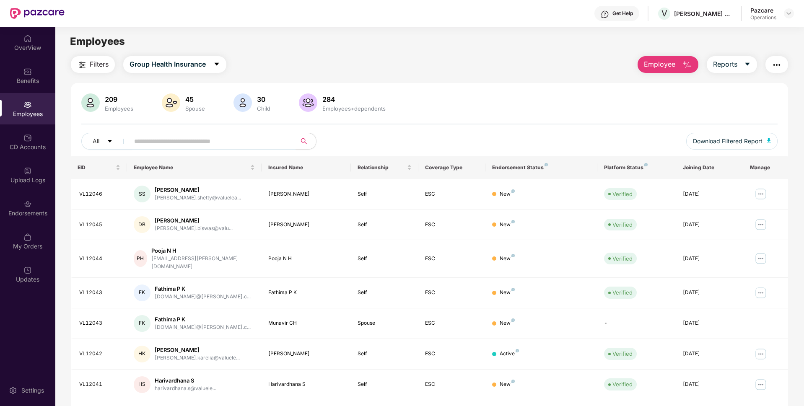
click at [21, 117] on div "Employees" at bounding box center [27, 114] width 55 height 8
click at [776, 65] on img "button" at bounding box center [777, 65] width 10 height 10
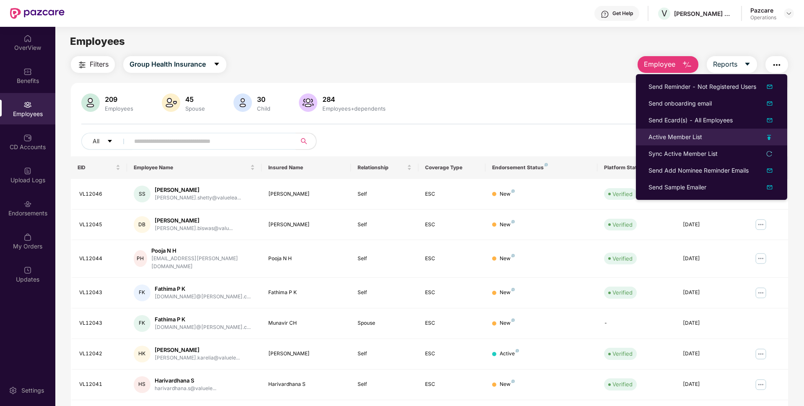
click at [682, 142] on li "Active Member List" at bounding box center [711, 137] width 151 height 17
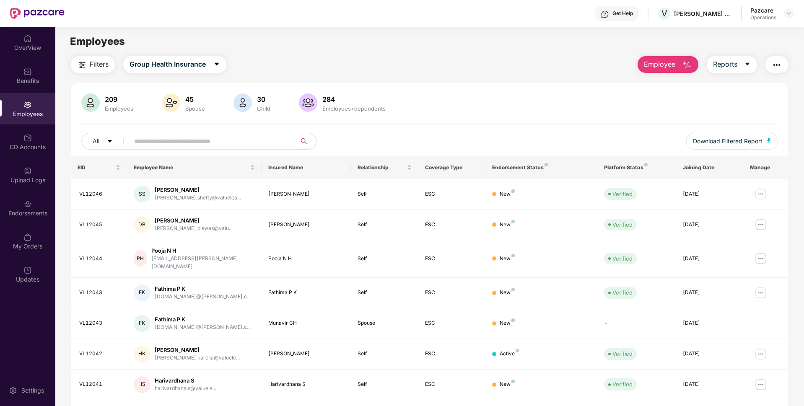
click at [774, 69] on img "button" at bounding box center [777, 65] width 10 height 10
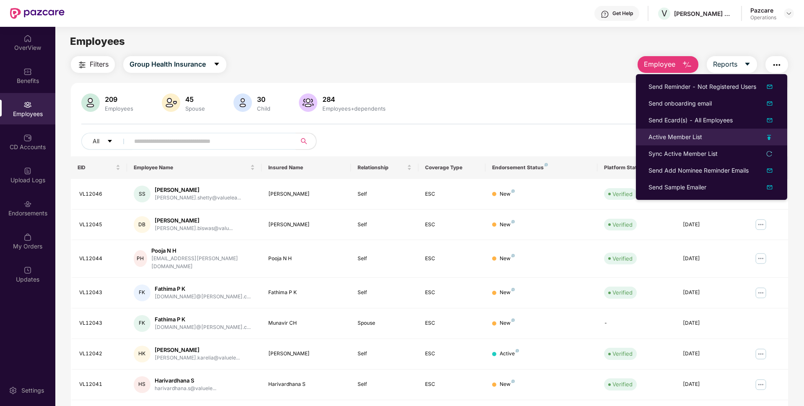
click at [673, 134] on div "Active Member List" at bounding box center [676, 137] width 54 height 9
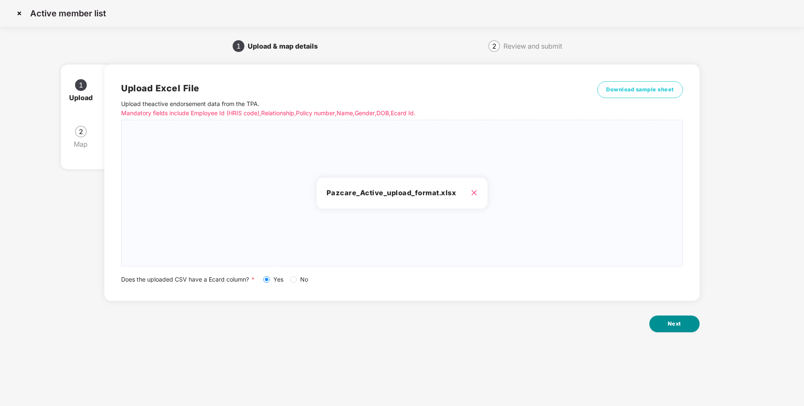
click at [666, 328] on button "Next" at bounding box center [675, 324] width 50 height 17
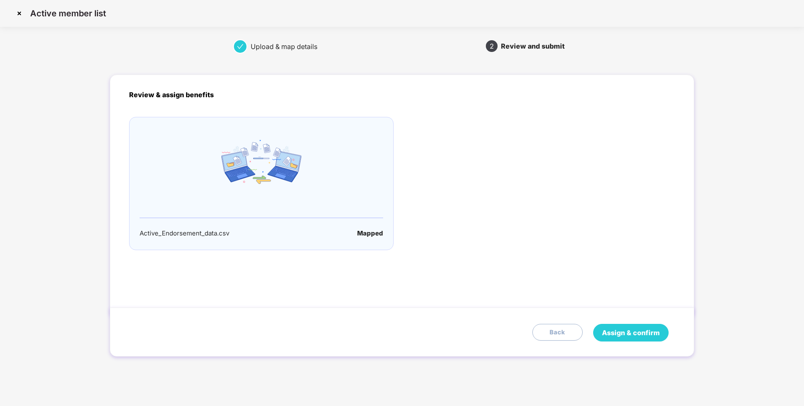
click at [618, 336] on span "Assign & confirm" at bounding box center [631, 333] width 58 height 10
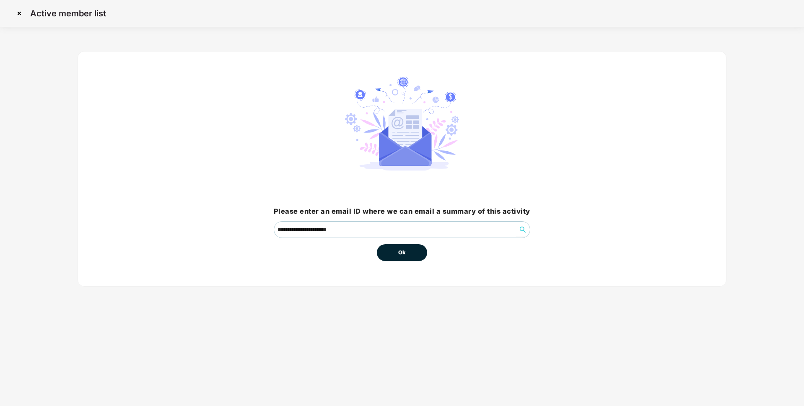
click at [392, 254] on button "Ok" at bounding box center [402, 252] width 50 height 17
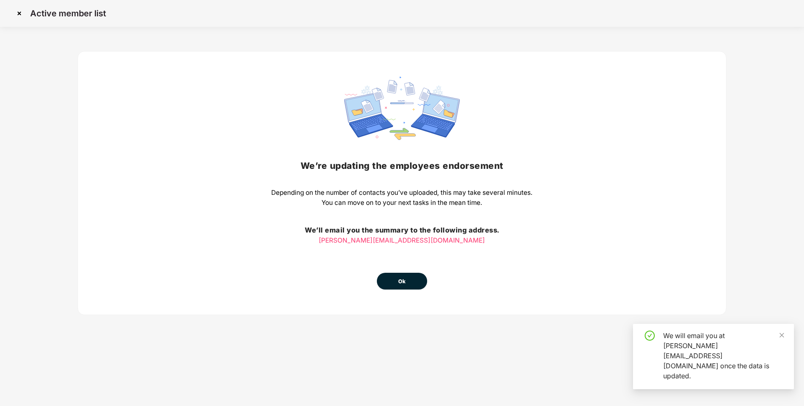
click at [401, 280] on span "Ok" at bounding box center [402, 282] width 8 height 8
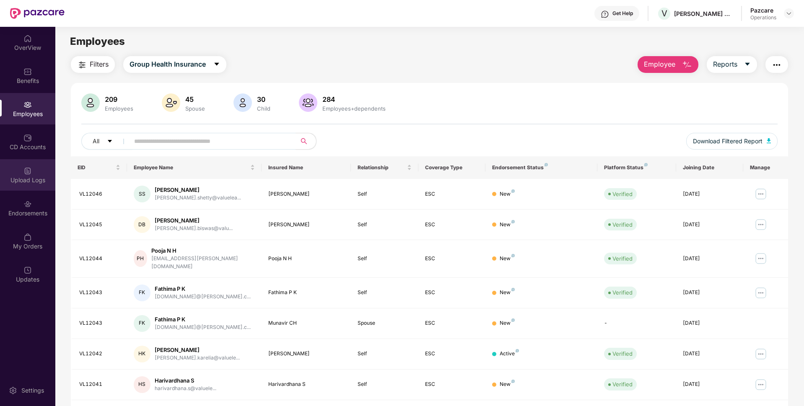
click at [29, 187] on div "Upload Logs" at bounding box center [27, 174] width 55 height 31
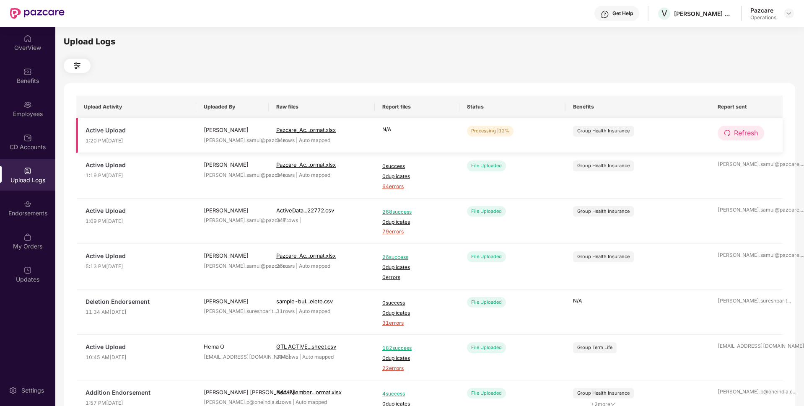
click at [749, 135] on span "Refresh" at bounding box center [746, 133] width 24 height 10
click at [749, 135] on span "Refresh" at bounding box center [747, 133] width 24 height 10
click at [511, 215] on td "File Uploaded" at bounding box center [513, 222] width 106 height 46
click at [736, 133] on span "Refresh" at bounding box center [746, 133] width 24 height 10
click at [508, 247] on td "File Uploaded" at bounding box center [513, 267] width 106 height 46
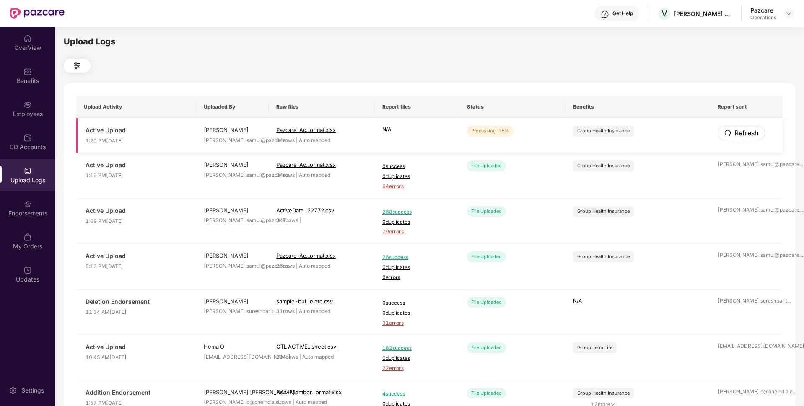
click at [735, 130] on span "Refresh" at bounding box center [747, 133] width 24 height 10
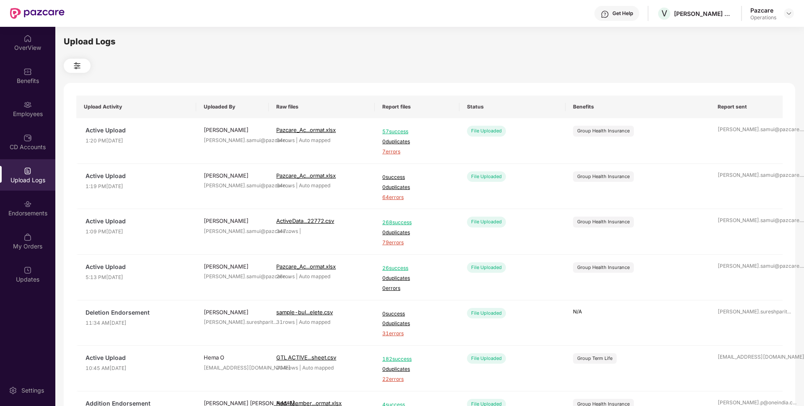
click at [387, 36] on div "Upload Logs" at bounding box center [430, 41] width 732 height 13
click at [391, 152] on span "7 errors" at bounding box center [417, 152] width 70 height 8
click at [33, 213] on div "Endorsements" at bounding box center [27, 213] width 55 height 8
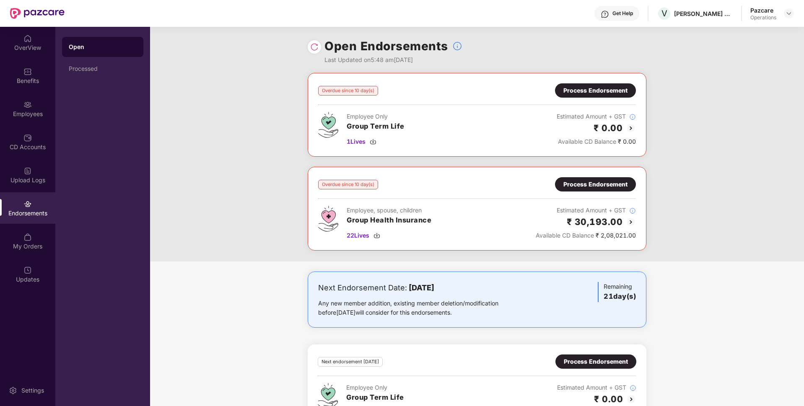
click at [598, 184] on div "Process Endorsement" at bounding box center [596, 184] width 64 height 9
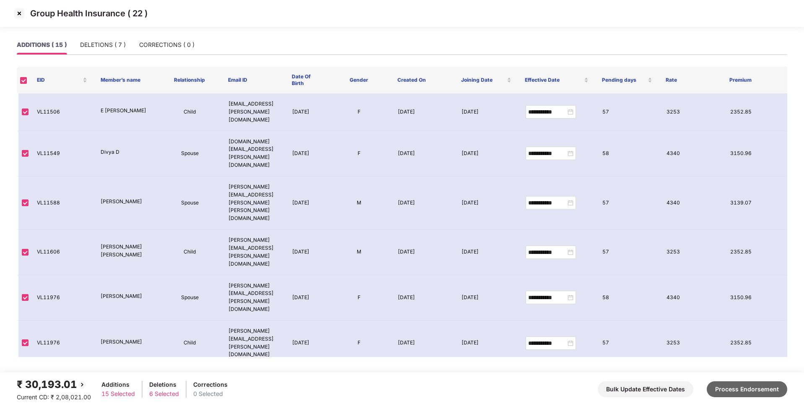
click at [754, 387] on button "Process Endorsement" at bounding box center [747, 390] width 81 height 16
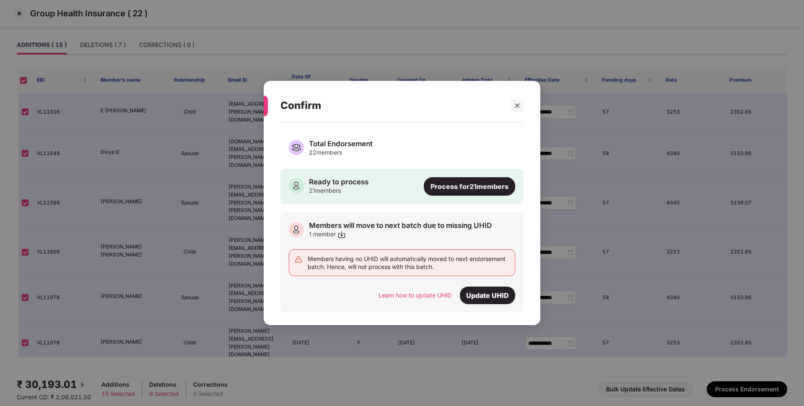
click at [476, 189] on div "Process for 21 members" at bounding box center [469, 186] width 91 height 18
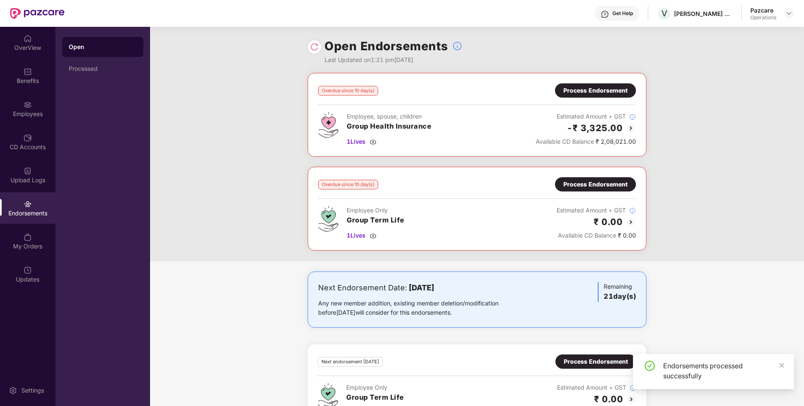
click at [585, 94] on div "Process Endorsement" at bounding box center [596, 90] width 64 height 9
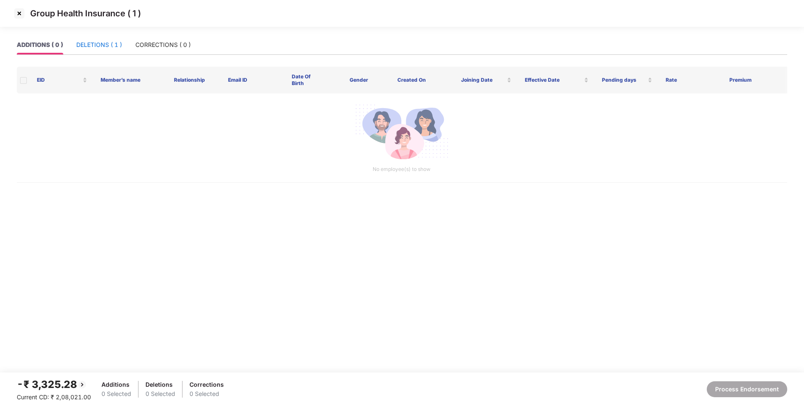
click at [107, 45] on div "DELETIONS ( 1 )" at bounding box center [99, 44] width 46 height 9
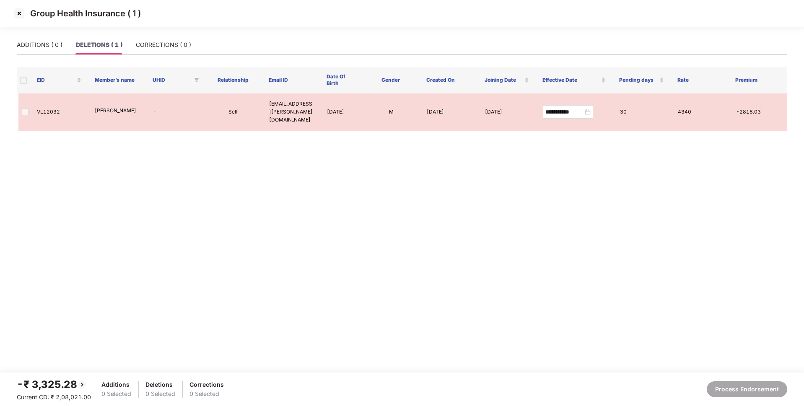
click at [23, 83] on span at bounding box center [23, 80] width 7 height 7
click at [21, 14] on img at bounding box center [19, 13] width 13 height 13
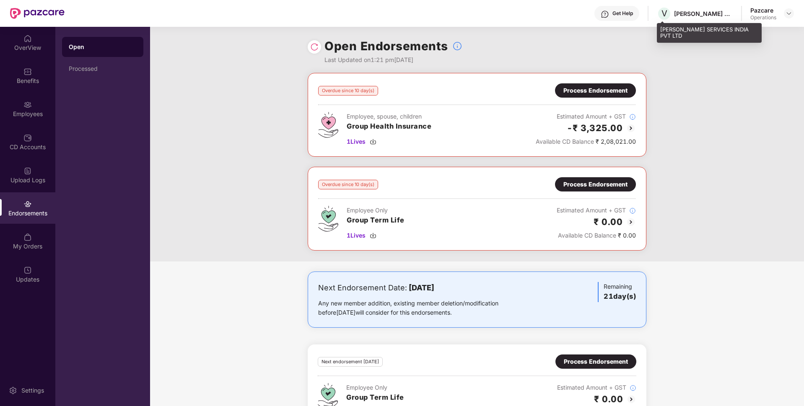
click at [674, 31] on div "[PERSON_NAME] SERVICES INDIA PVT LTD" at bounding box center [709, 33] width 105 height 20
copy div "[PERSON_NAME] SERVICES INDIA PVT LTD"
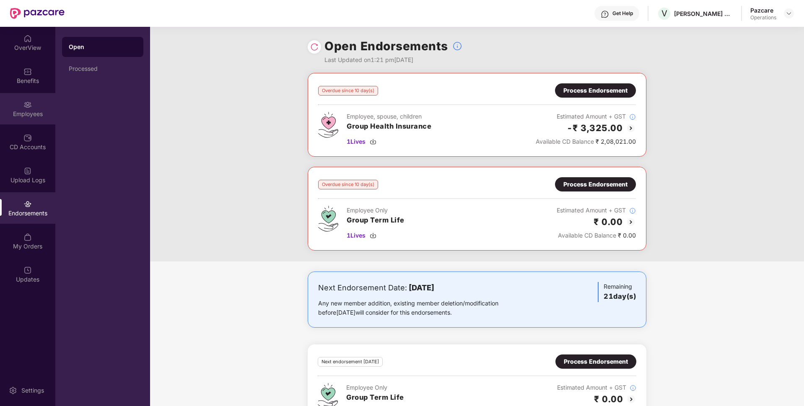
click at [28, 122] on div "Employees" at bounding box center [27, 108] width 55 height 31
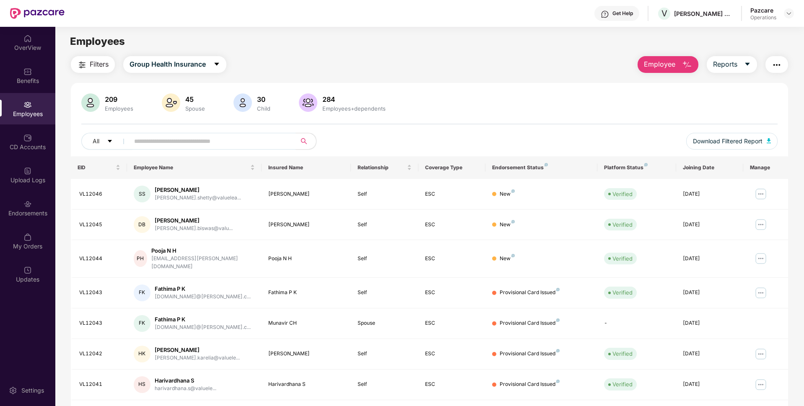
click at [773, 66] on img "button" at bounding box center [777, 65] width 10 height 10
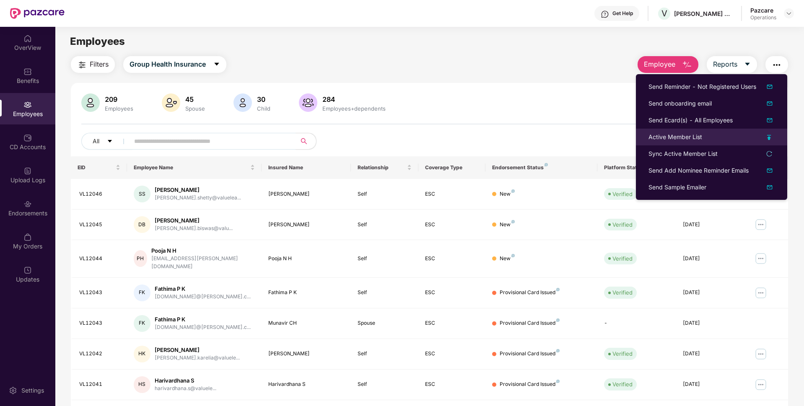
click at [658, 138] on div "Active Member List" at bounding box center [676, 137] width 54 height 9
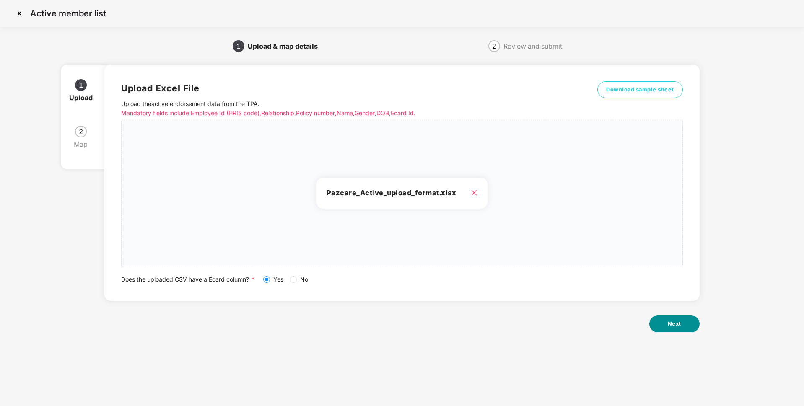
click at [669, 322] on span "Next" at bounding box center [674, 324] width 13 height 8
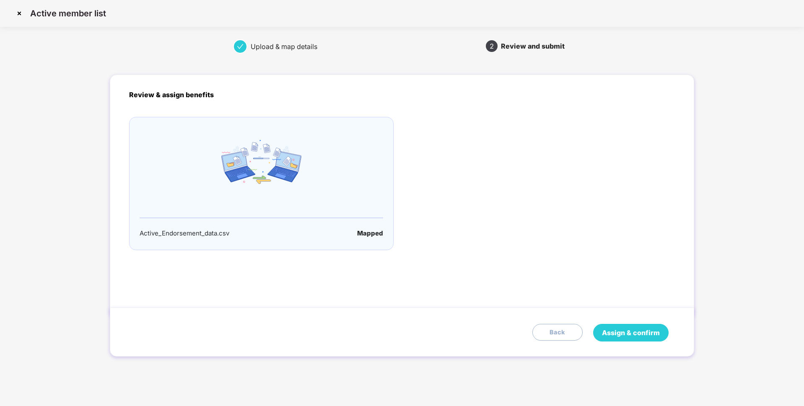
click at [627, 328] on span "Assign & confirm" at bounding box center [631, 333] width 58 height 10
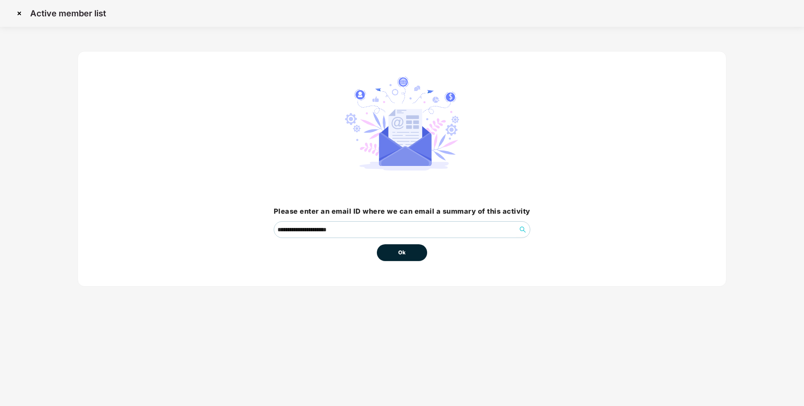
click at [405, 250] on span "Ok" at bounding box center [402, 253] width 8 height 8
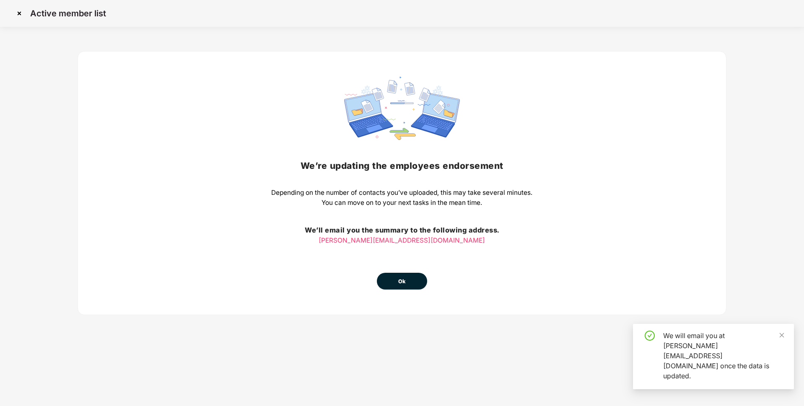
click at [403, 279] on span "Ok" at bounding box center [402, 282] width 8 height 8
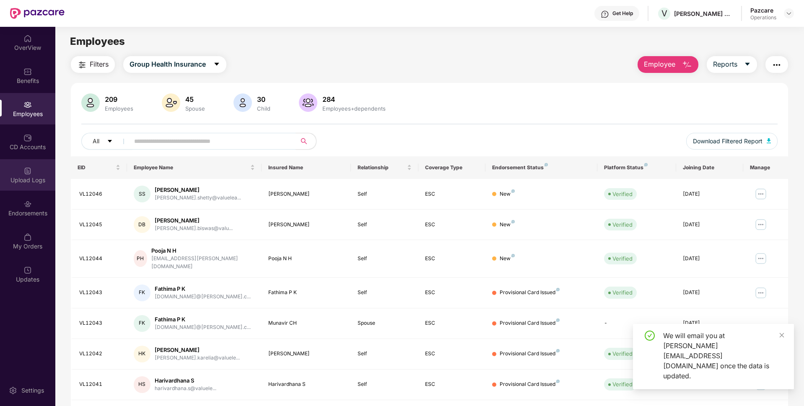
click at [21, 184] on div "Upload Logs" at bounding box center [27, 180] width 55 height 8
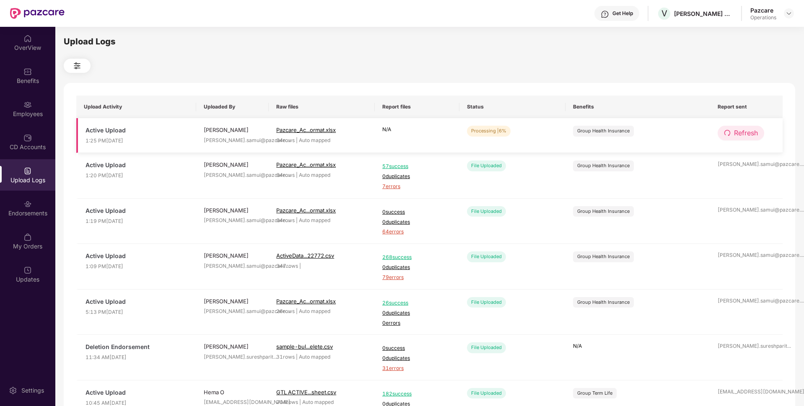
click at [747, 132] on span "Refresh" at bounding box center [746, 133] width 24 height 10
click at [747, 132] on span "Refresh" at bounding box center [747, 133] width 24 height 10
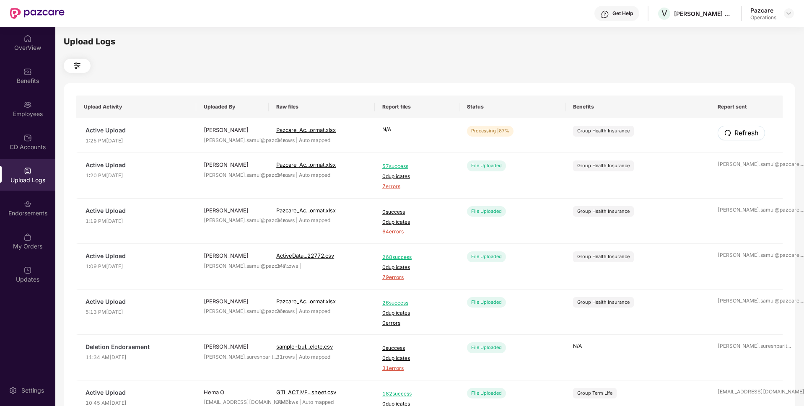
click at [747, 132] on span "Refresh" at bounding box center [747, 133] width 24 height 10
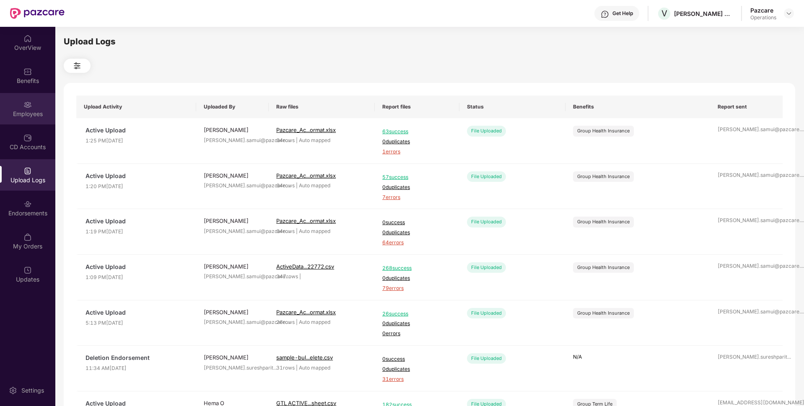
click at [15, 110] on div "Employees" at bounding box center [27, 114] width 55 height 8
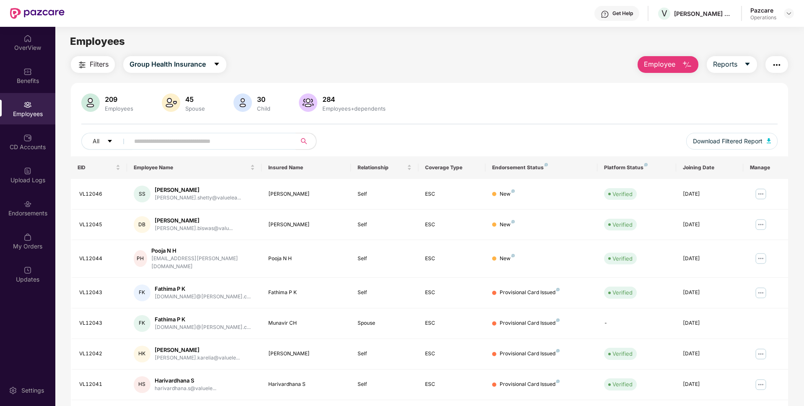
click at [96, 66] on span "Filters" at bounding box center [99, 64] width 19 height 10
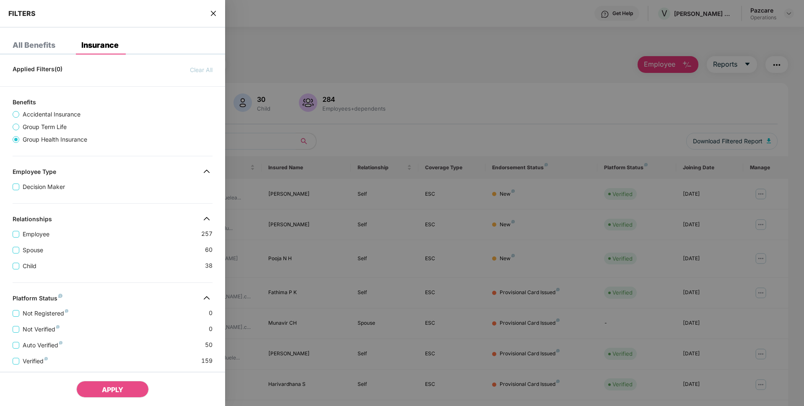
scroll to position [150, 0]
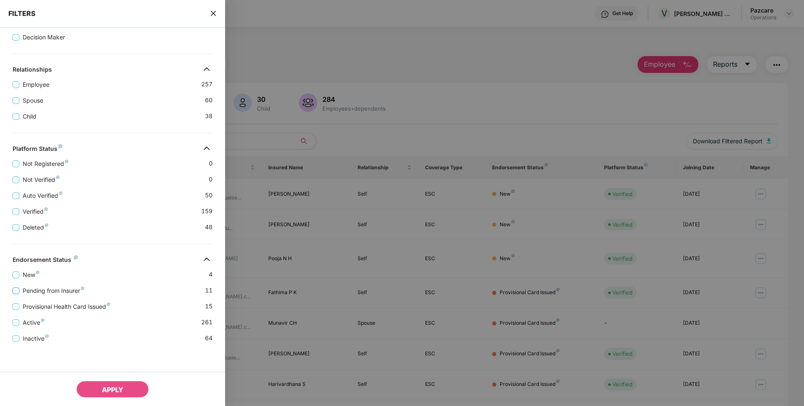
click at [38, 289] on span "Pending from Insurer" at bounding box center [53, 290] width 68 height 9
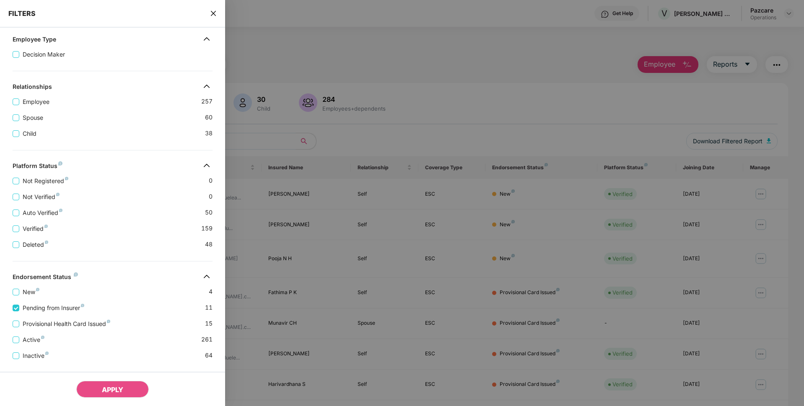
click at [36, 319] on div "Provisional Health Card Issued 15" at bounding box center [113, 321] width 200 height 16
click at [37, 324] on span "Provisional Health Card Issued" at bounding box center [66, 324] width 94 height 9
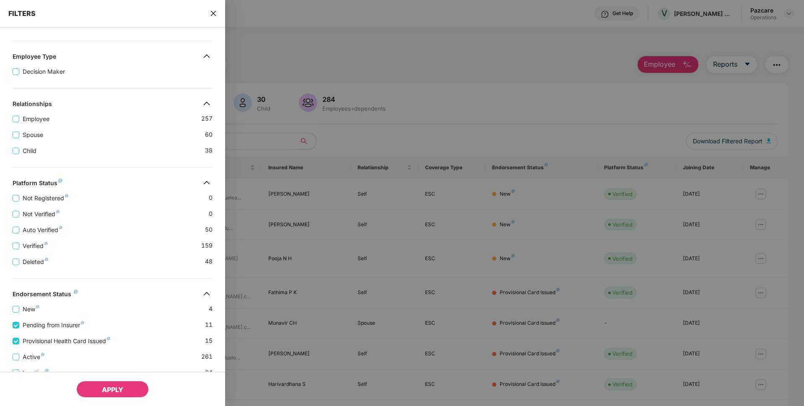
click at [127, 390] on button "APPLY" at bounding box center [112, 389] width 73 height 17
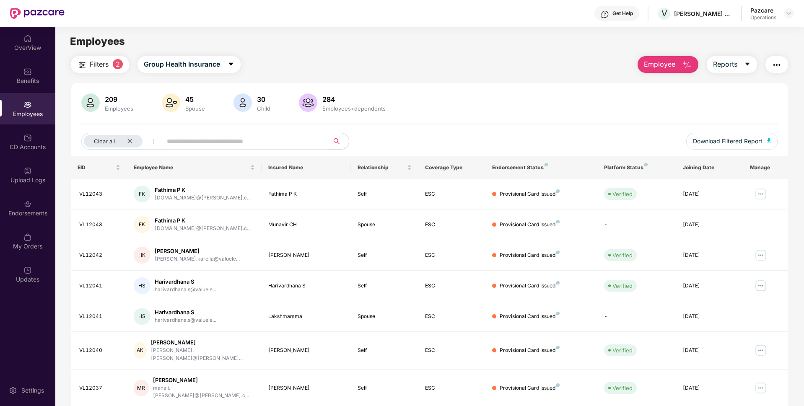
scroll to position [109, 0]
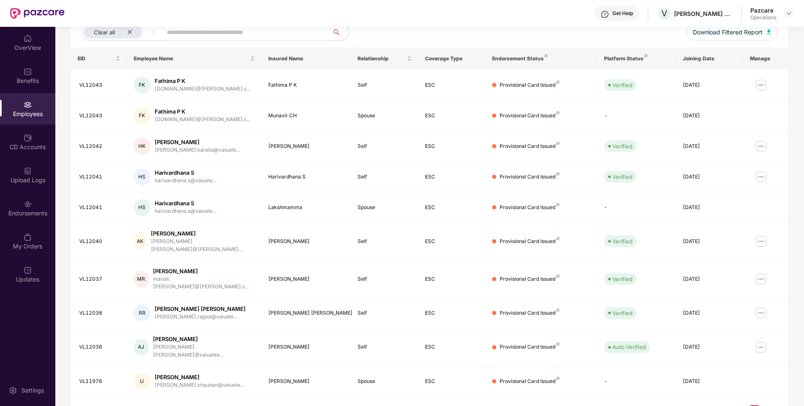
click at [768, 406] on link "2" at bounding box center [768, 412] width 13 height 13
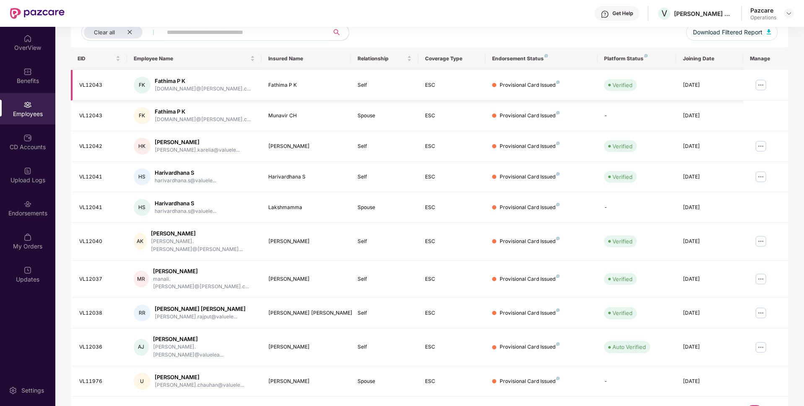
click at [87, 79] on td "VL12043" at bounding box center [99, 85] width 56 height 31
copy div "VL12043"
click at [760, 83] on img at bounding box center [760, 84] width 13 height 13
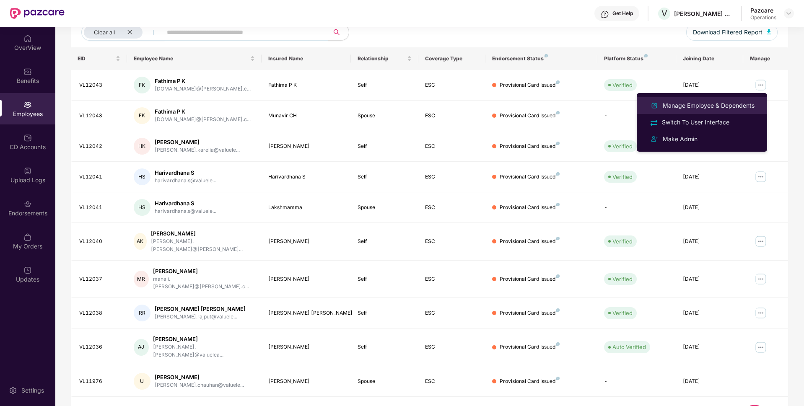
click at [695, 103] on div "Manage Employee & Dependents" at bounding box center [708, 105] width 95 height 9
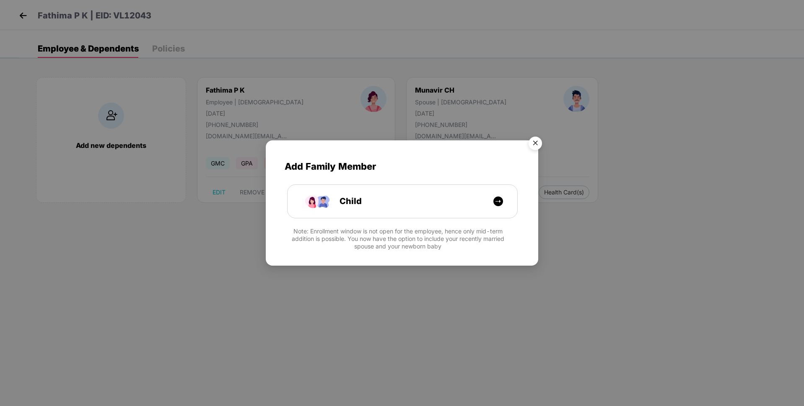
click at [535, 144] on img "Close" at bounding box center [535, 144] width 23 height 23
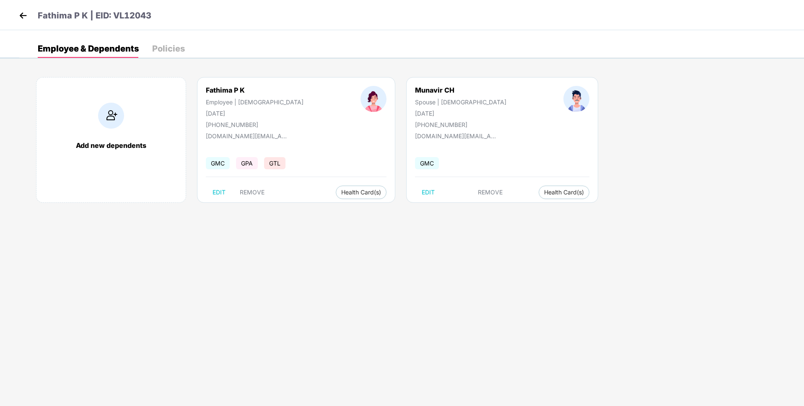
click at [24, 16] on img at bounding box center [23, 15] width 13 height 13
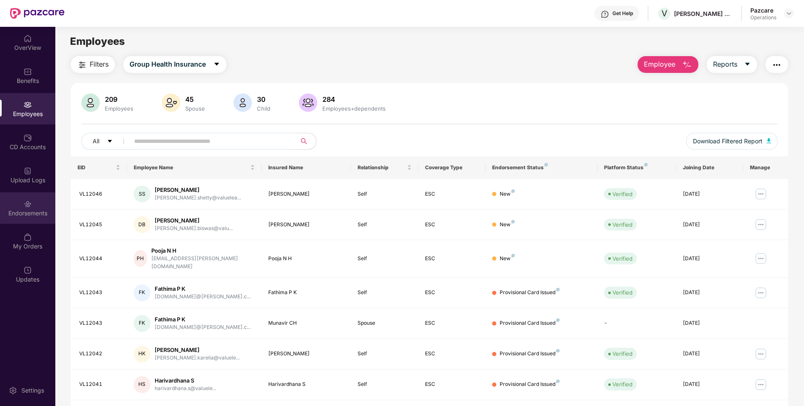
click at [31, 207] on img at bounding box center [27, 204] width 8 height 8
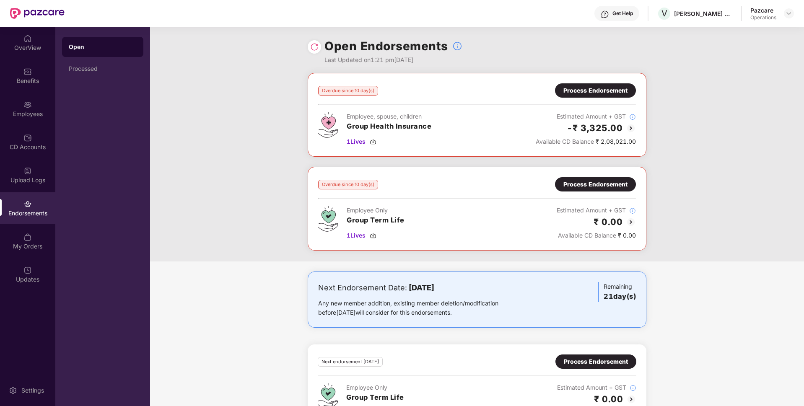
click at [586, 91] on div "Process Endorsement" at bounding box center [596, 90] width 64 height 9
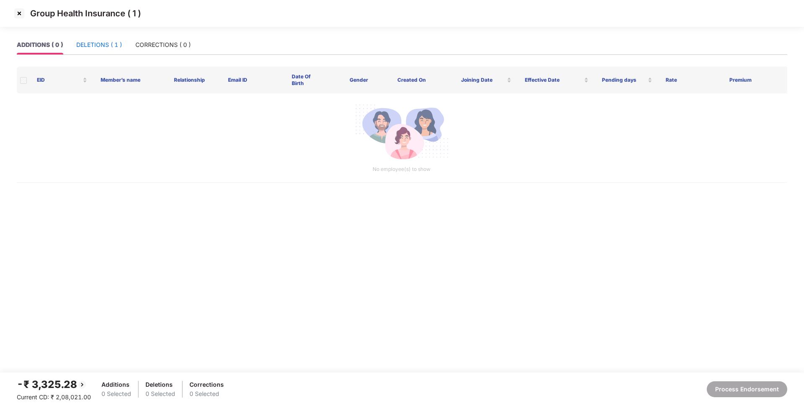
click at [94, 41] on div "DELETIONS ( 1 )" at bounding box center [99, 44] width 46 height 9
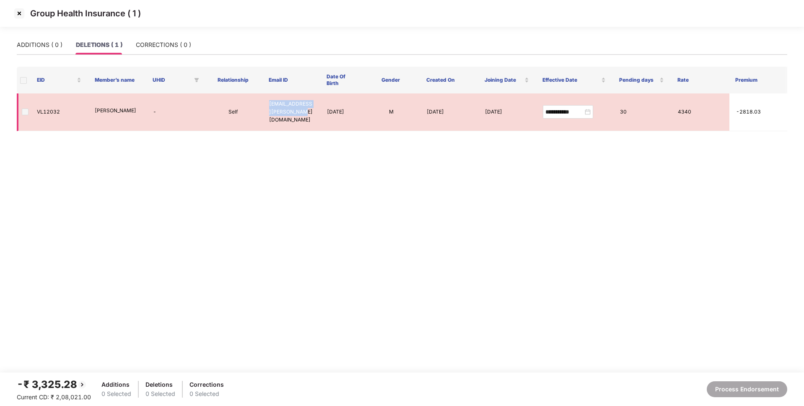
drag, startPoint x: 298, startPoint y: 116, endPoint x: 266, endPoint y: 110, distance: 32.0
click at [266, 110] on td "[EMAIL_ADDRESS][PERSON_NAME][DOMAIN_NAME]" at bounding box center [292, 113] width 58 height 38
copy td "[EMAIL_ADDRESS][PERSON_NAME][DOMAIN_NAME]"
click at [52, 112] on td "VL12032" at bounding box center [59, 113] width 58 height 38
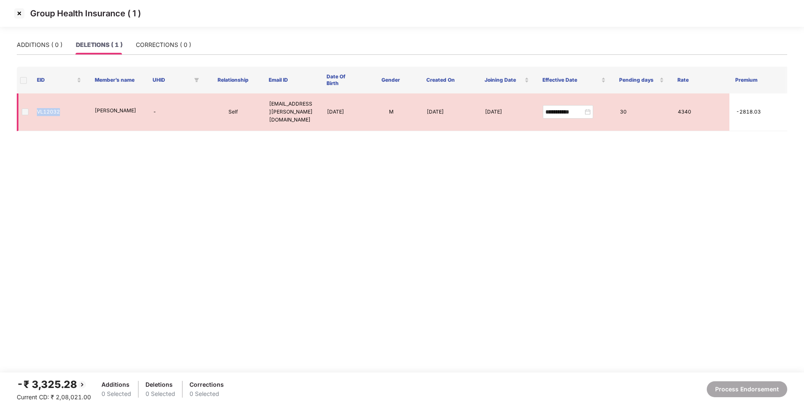
copy td "VL12032"
click at [20, 10] on img at bounding box center [19, 13] width 13 height 13
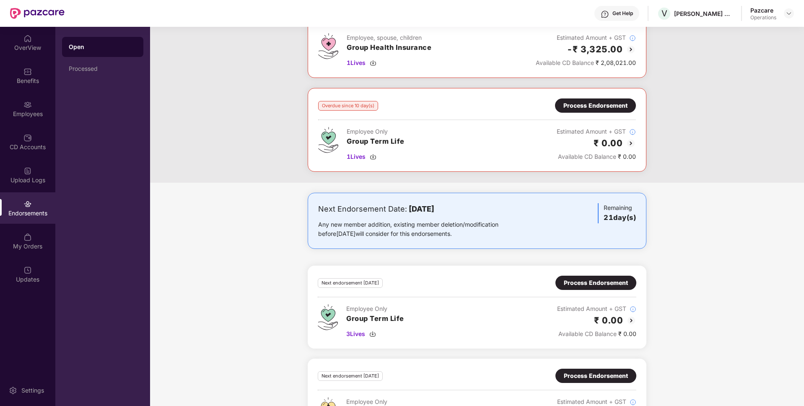
scroll to position [0, 0]
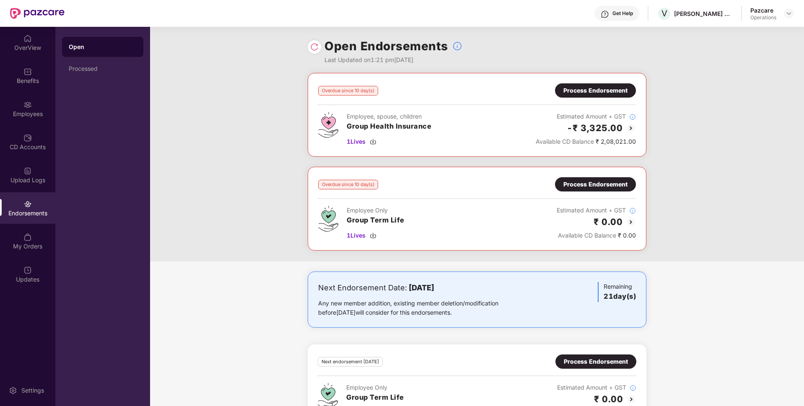
click at [312, 47] on img at bounding box center [314, 47] width 8 height 8
click at [575, 94] on div "Process Endorsement" at bounding box center [596, 90] width 64 height 9
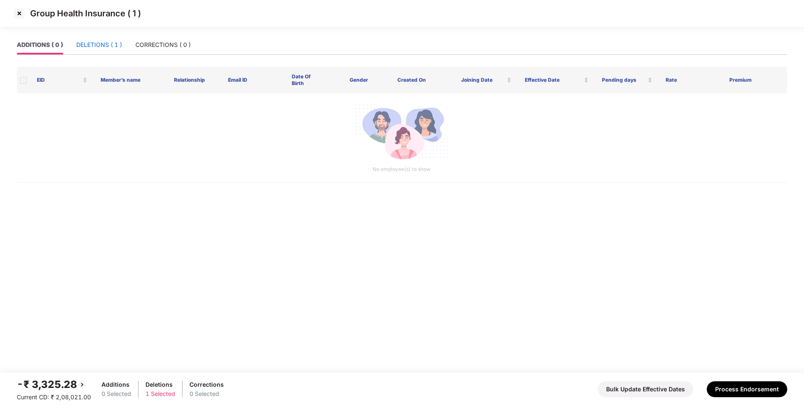
click at [86, 42] on div "DELETIONS ( 1 )" at bounding box center [99, 44] width 46 height 9
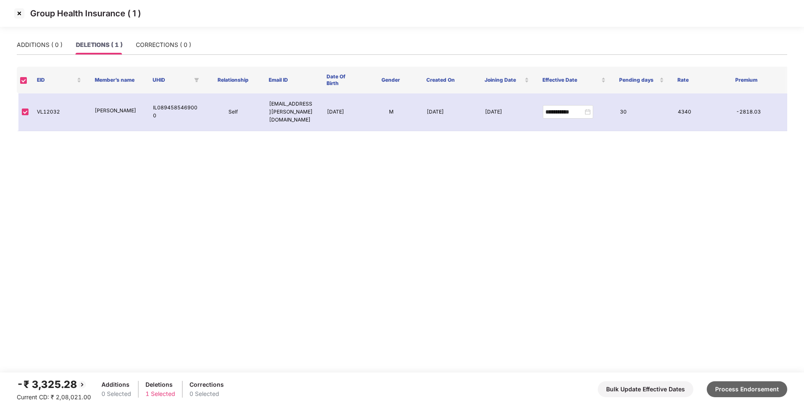
click at [731, 389] on button "Process Endorsement" at bounding box center [747, 390] width 81 height 16
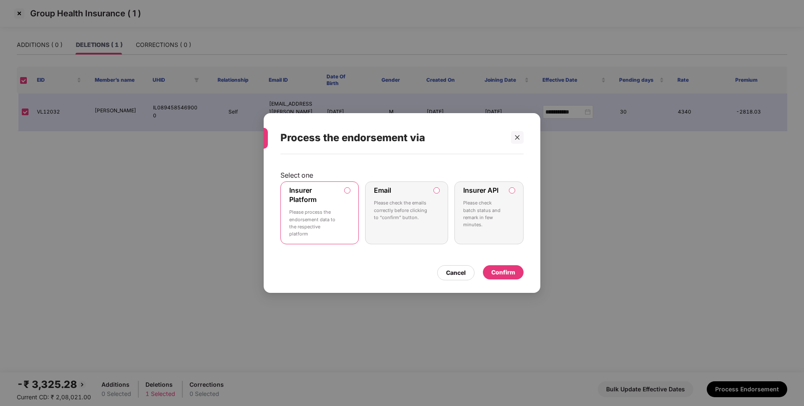
click at [503, 273] on div "Confirm" at bounding box center [503, 272] width 24 height 9
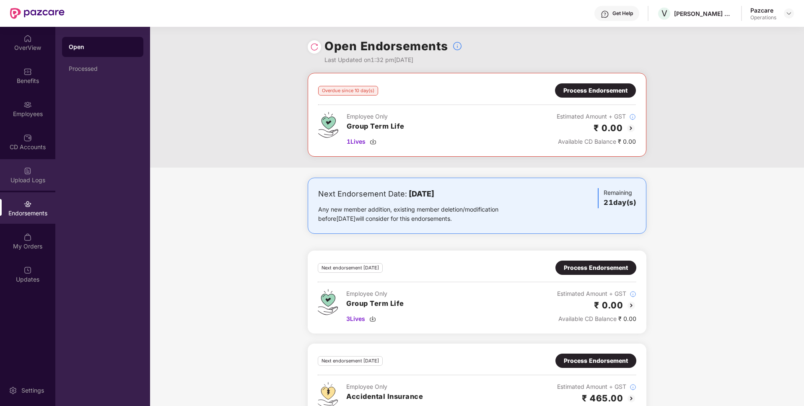
click at [25, 172] on img at bounding box center [27, 171] width 8 height 8
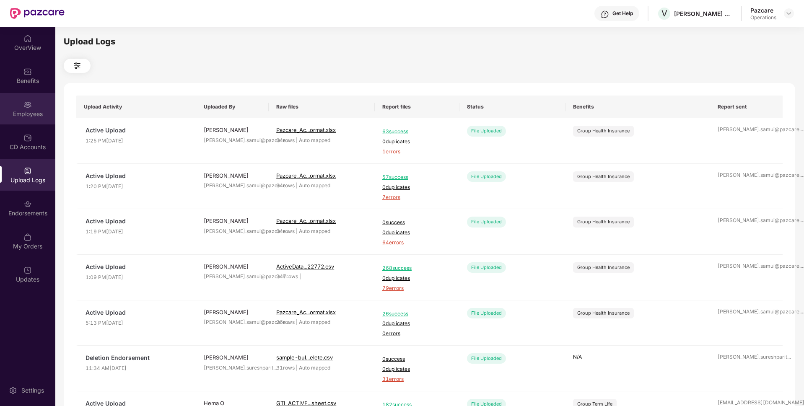
click at [28, 112] on div "Employees" at bounding box center [27, 114] width 55 height 8
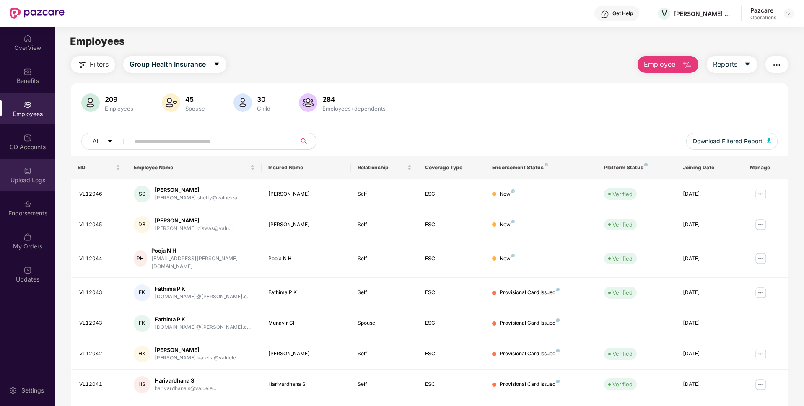
click at [32, 178] on div "Upload Logs" at bounding box center [27, 180] width 55 height 8
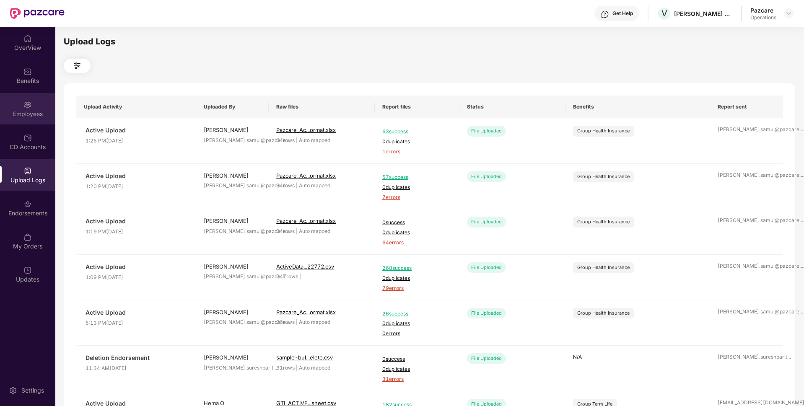
click at [23, 108] on img at bounding box center [27, 105] width 8 height 8
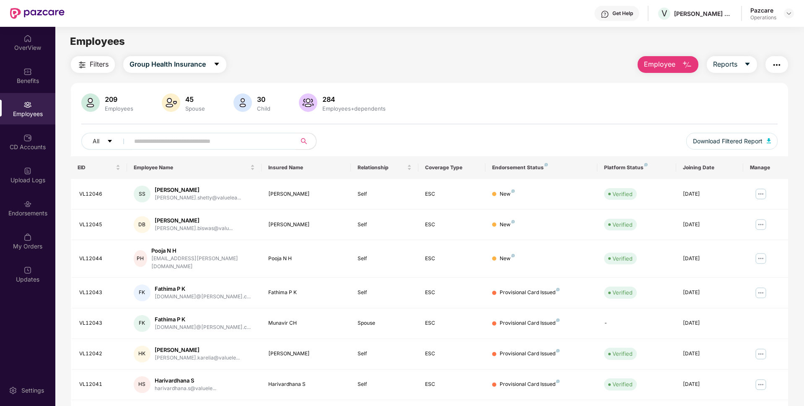
click at [92, 66] on span "Filters" at bounding box center [99, 64] width 19 height 10
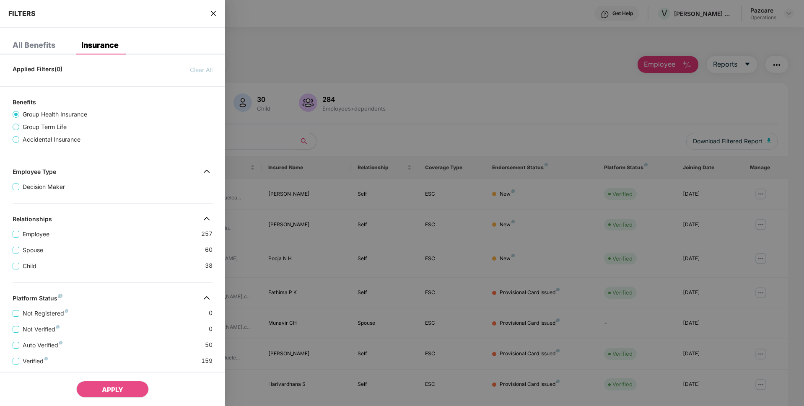
scroll to position [150, 0]
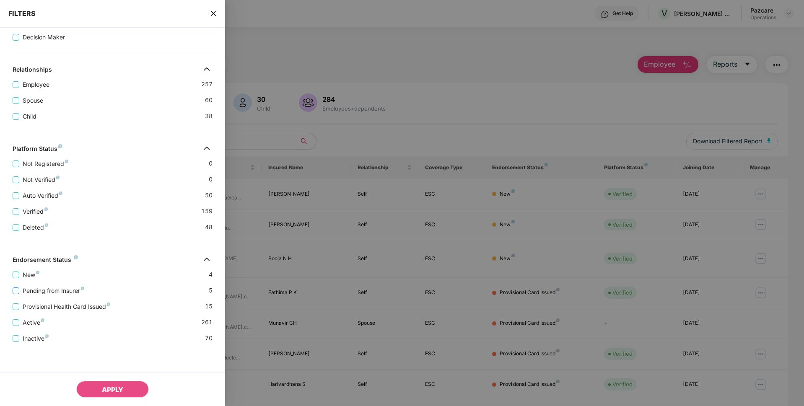
click at [47, 290] on span "Pending from Insurer" at bounding box center [53, 290] width 68 height 9
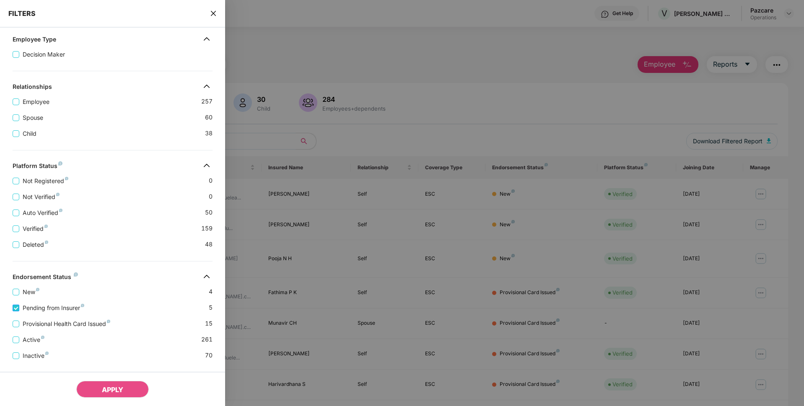
click at [40, 306] on span "Pending from Insurer" at bounding box center [53, 308] width 68 height 9
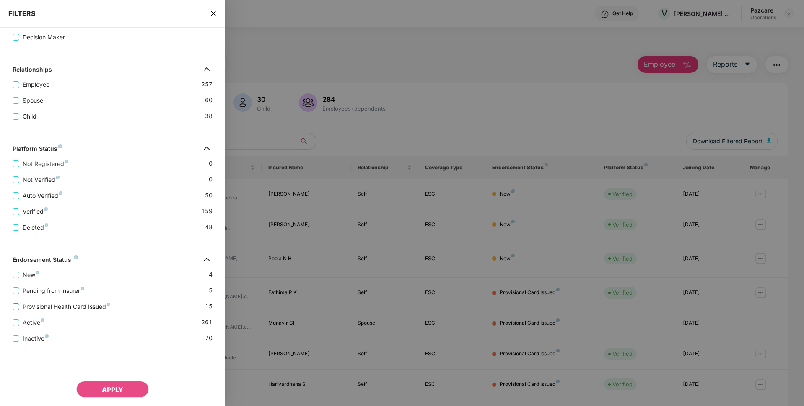
click at [39, 309] on span "Provisional Health Card Issued" at bounding box center [66, 306] width 94 height 9
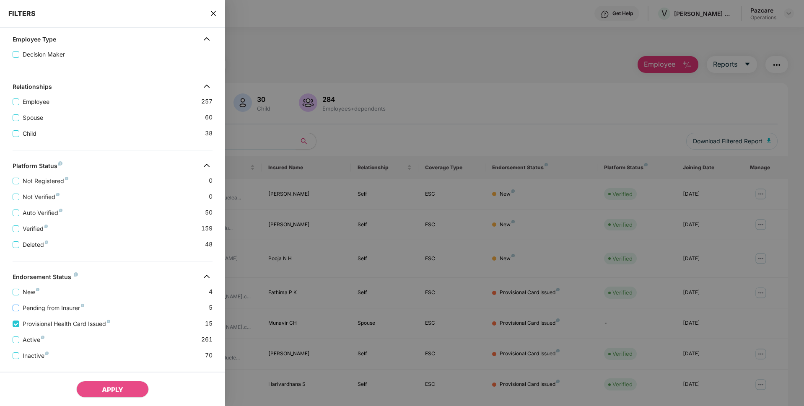
click at [63, 306] on span "Pending from Insurer" at bounding box center [53, 308] width 68 height 9
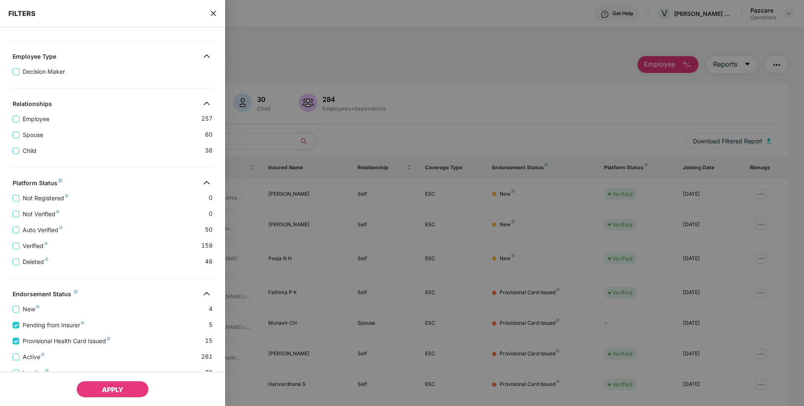
click at [101, 392] on button "APPLY" at bounding box center [112, 389] width 73 height 17
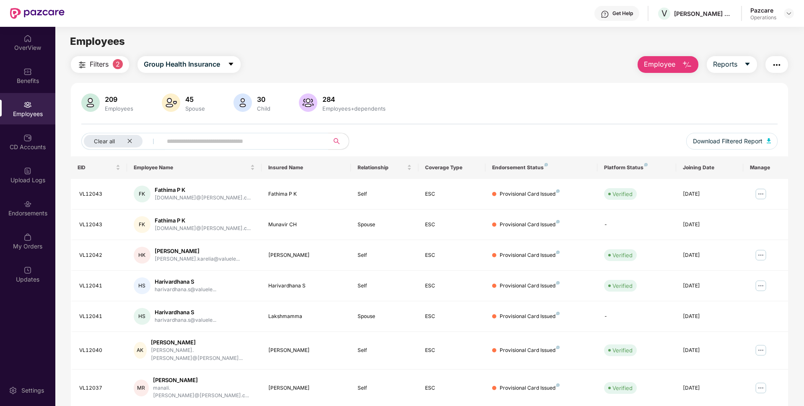
scroll to position [109, 0]
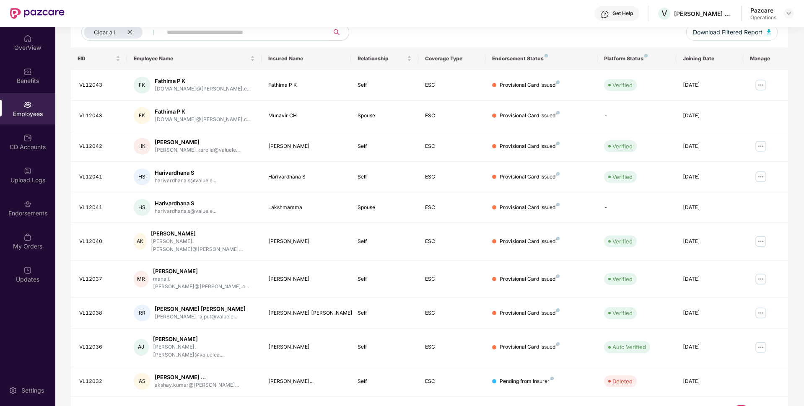
click at [754, 406] on link "2" at bounding box center [754, 412] width 13 height 13
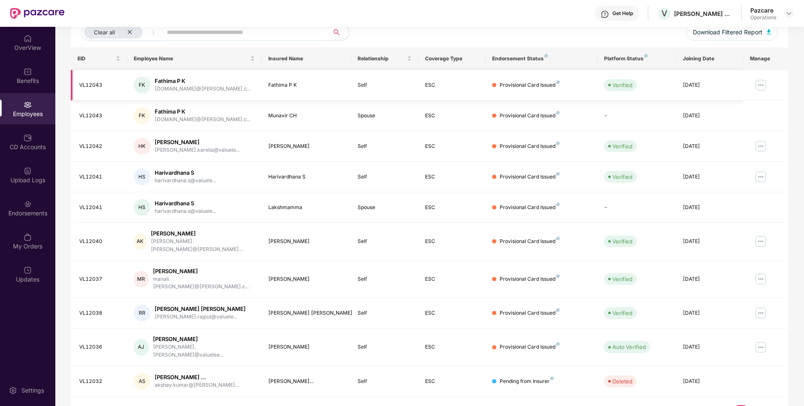
click at [85, 83] on div "VL12043" at bounding box center [99, 85] width 41 height 8
copy div "VL12043"
click at [93, 232] on td "VL12040" at bounding box center [99, 242] width 56 height 38
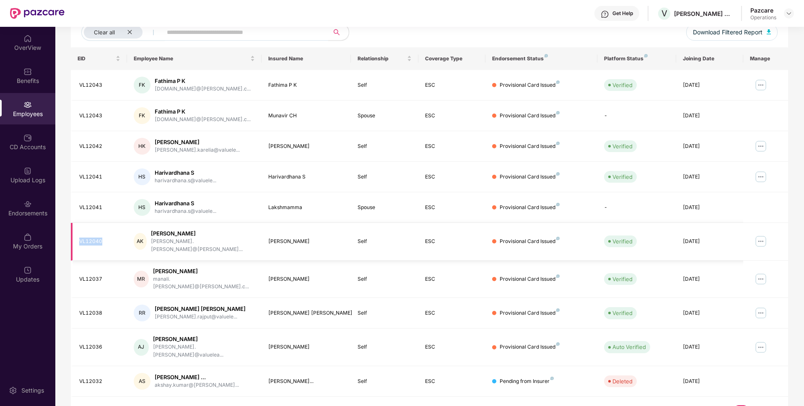
copy div "VL12040"
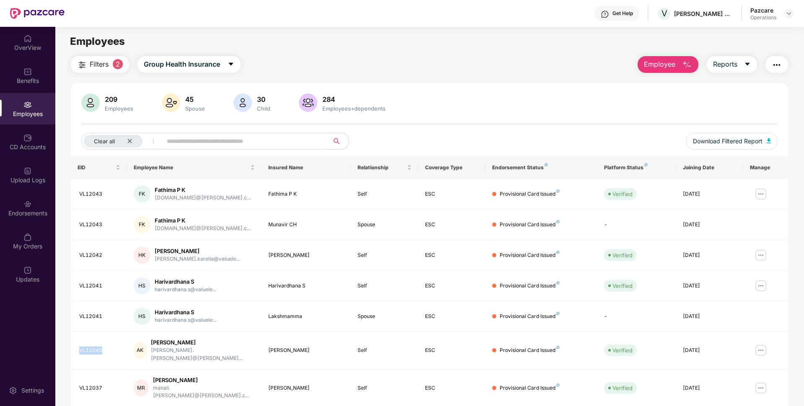
click at [776, 66] on img "button" at bounding box center [777, 65] width 10 height 10
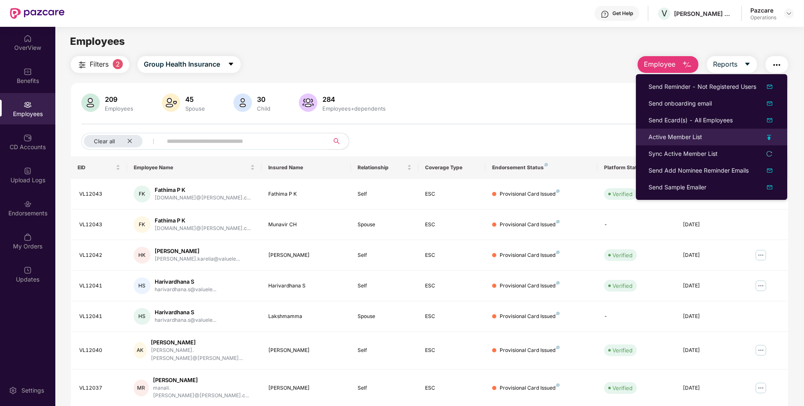
click at [687, 136] on div "Active Member List" at bounding box center [676, 137] width 54 height 9
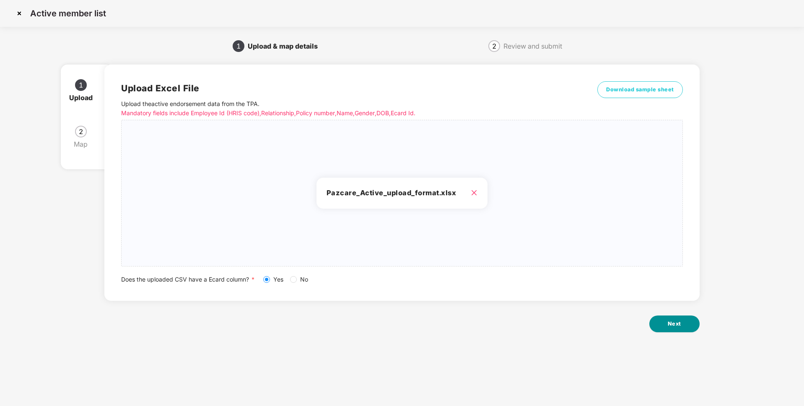
click at [670, 327] on span "Next" at bounding box center [674, 324] width 13 height 8
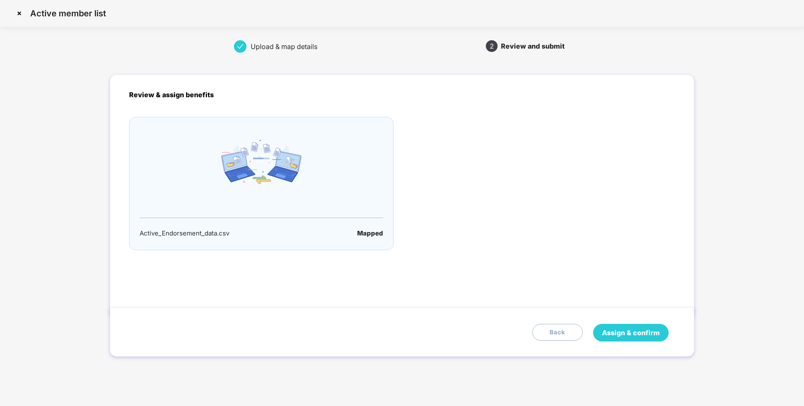
click at [619, 333] on span "Assign & confirm" at bounding box center [631, 333] width 58 height 10
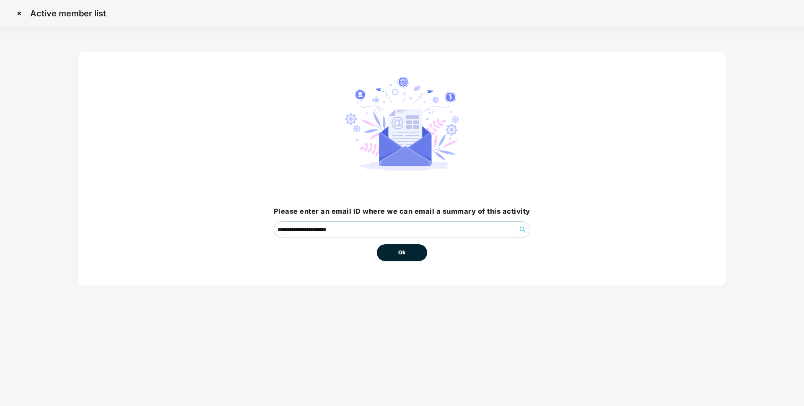
click at [410, 251] on button "Ok" at bounding box center [402, 252] width 50 height 17
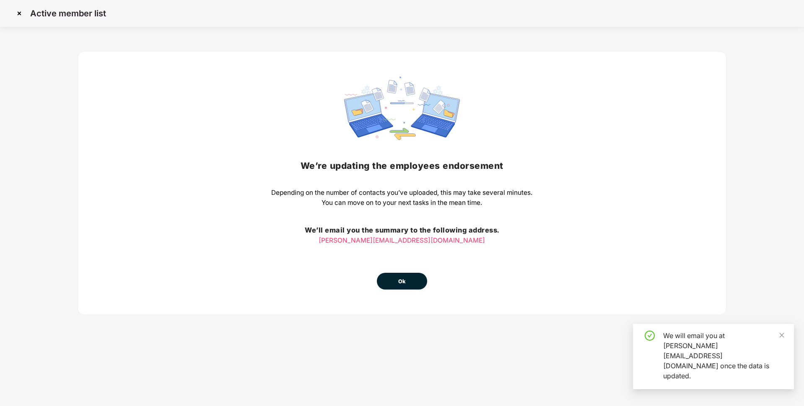
click at [405, 275] on button "Ok" at bounding box center [402, 281] width 50 height 17
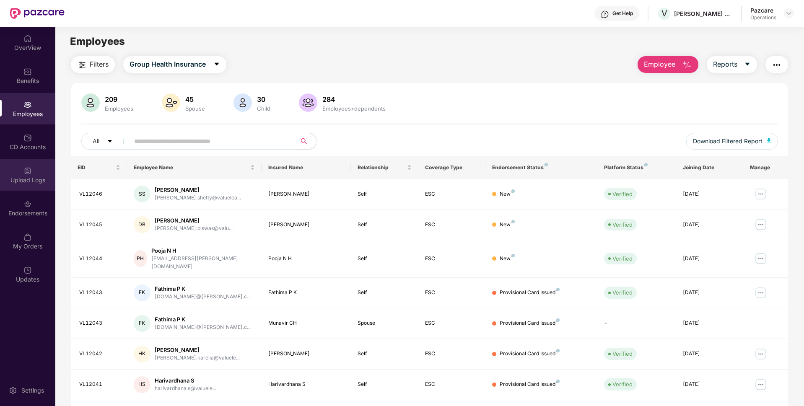
click at [36, 172] on div "Upload Logs" at bounding box center [27, 174] width 55 height 31
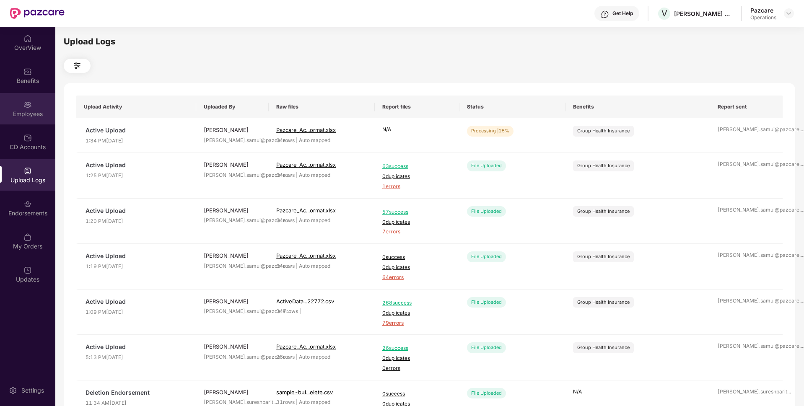
click at [46, 115] on div "Employees" at bounding box center [27, 114] width 55 height 8
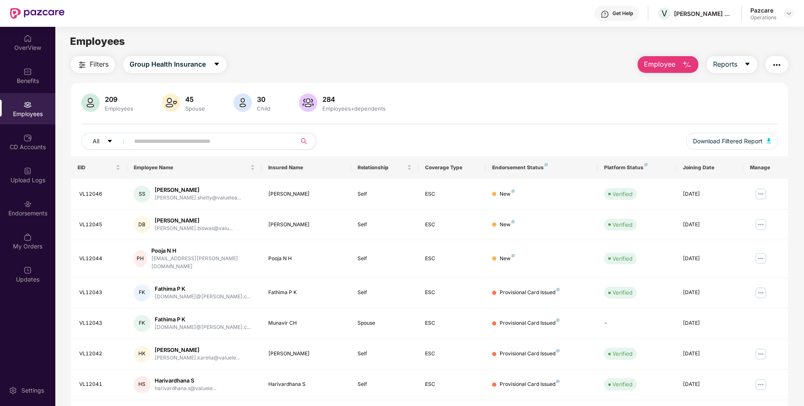
click at [102, 61] on span "Filters" at bounding box center [99, 64] width 19 height 10
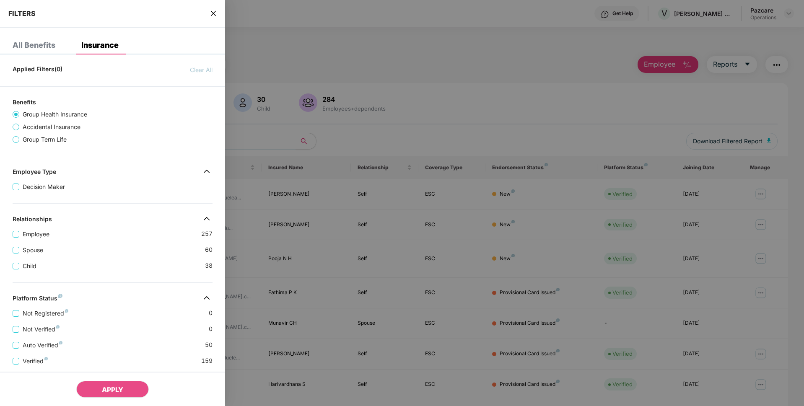
scroll to position [150, 0]
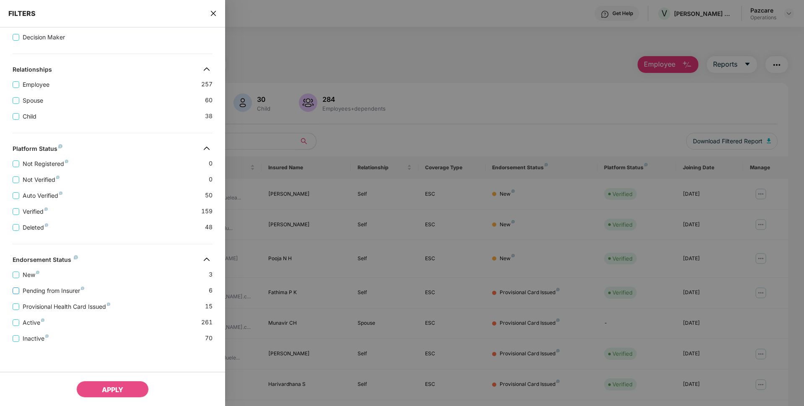
click at [35, 290] on span "Pending from Insurer" at bounding box center [53, 290] width 68 height 9
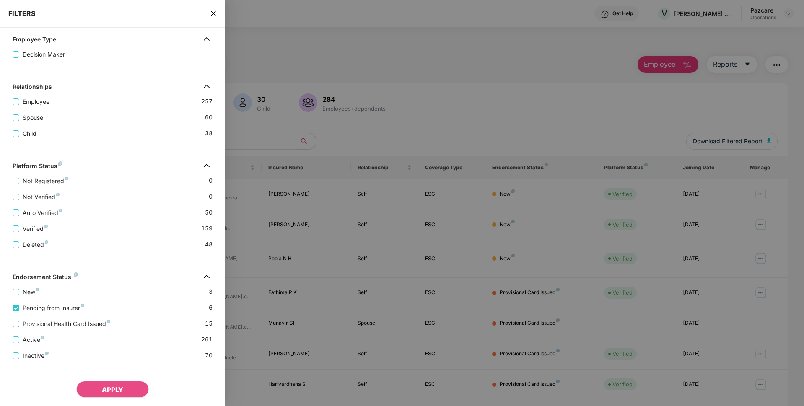
click at [39, 323] on span "Provisional Health Card Issued" at bounding box center [66, 324] width 94 height 9
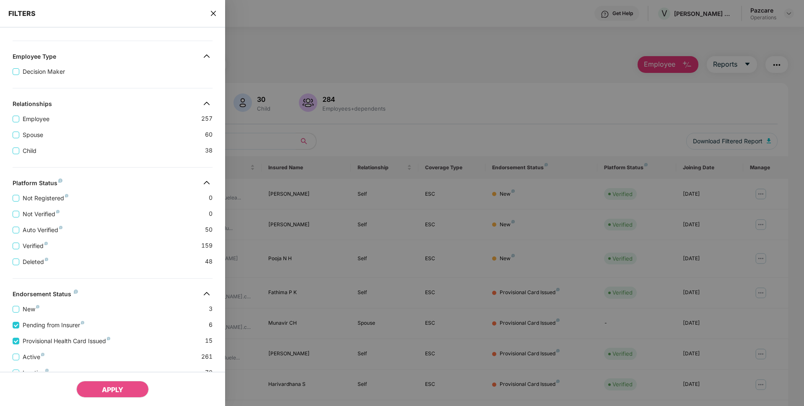
click at [216, 14] on icon "close" at bounding box center [213, 13] width 7 height 7
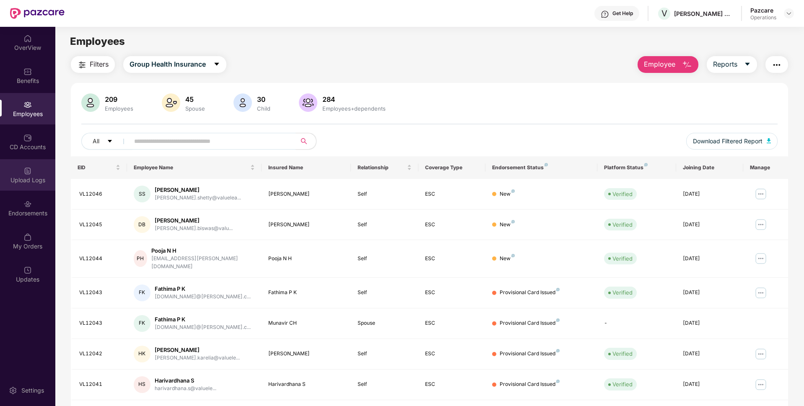
click at [31, 174] on img at bounding box center [27, 171] width 8 height 8
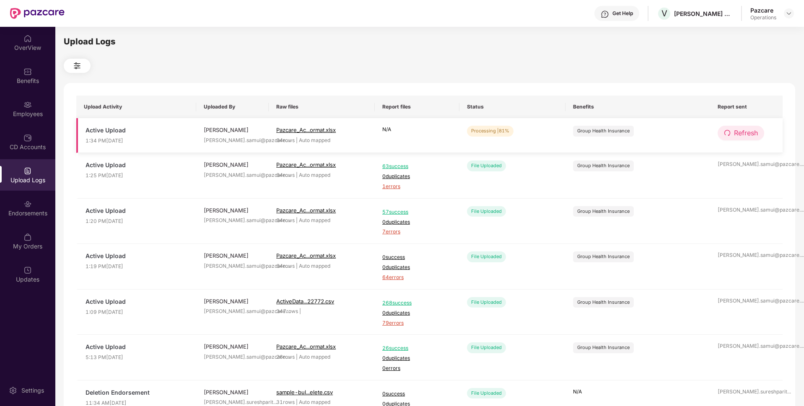
click at [731, 132] on icon "redo" at bounding box center [727, 133] width 7 height 7
click at [731, 132] on icon "redo" at bounding box center [728, 133] width 7 height 7
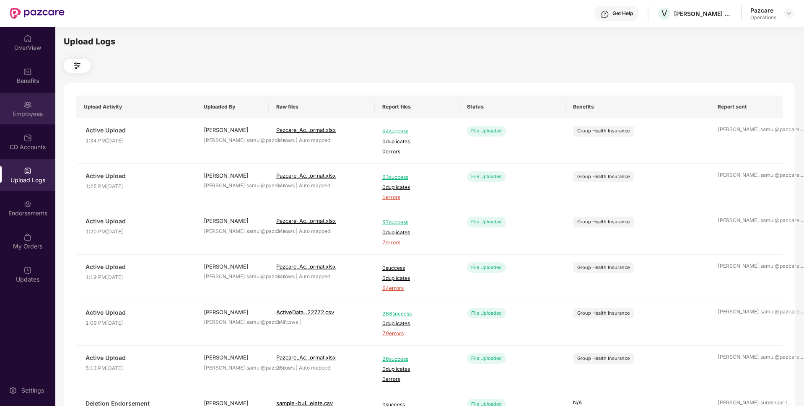
click at [32, 115] on div "Employees" at bounding box center [27, 114] width 55 height 8
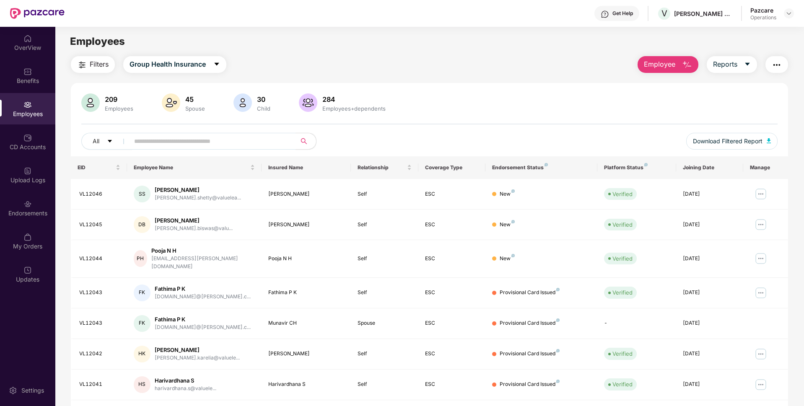
click at [95, 67] on span "Filters" at bounding box center [99, 64] width 19 height 10
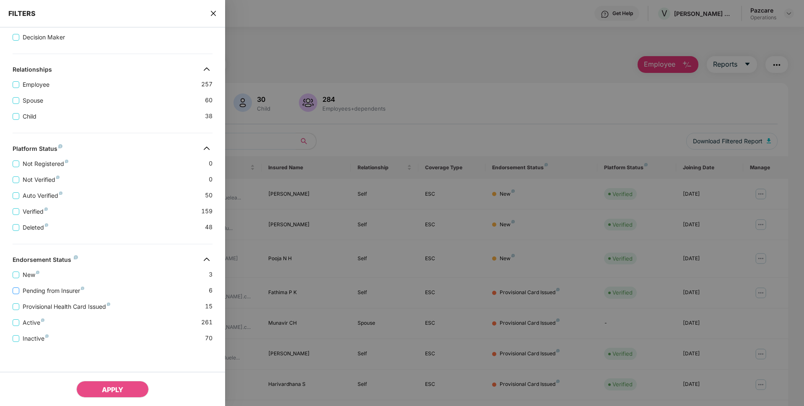
click at [35, 289] on span "Pending from Insurer" at bounding box center [53, 290] width 68 height 9
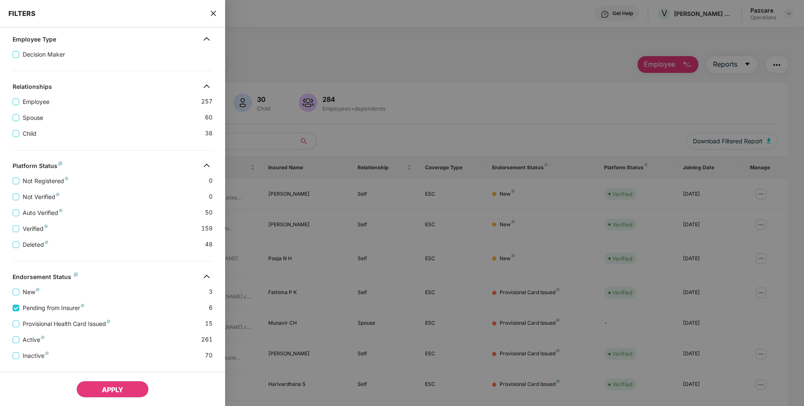
click at [103, 389] on span "APPLY" at bounding box center [112, 390] width 21 height 8
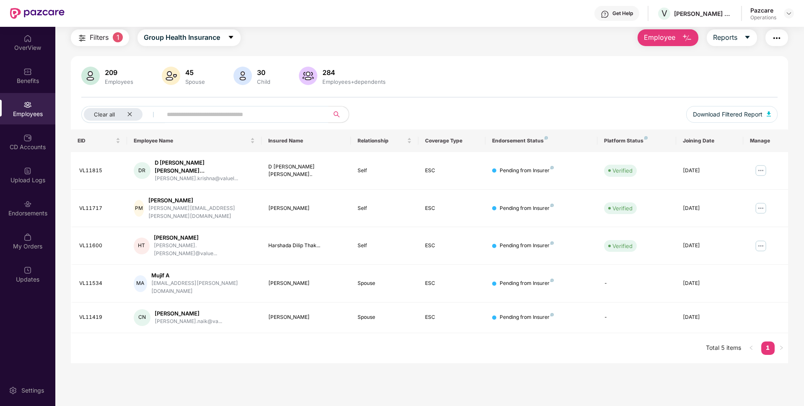
scroll to position [0, 0]
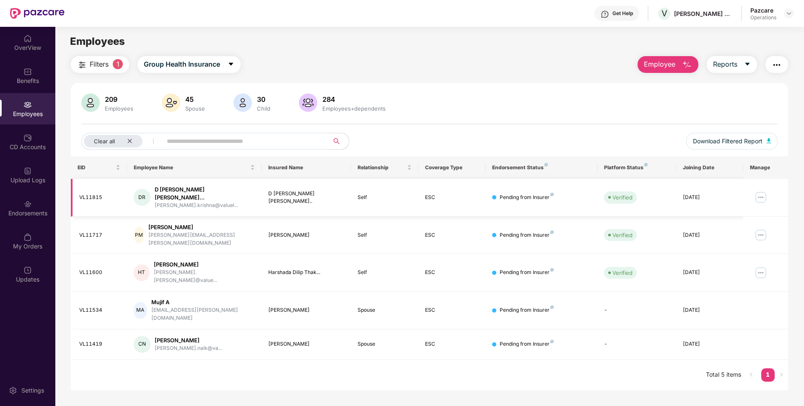
click at [78, 195] on td "VL11815" at bounding box center [99, 198] width 56 height 38
copy div "VL11815"
click at [90, 231] on div "VL11717" at bounding box center [99, 235] width 41 height 8
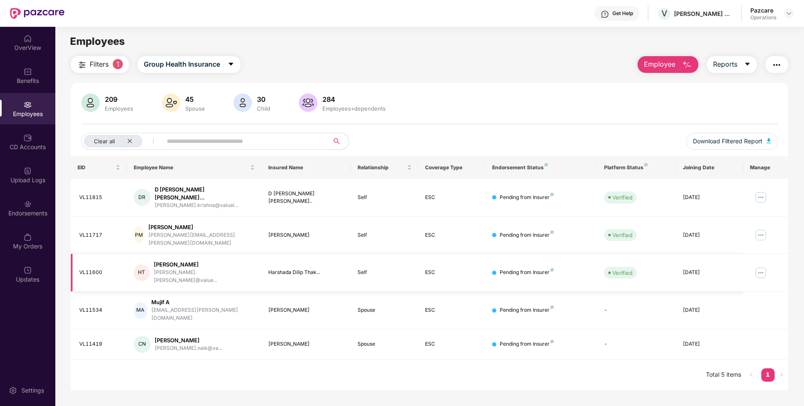
click at [95, 269] on div "VL11600" at bounding box center [99, 273] width 41 height 8
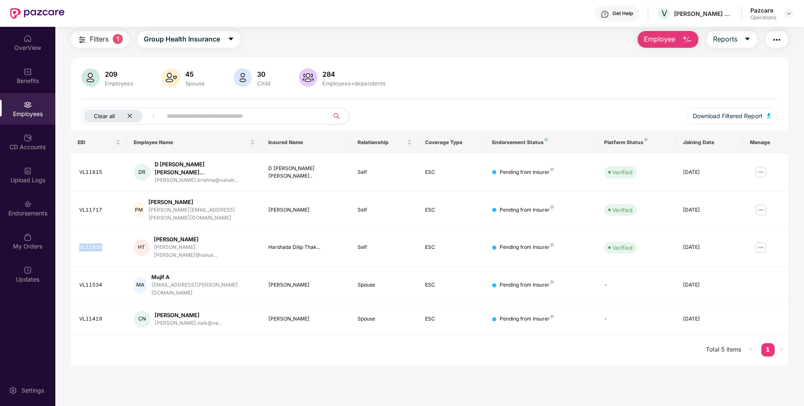
click at [127, 116] on icon "close" at bounding box center [129, 115] width 5 height 5
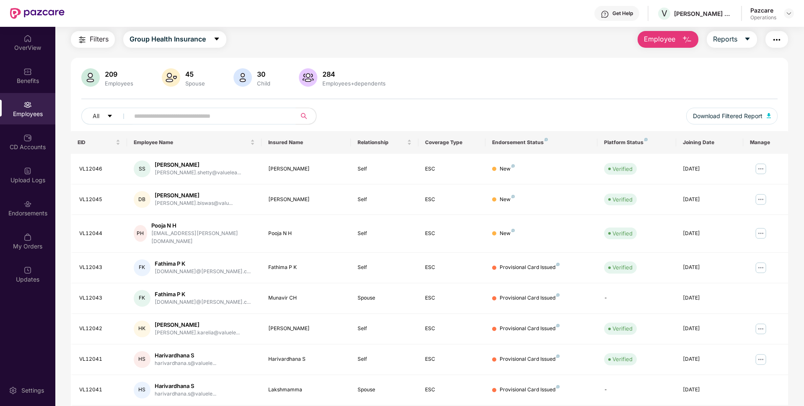
click at [105, 40] on span "Filters" at bounding box center [99, 39] width 19 height 10
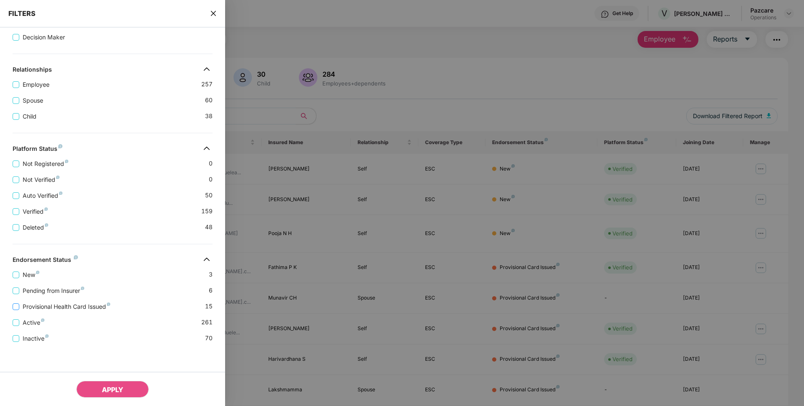
click at [53, 303] on span "Provisional Health Card Issued" at bounding box center [66, 306] width 94 height 9
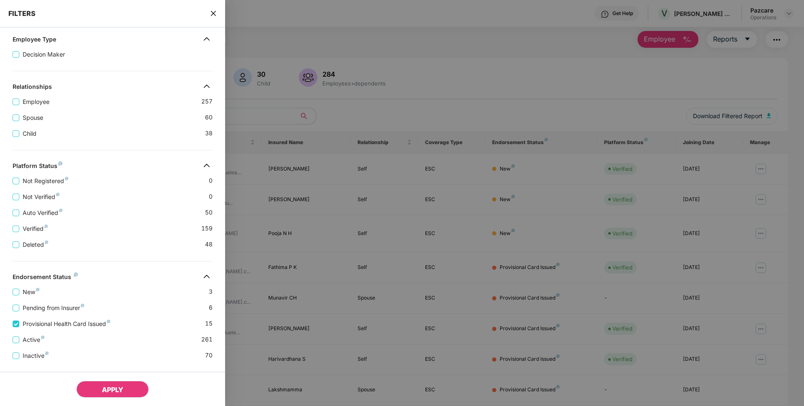
click at [101, 394] on button "APPLY" at bounding box center [112, 389] width 73 height 17
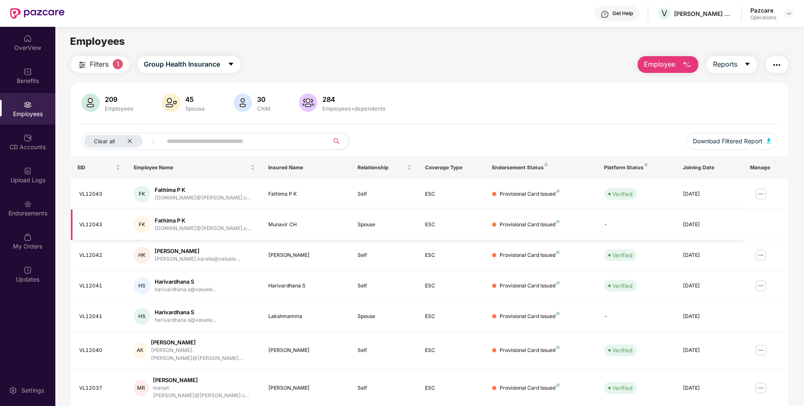
scroll to position [109, 0]
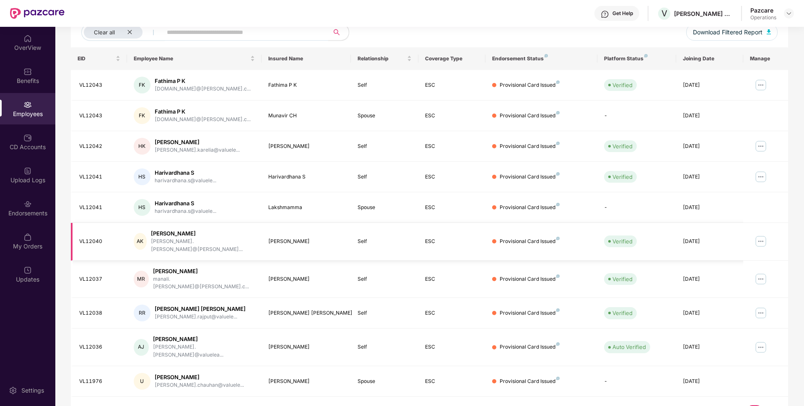
click at [100, 238] on div "VL12040" at bounding box center [99, 242] width 41 height 8
click at [93, 309] on div "VL12038" at bounding box center [99, 313] width 41 height 8
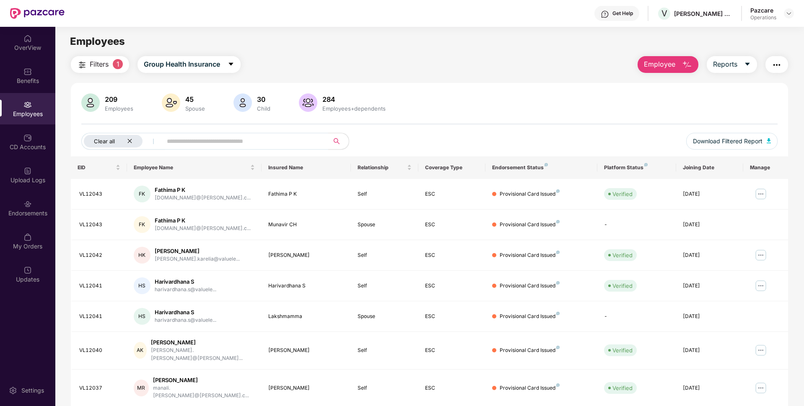
click at [126, 137] on div "Clear all" at bounding box center [113, 141] width 59 height 13
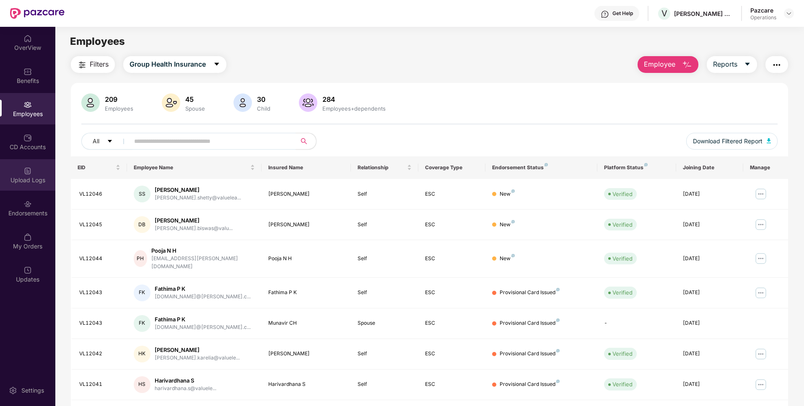
click at [21, 179] on div "Upload Logs" at bounding box center [27, 180] width 55 height 8
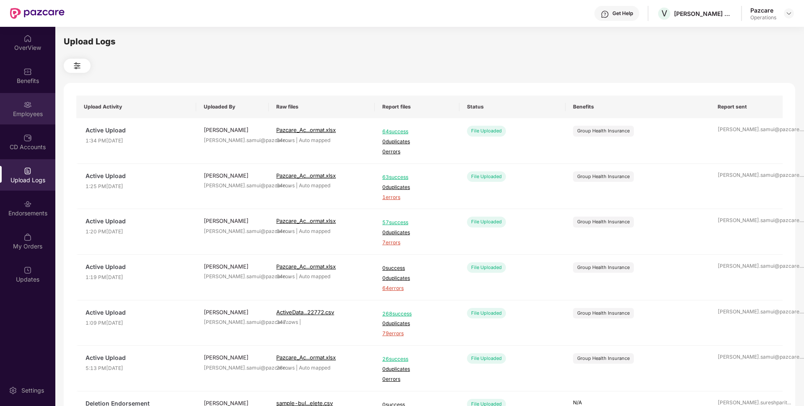
click at [43, 120] on div "Employees" at bounding box center [27, 108] width 55 height 31
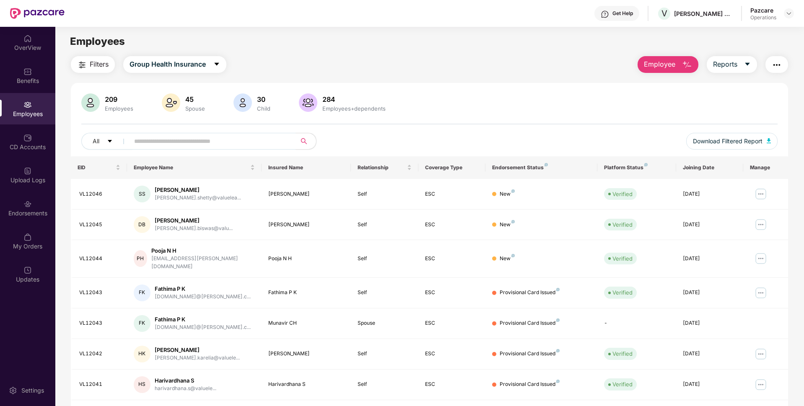
click at [775, 70] on img "button" at bounding box center [777, 65] width 10 height 10
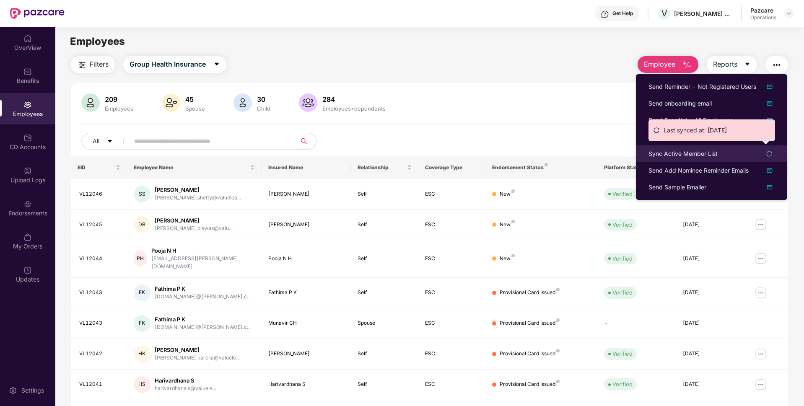
click at [668, 155] on div "Sync Active Member List" at bounding box center [683, 153] width 69 height 9
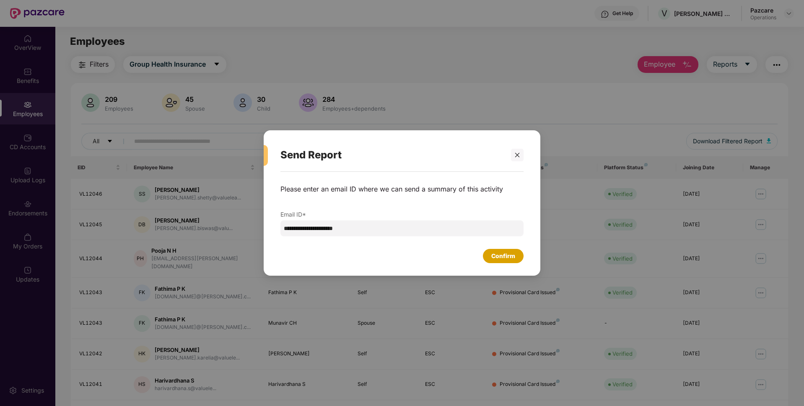
click at [504, 257] on div "Confirm" at bounding box center [503, 256] width 24 height 9
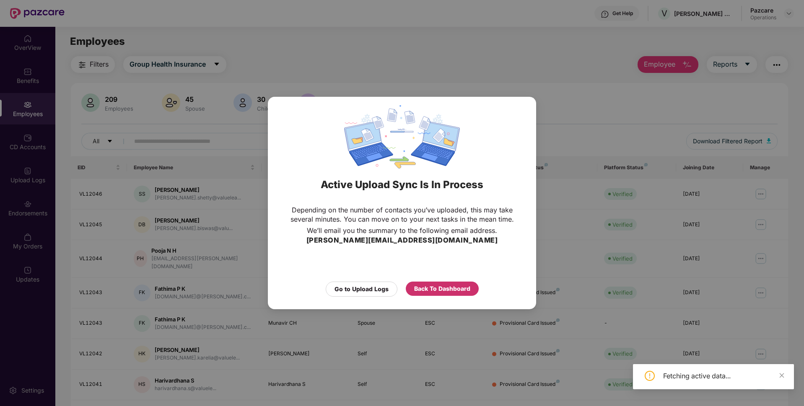
click at [431, 287] on div "Back To Dashboard" at bounding box center [442, 288] width 56 height 9
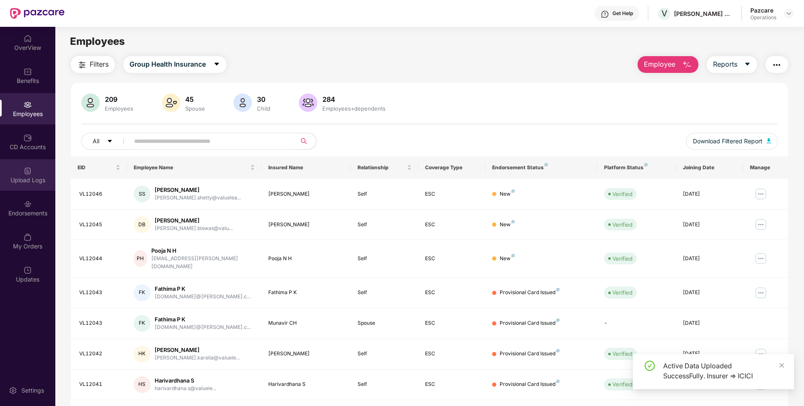
click at [33, 179] on div "Upload Logs" at bounding box center [27, 180] width 55 height 8
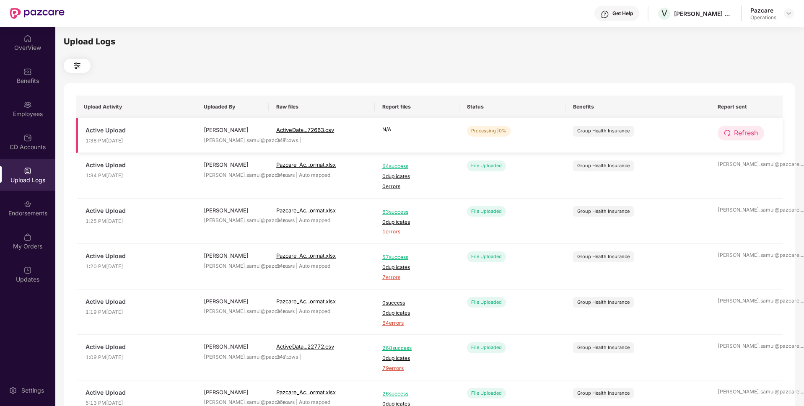
click at [732, 126] on button "Refresh" at bounding box center [741, 133] width 47 height 15
click at [735, 132] on span "Refresh" at bounding box center [746, 133] width 24 height 10
click at [735, 132] on span "Refresh" at bounding box center [747, 133] width 24 height 10
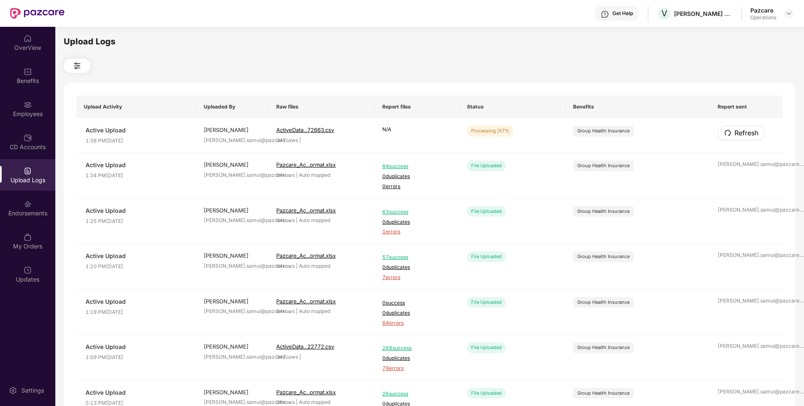
click at [735, 132] on span "Refresh" at bounding box center [747, 133] width 24 height 10
click at [743, 130] on span "Refresh" at bounding box center [746, 133] width 24 height 10
click at [743, 130] on span "Refresh" at bounding box center [747, 133] width 24 height 10
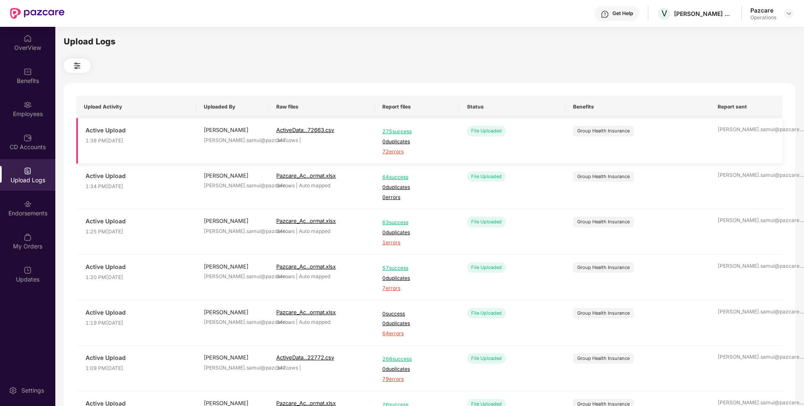
click at [401, 150] on span "72 errors" at bounding box center [417, 152] width 70 height 8
click at [37, 113] on div "Employees" at bounding box center [27, 114] width 55 height 8
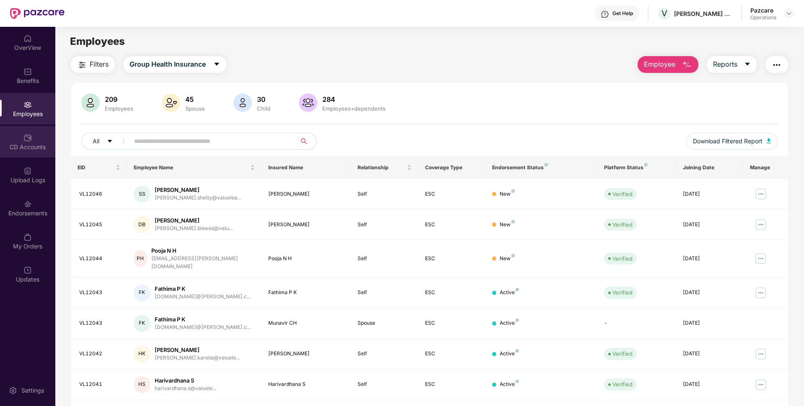
click at [16, 150] on div "CD Accounts" at bounding box center [27, 147] width 55 height 8
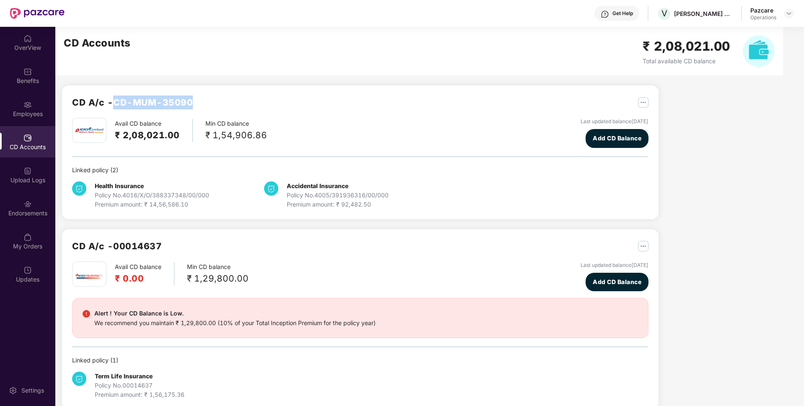
drag, startPoint x: 192, startPoint y: 99, endPoint x: 118, endPoint y: 99, distance: 74.6
click at [118, 99] on h2 "CD A/c - CD-MUM-35090" at bounding box center [132, 103] width 121 height 14
click at [39, 111] on div "Employees" at bounding box center [27, 114] width 55 height 8
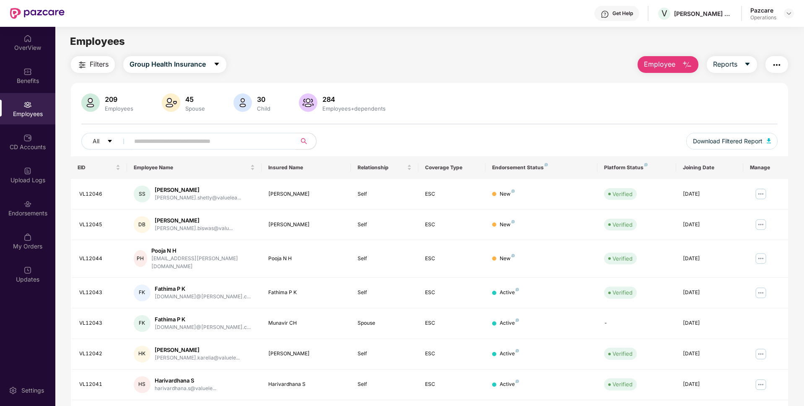
click at [778, 64] on img "button" at bounding box center [777, 65] width 10 height 10
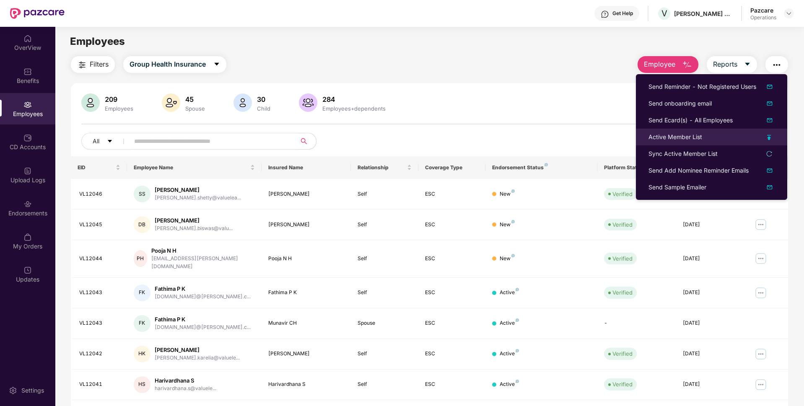
click at [674, 140] on div "Active Member List" at bounding box center [676, 137] width 54 height 9
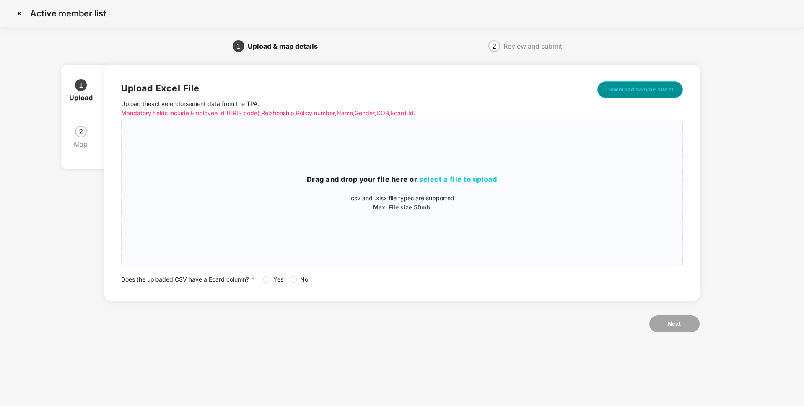
click at [622, 90] on span "Download sample sheet" at bounding box center [640, 90] width 68 height 8
click at [22, 12] on img at bounding box center [19, 13] width 13 height 13
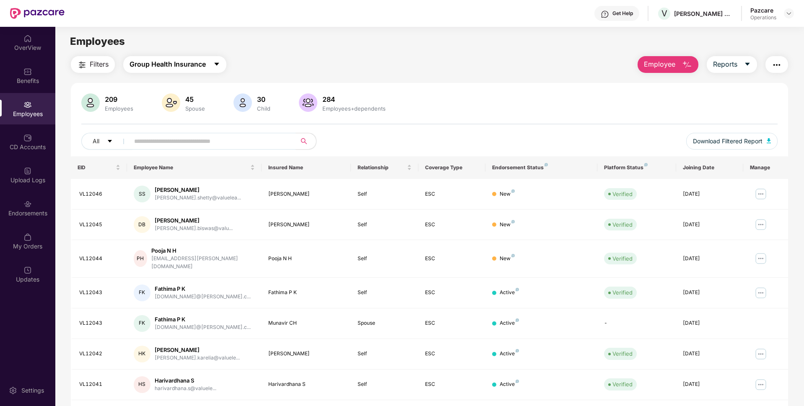
click at [196, 63] on span "Group Health Insurance" at bounding box center [168, 64] width 76 height 10
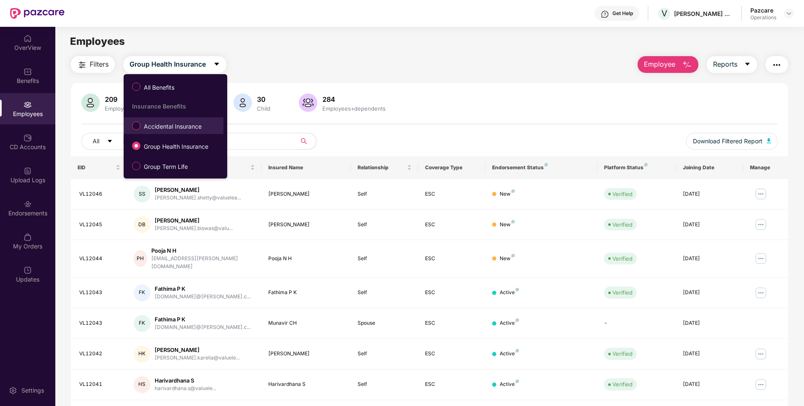
click at [151, 133] on li "Accidental Insurance" at bounding box center [174, 125] width 100 height 17
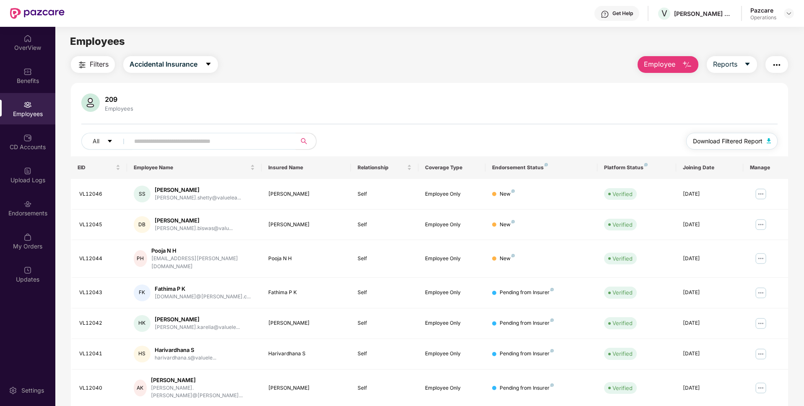
click at [714, 142] on span "Download Filtered Report" at bounding box center [728, 141] width 70 height 9
click at [776, 66] on img "button" at bounding box center [777, 65] width 10 height 10
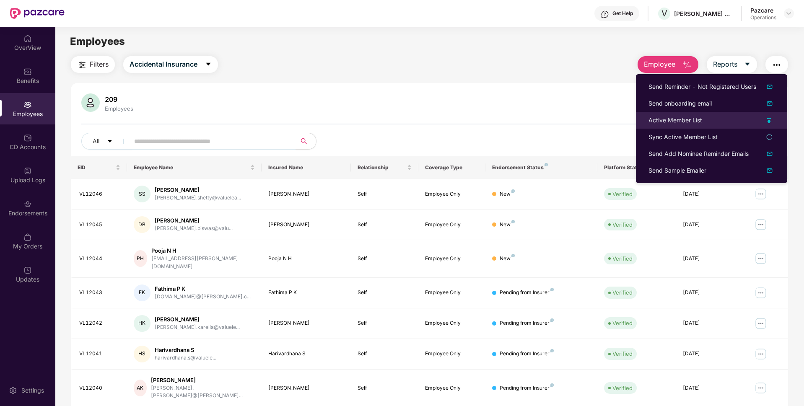
click at [669, 114] on li "Active Member List" at bounding box center [711, 120] width 151 height 17
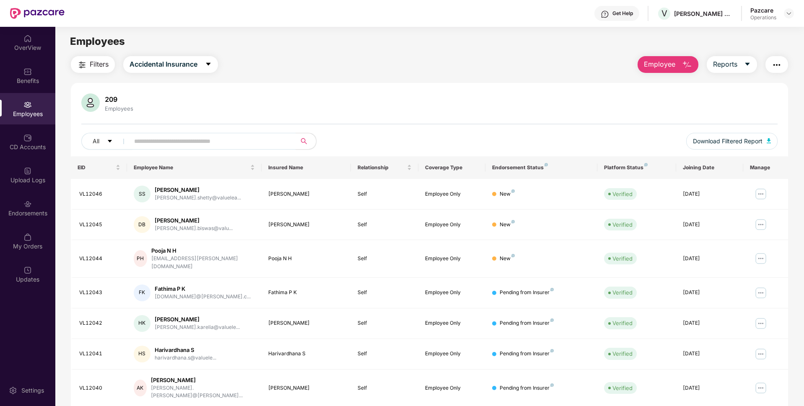
click at [772, 67] on img "button" at bounding box center [777, 65] width 10 height 10
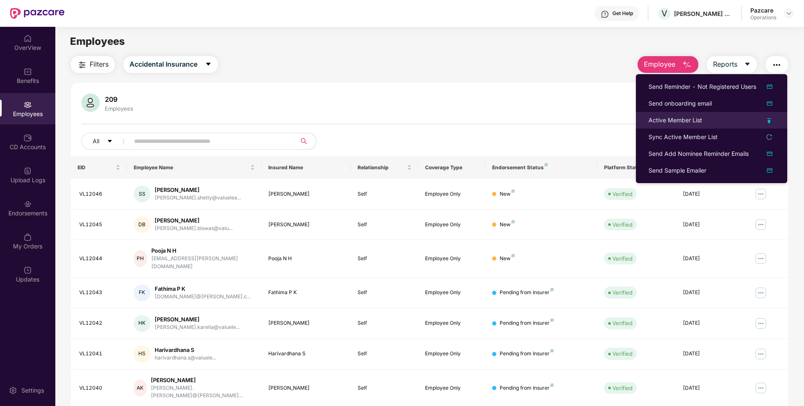
click at [660, 125] on li "Active Member List" at bounding box center [711, 120] width 151 height 17
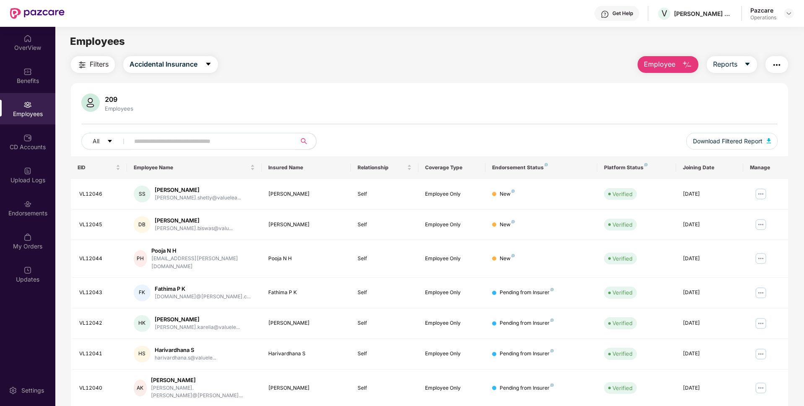
click at [777, 67] on img "button" at bounding box center [777, 65] width 10 height 10
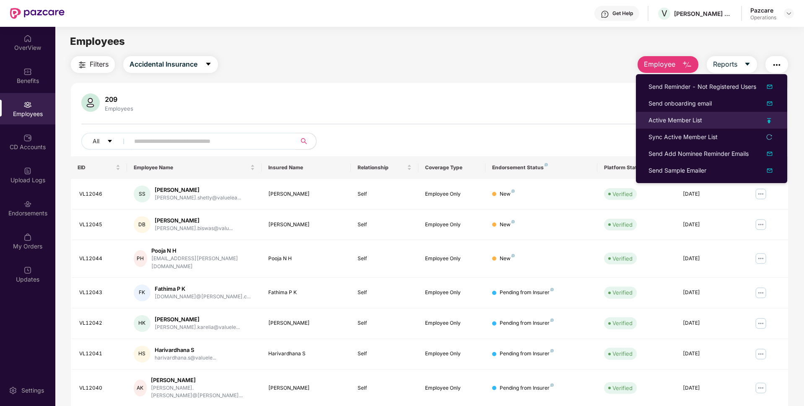
click at [693, 114] on li "Active Member List" at bounding box center [711, 120] width 151 height 17
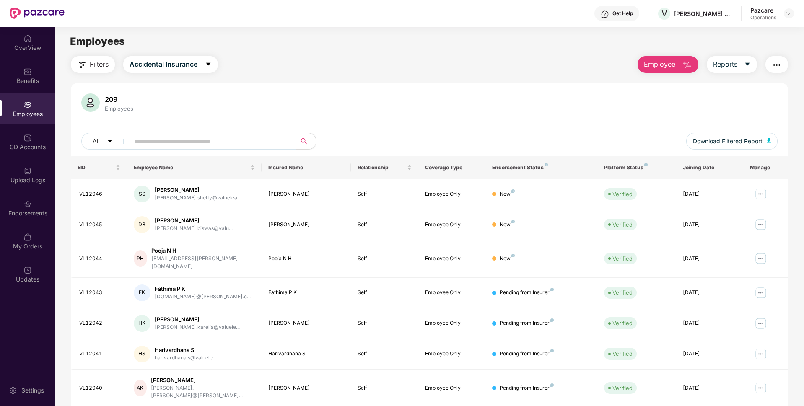
click at [774, 62] on img "button" at bounding box center [777, 65] width 10 height 10
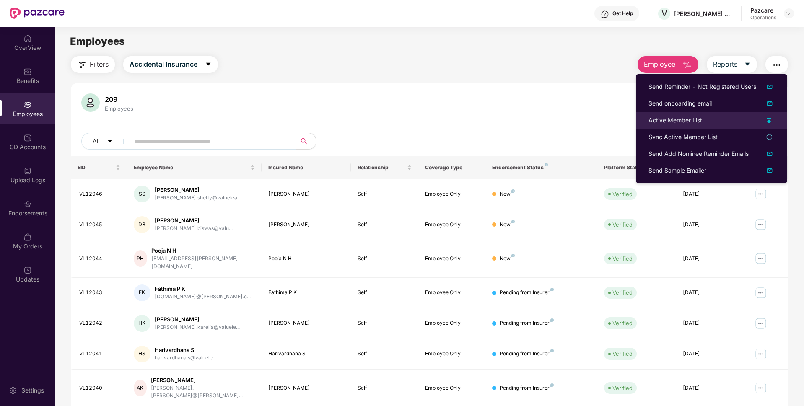
click at [696, 117] on div "Active Member List" at bounding box center [676, 120] width 54 height 9
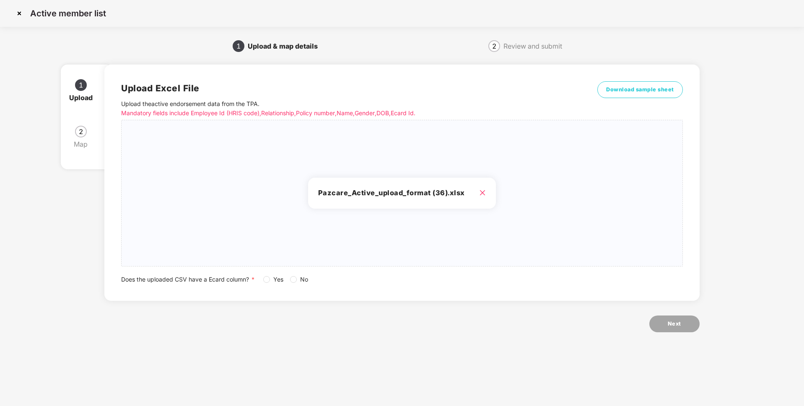
click at [299, 280] on span "No" at bounding box center [304, 279] width 15 height 9
click at [665, 327] on button "Next" at bounding box center [675, 324] width 50 height 17
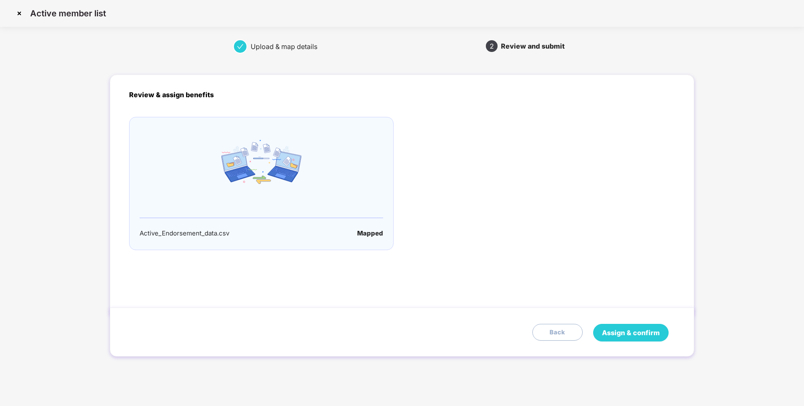
click at [631, 330] on span "Assign & confirm" at bounding box center [631, 333] width 58 height 10
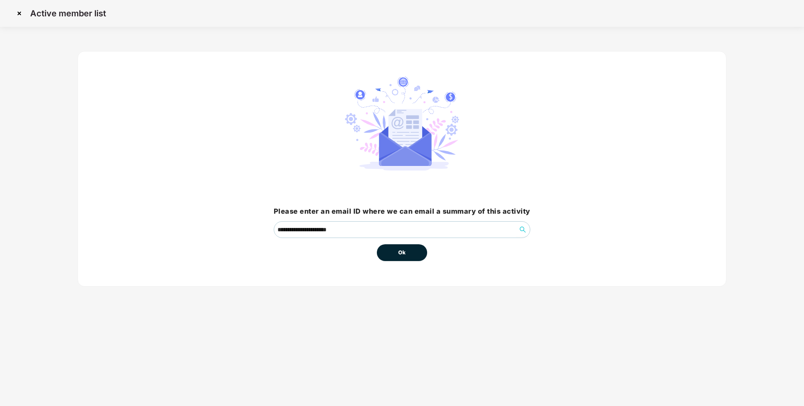
click at [414, 258] on button "Ok" at bounding box center [402, 252] width 50 height 17
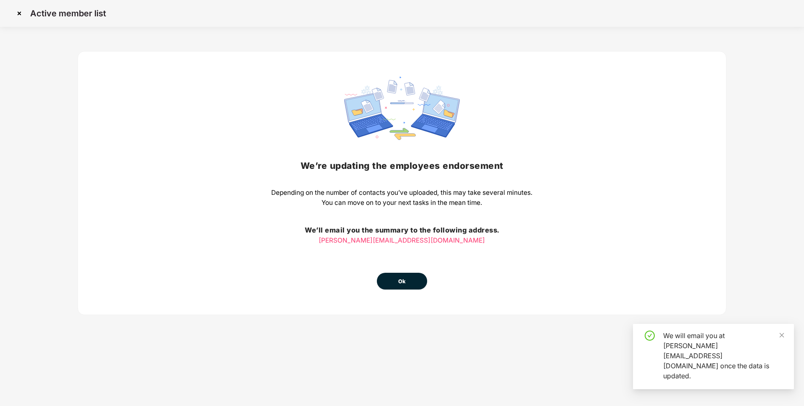
click at [404, 252] on div "We’re updating the employees endorsement Depending on the number of contacts yo…" at bounding box center [401, 183] width 261 height 213
click at [398, 279] on span "Ok" at bounding box center [402, 282] width 8 height 8
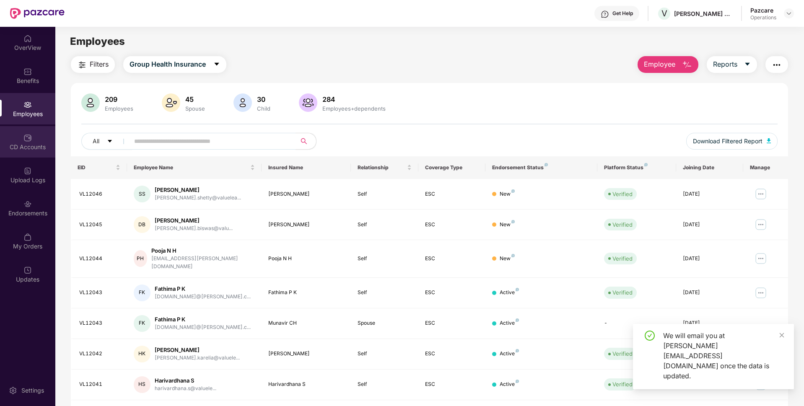
click at [21, 142] on div "CD Accounts" at bounding box center [27, 141] width 55 height 31
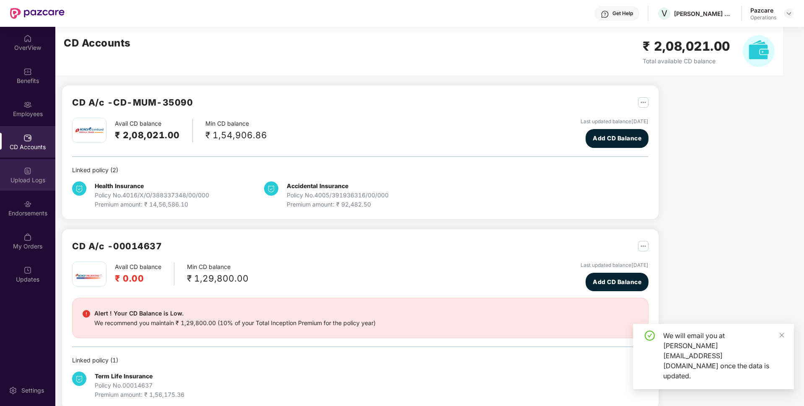
click at [26, 169] on img at bounding box center [27, 171] width 8 height 8
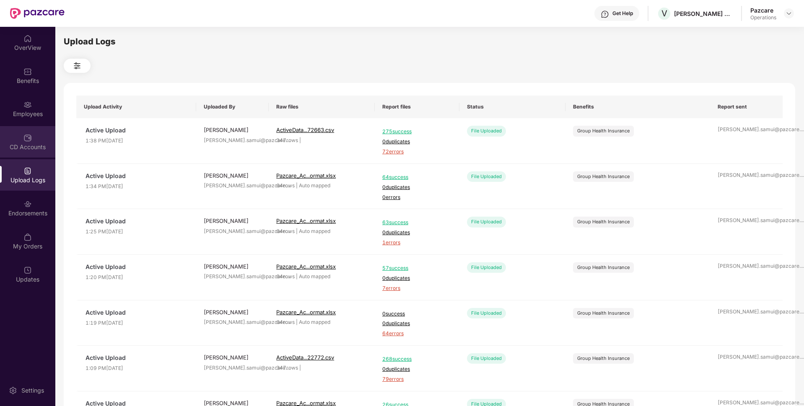
click at [23, 141] on div "CD Accounts" at bounding box center [27, 141] width 55 height 31
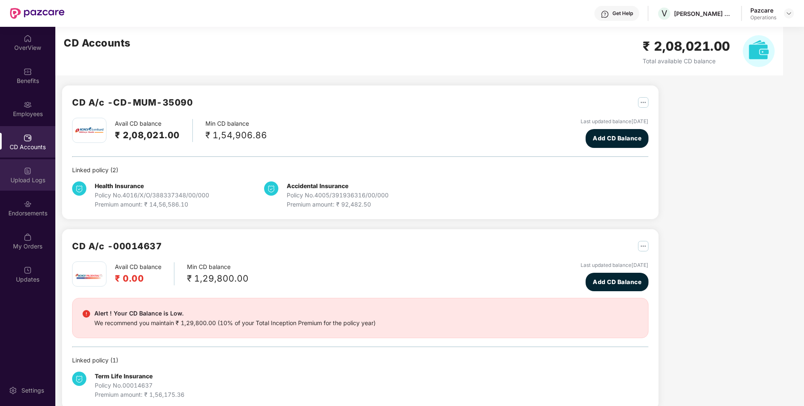
click at [36, 181] on div "Upload Logs" at bounding box center [27, 180] width 55 height 8
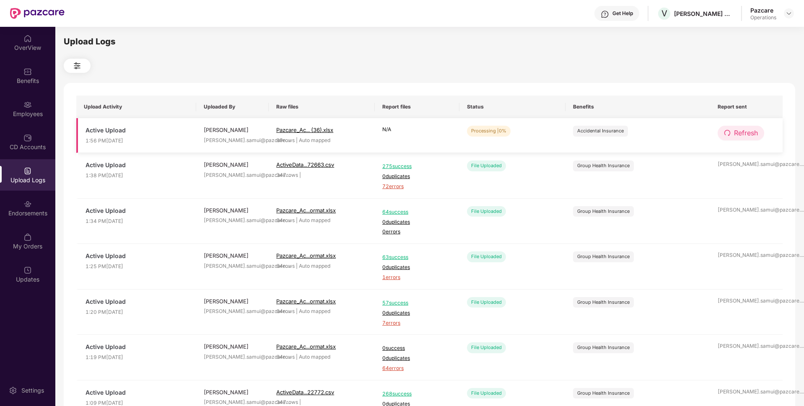
click at [754, 134] on span "Refresh" at bounding box center [746, 133] width 24 height 10
click at [742, 130] on span "Refresh" at bounding box center [746, 133] width 24 height 10
click at [738, 135] on span "Refresh" at bounding box center [746, 133] width 24 height 10
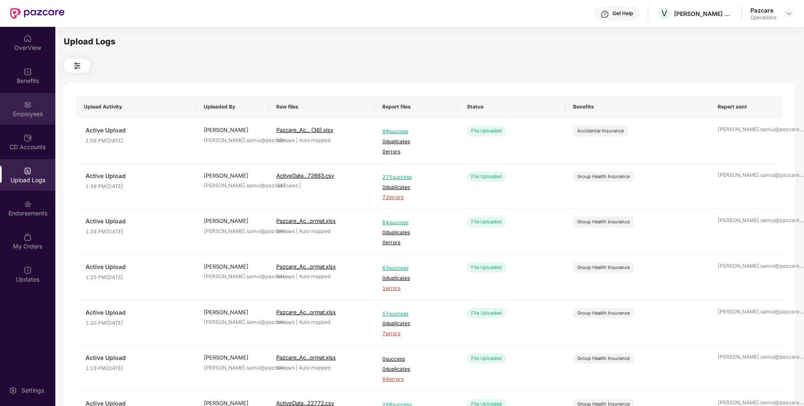
click at [50, 112] on div "Employees" at bounding box center [27, 114] width 55 height 8
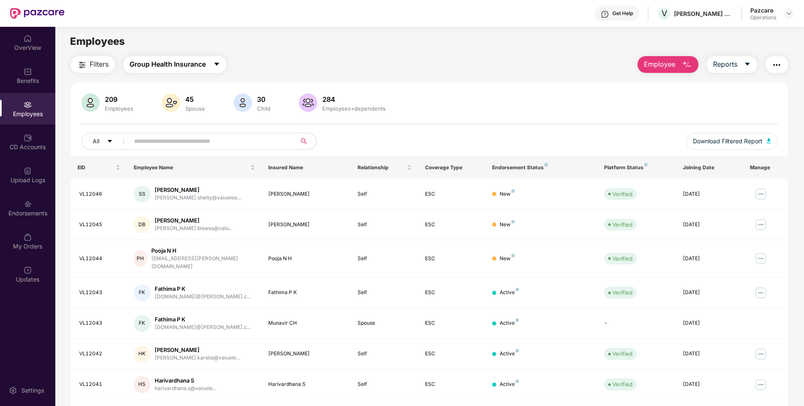
click at [185, 65] on span "Group Health Insurance" at bounding box center [168, 64] width 76 height 10
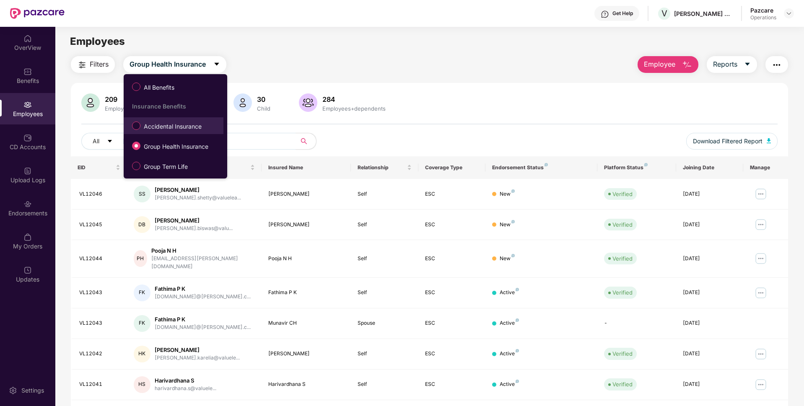
click at [159, 128] on span "Accidental Insurance" at bounding box center [172, 126] width 65 height 9
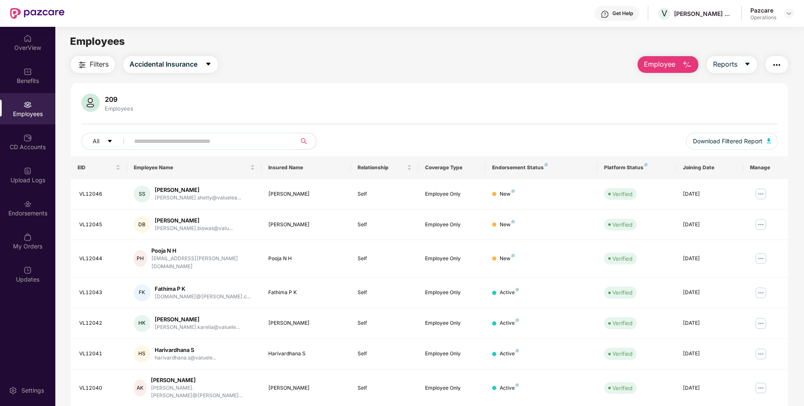
click at [83, 61] on img "button" at bounding box center [82, 65] width 10 height 10
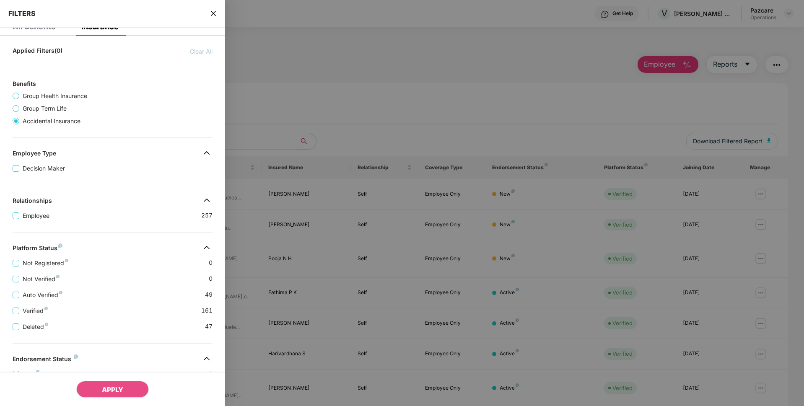
scroll to position [118, 0]
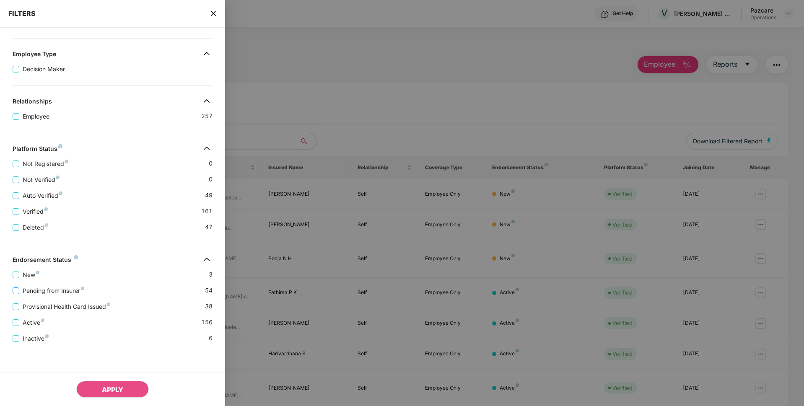
click at [43, 293] on span "Pending from Insurer" at bounding box center [53, 290] width 68 height 9
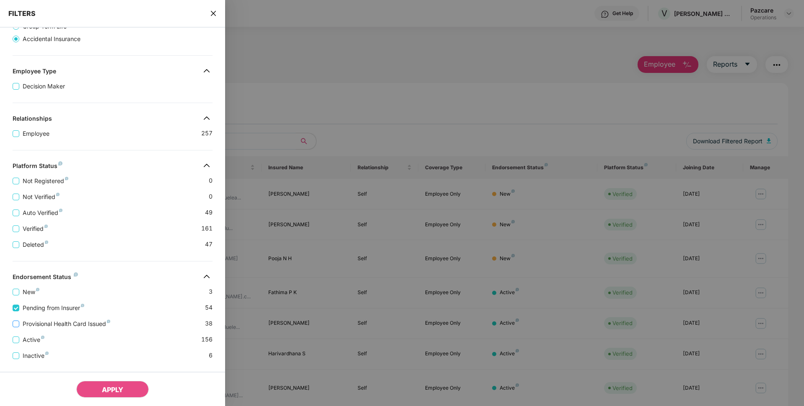
click at [34, 325] on span "Provisional Health Card Issued" at bounding box center [66, 324] width 94 height 9
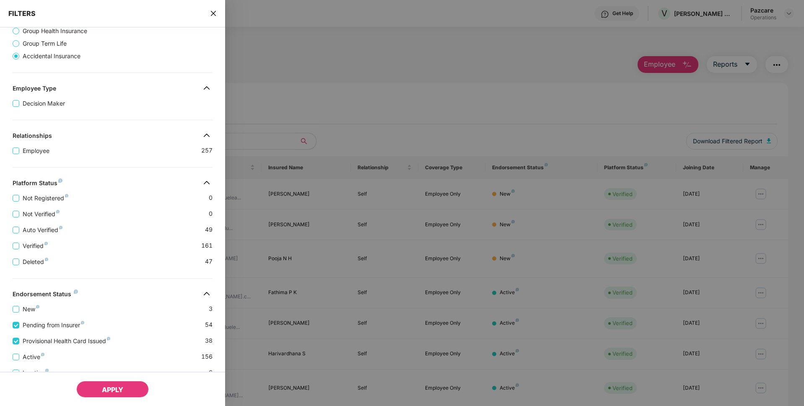
click at [114, 391] on span "APPLY" at bounding box center [112, 390] width 21 height 8
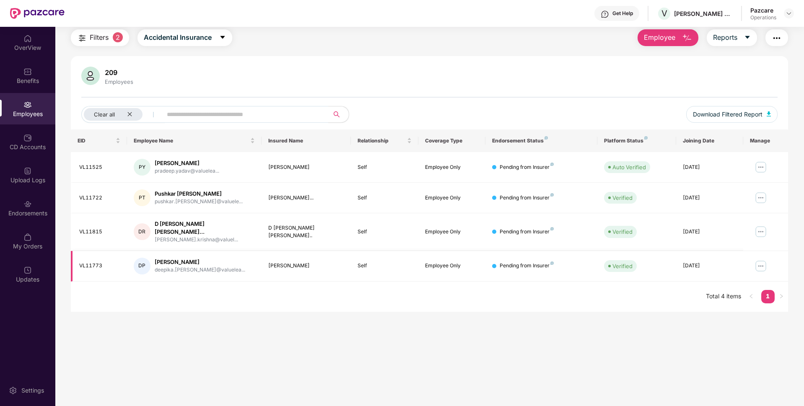
scroll to position [0, 0]
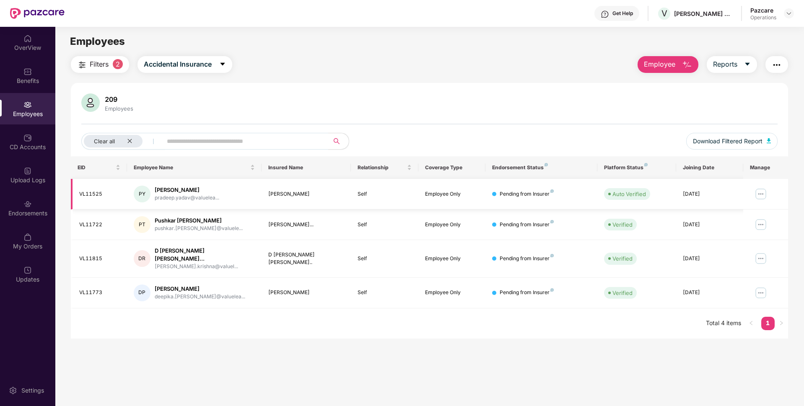
click at [95, 194] on div "VL11525" at bounding box center [99, 194] width 41 height 8
click at [83, 224] on div "VL11722" at bounding box center [99, 225] width 41 height 8
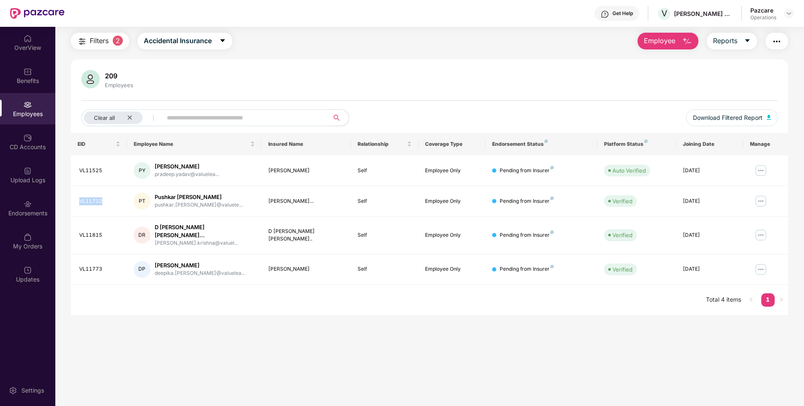
scroll to position [25, 0]
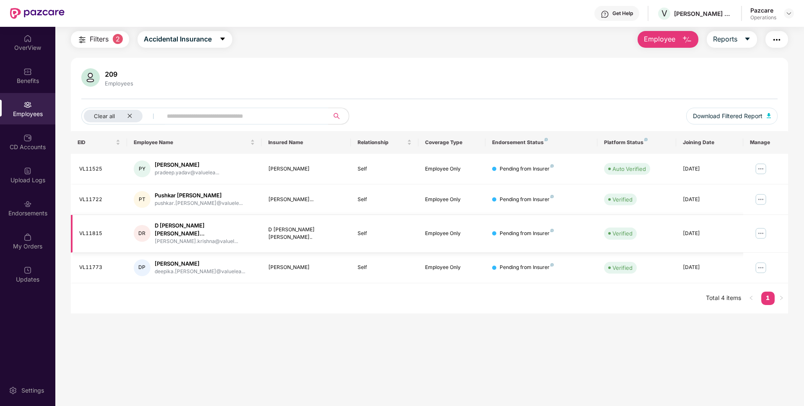
click at [85, 233] on div "VL11815" at bounding box center [99, 234] width 41 height 8
click at [90, 264] on div "VL11773" at bounding box center [99, 268] width 41 height 8
click at [128, 113] on icon "close" at bounding box center [129, 115] width 5 height 5
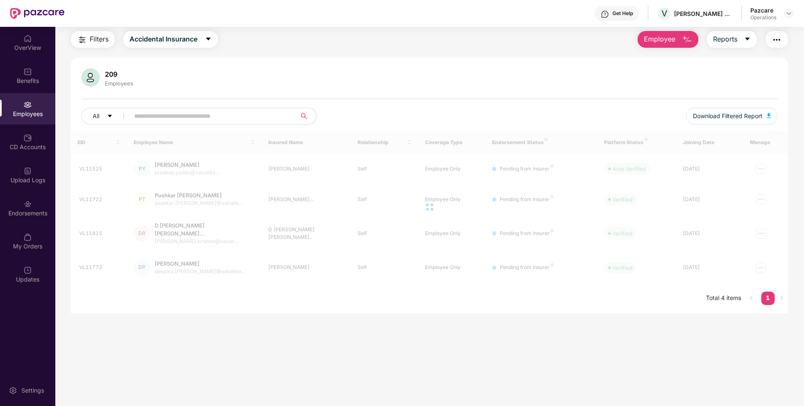
scroll to position [0, 0]
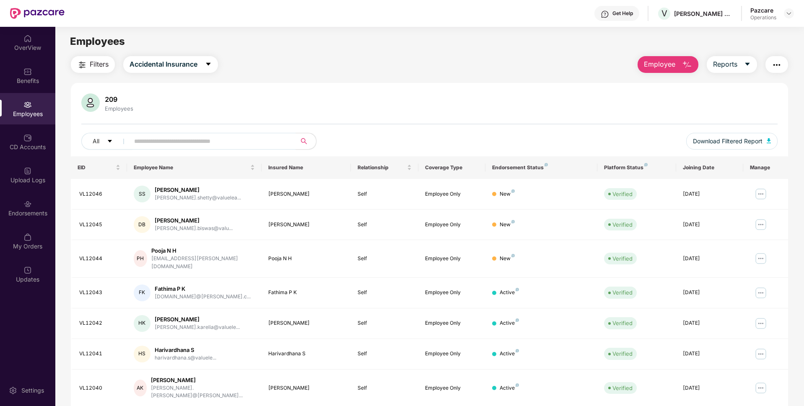
click at [783, 60] on button "button" at bounding box center [777, 64] width 23 height 17
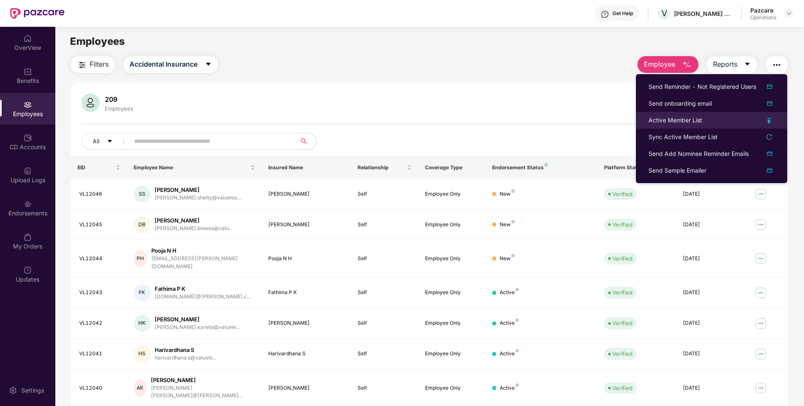
click at [661, 117] on div "Active Member List" at bounding box center [676, 120] width 54 height 9
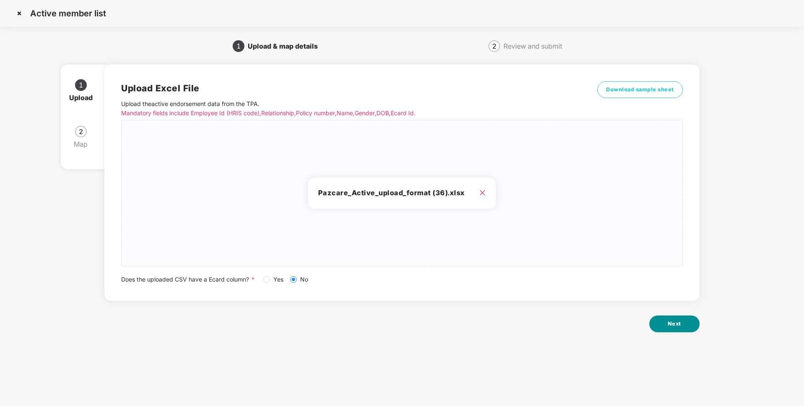
click at [674, 319] on button "Next" at bounding box center [675, 324] width 50 height 17
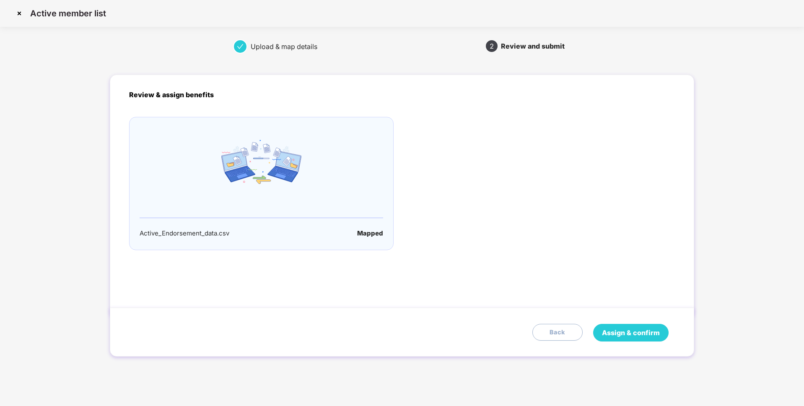
click at [622, 328] on span "Assign & confirm" at bounding box center [631, 333] width 58 height 10
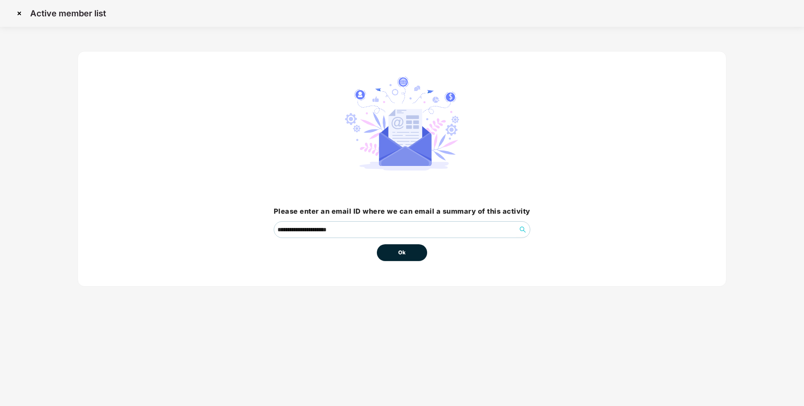
click at [402, 255] on span "Ok" at bounding box center [402, 253] width 8 height 8
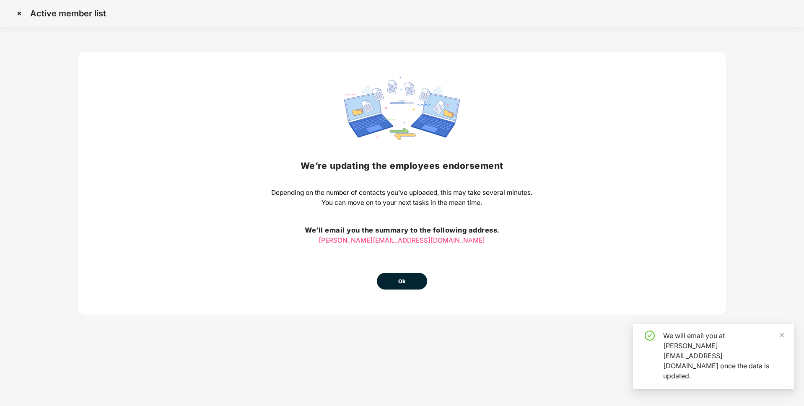
click at [402, 255] on div "We’re updating the employees endorsement Depending on the number of contacts yo…" at bounding box center [401, 183] width 261 height 213
click at [399, 281] on span "Ok" at bounding box center [402, 282] width 8 height 8
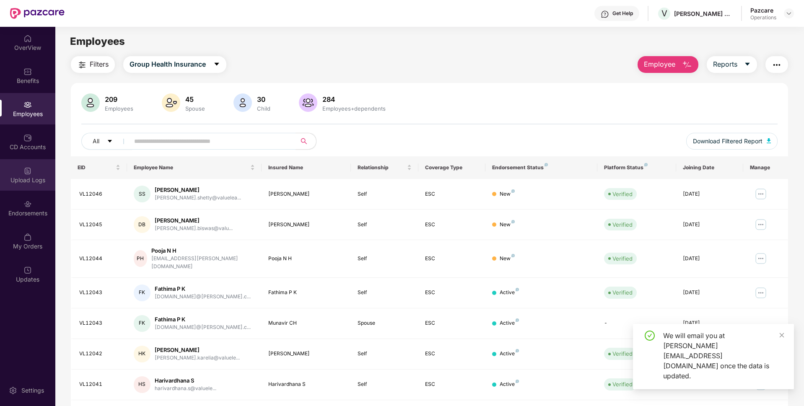
click at [13, 172] on div "Upload Logs" at bounding box center [27, 174] width 55 height 31
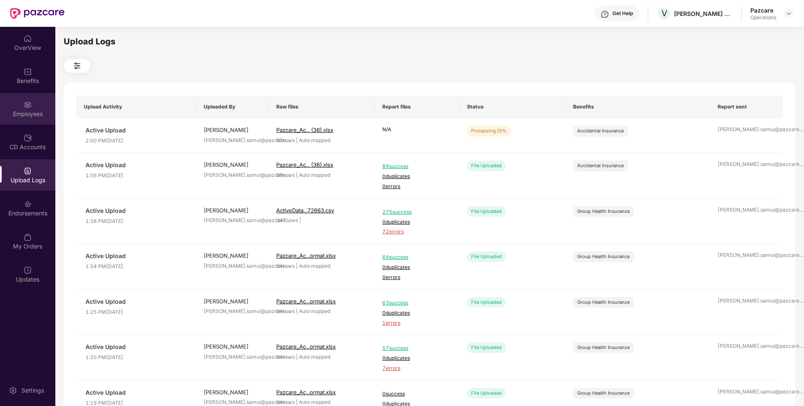
click at [34, 114] on div "Employees" at bounding box center [27, 114] width 55 height 8
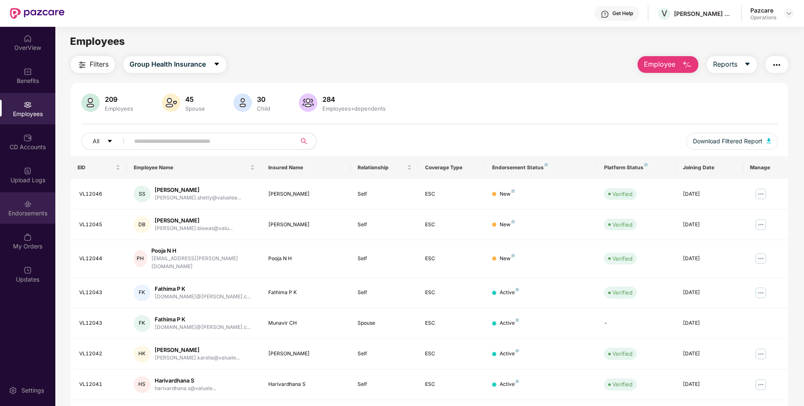
click at [23, 207] on div "Endorsements" at bounding box center [27, 207] width 55 height 31
